Goal: Transaction & Acquisition: Purchase product/service

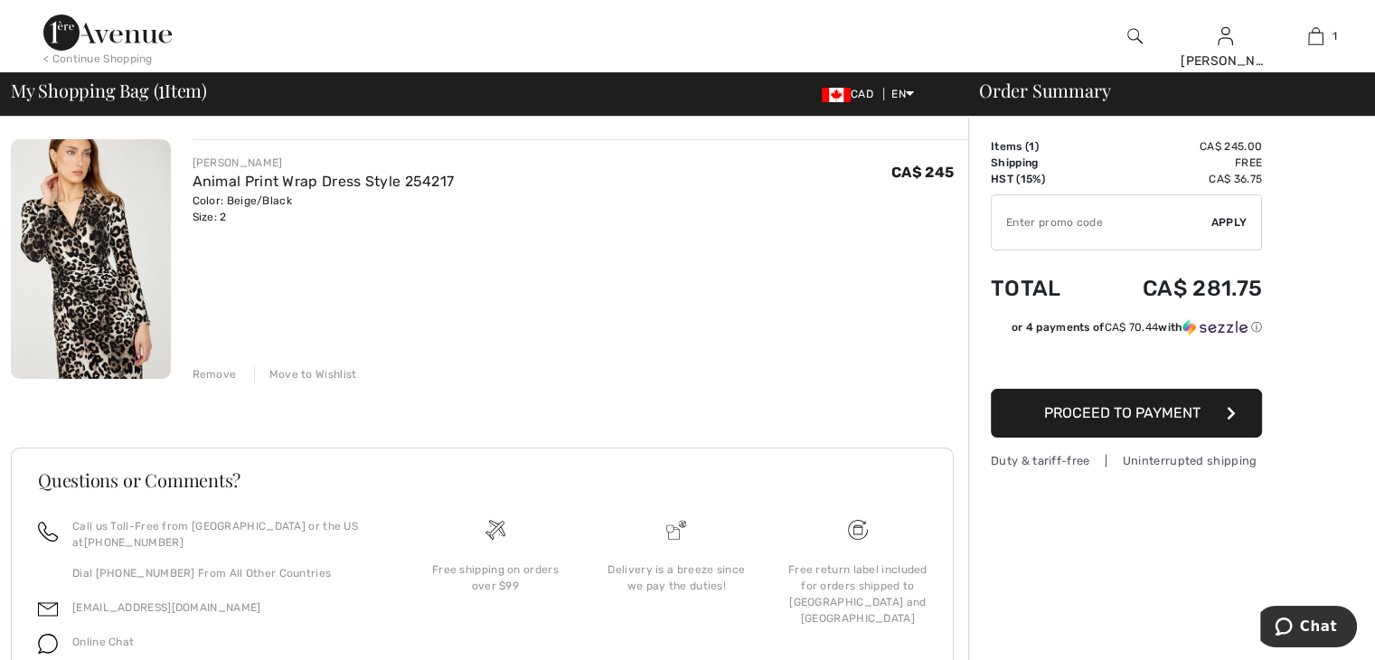
scroll to position [88, 0]
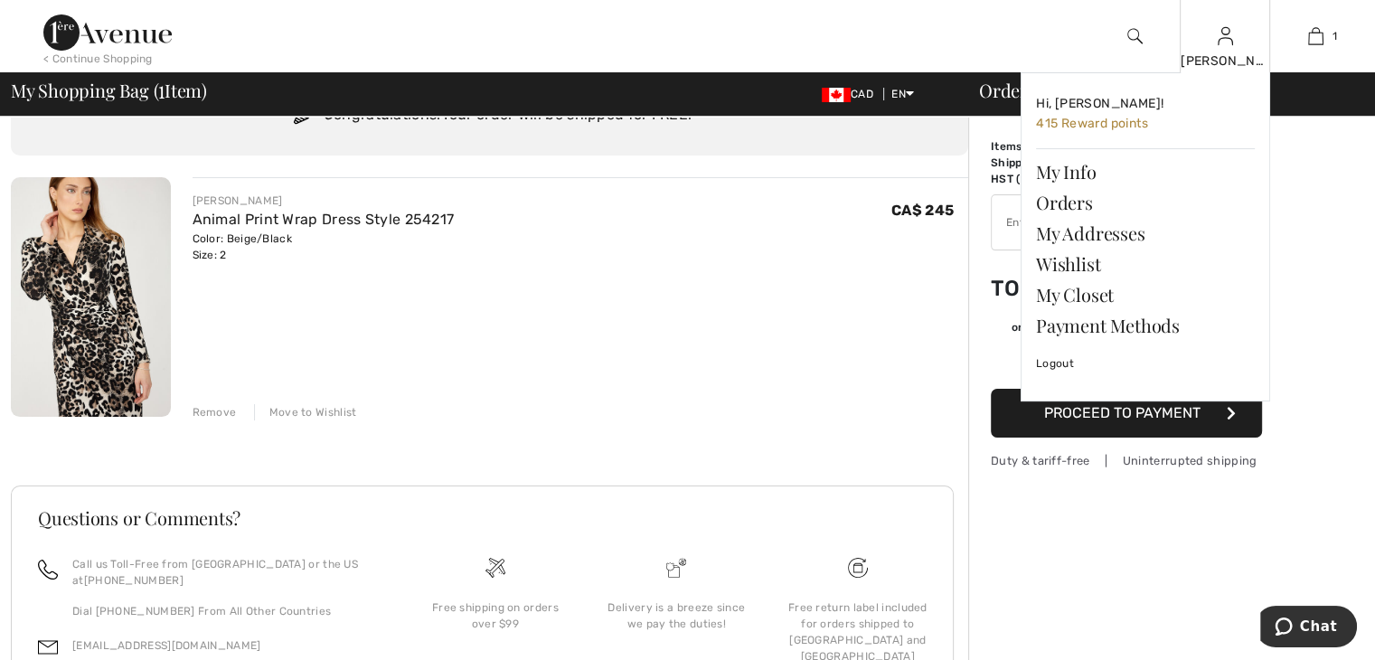
click at [1233, 48] on div "Lynn Hi, Lynn! 415 Reward points My Info Orders My Addresses Wishlist My Closet…" at bounding box center [1225, 36] width 90 height 72
click at [1062, 266] on link "Wishlist" at bounding box center [1145, 264] width 219 height 31
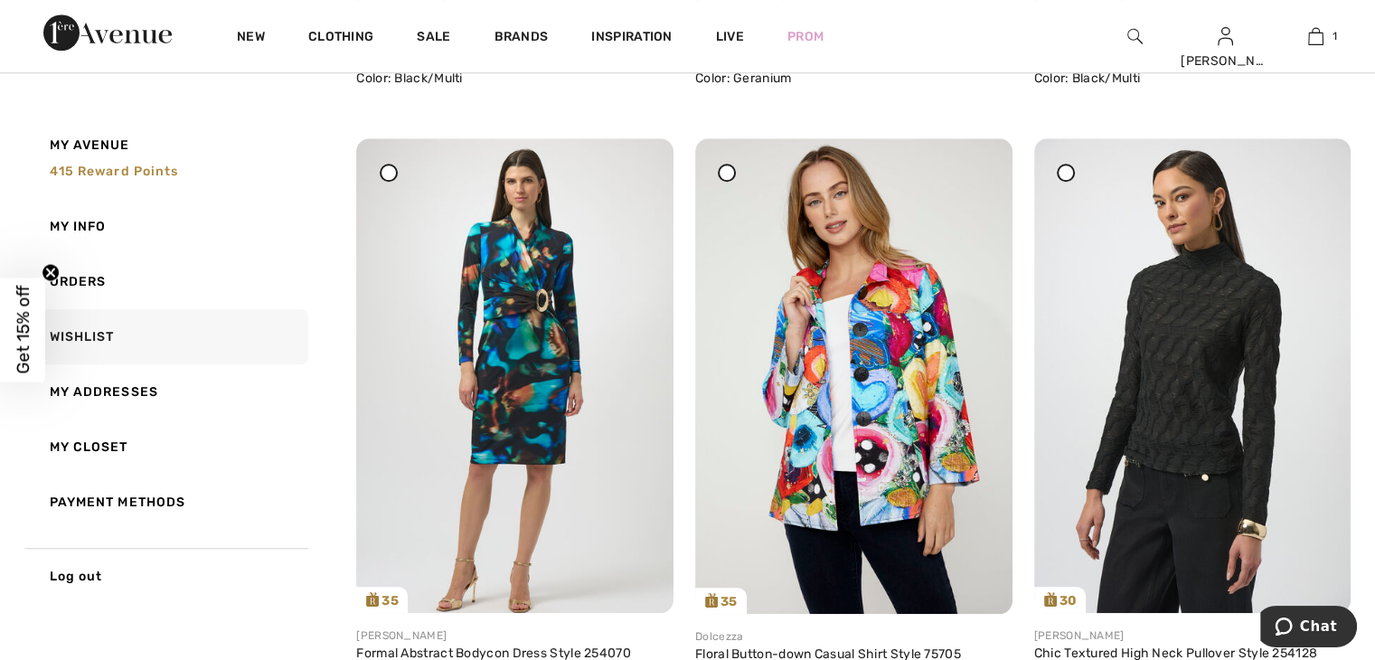
scroll to position [1431, 0]
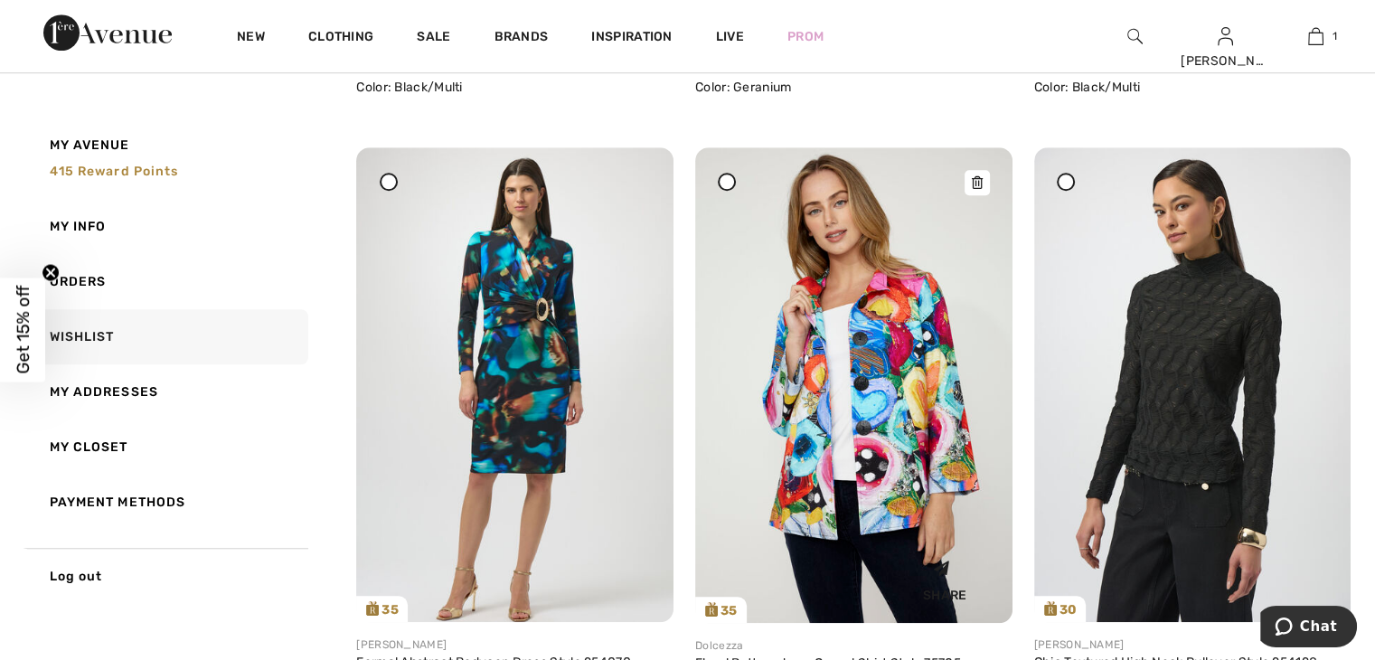
click at [977, 182] on icon at bounding box center [976, 182] width 11 height 13
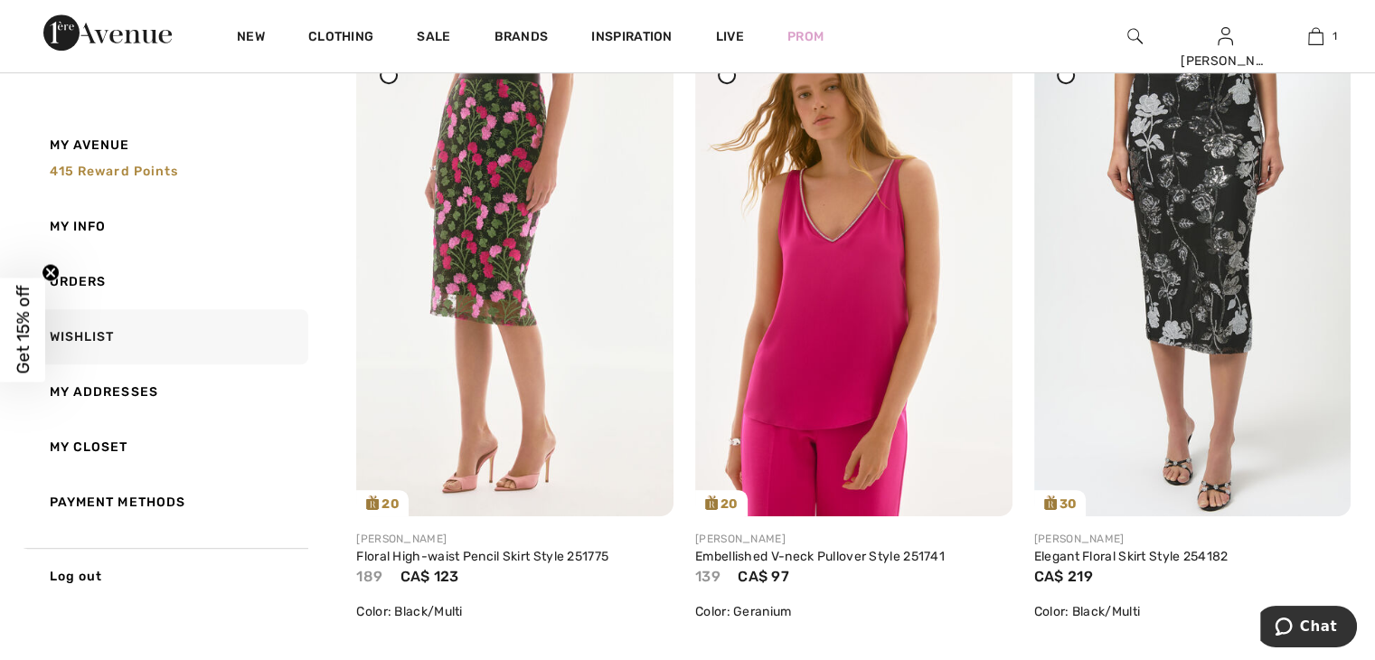
scroll to position [0, 0]
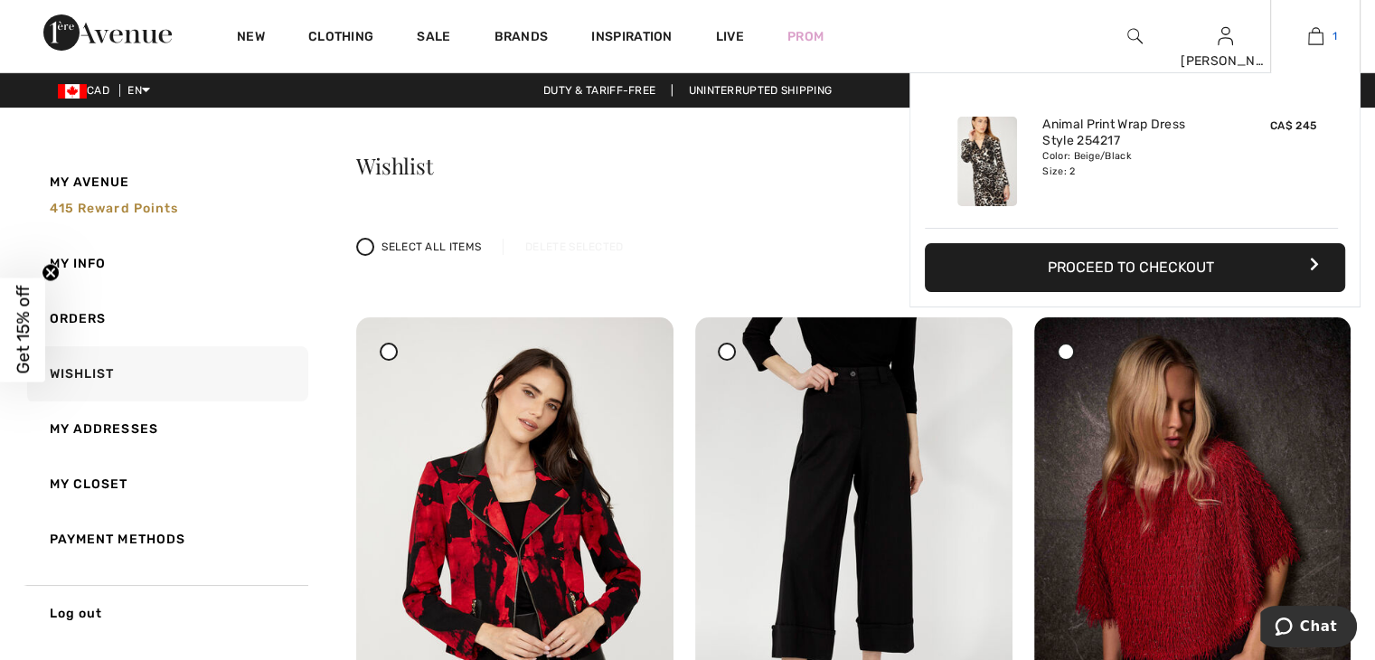
click at [1318, 37] on img at bounding box center [1315, 36] width 15 height 22
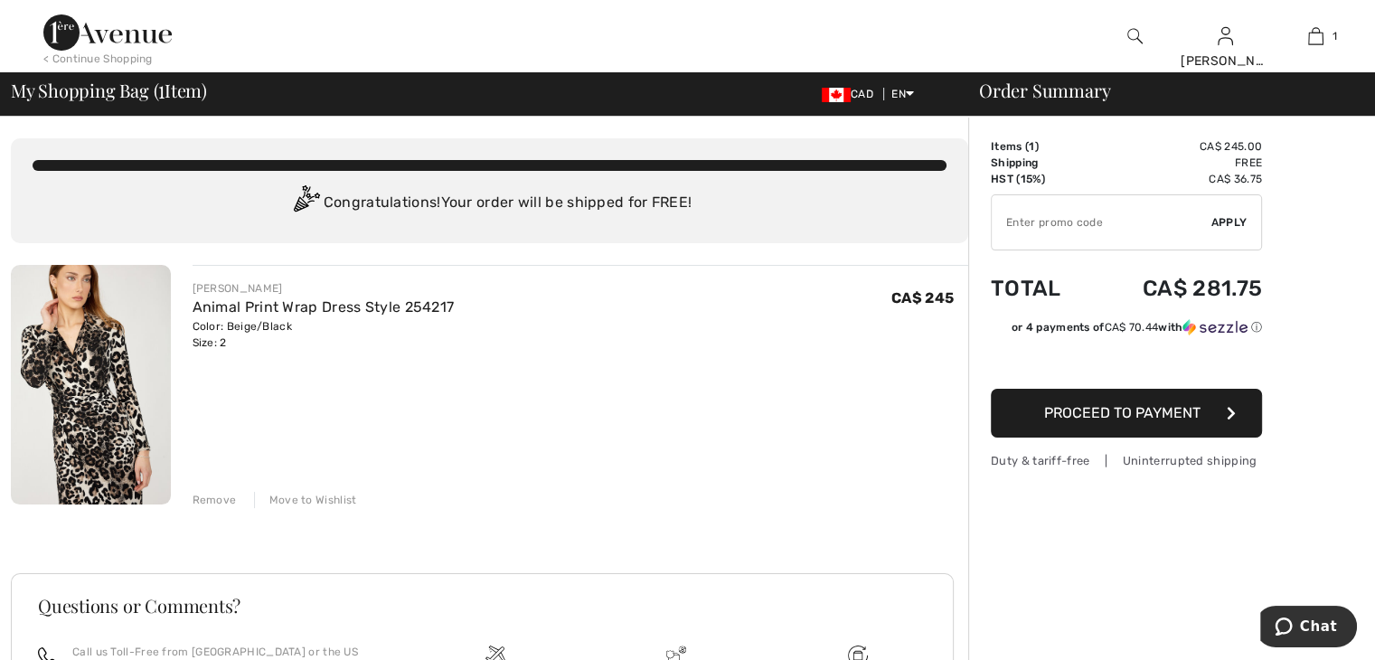
click at [331, 502] on div "Move to Wishlist" at bounding box center [305, 500] width 103 height 16
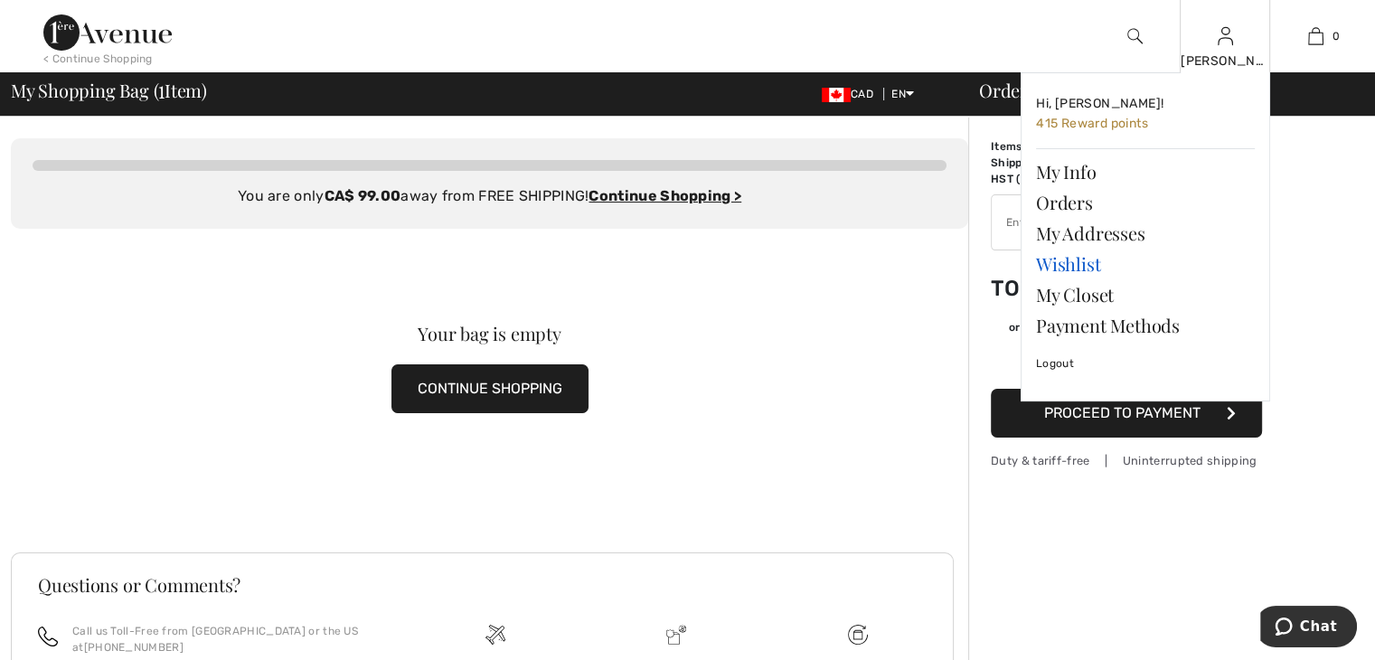
click at [1082, 260] on link "Wishlist" at bounding box center [1145, 264] width 219 height 31
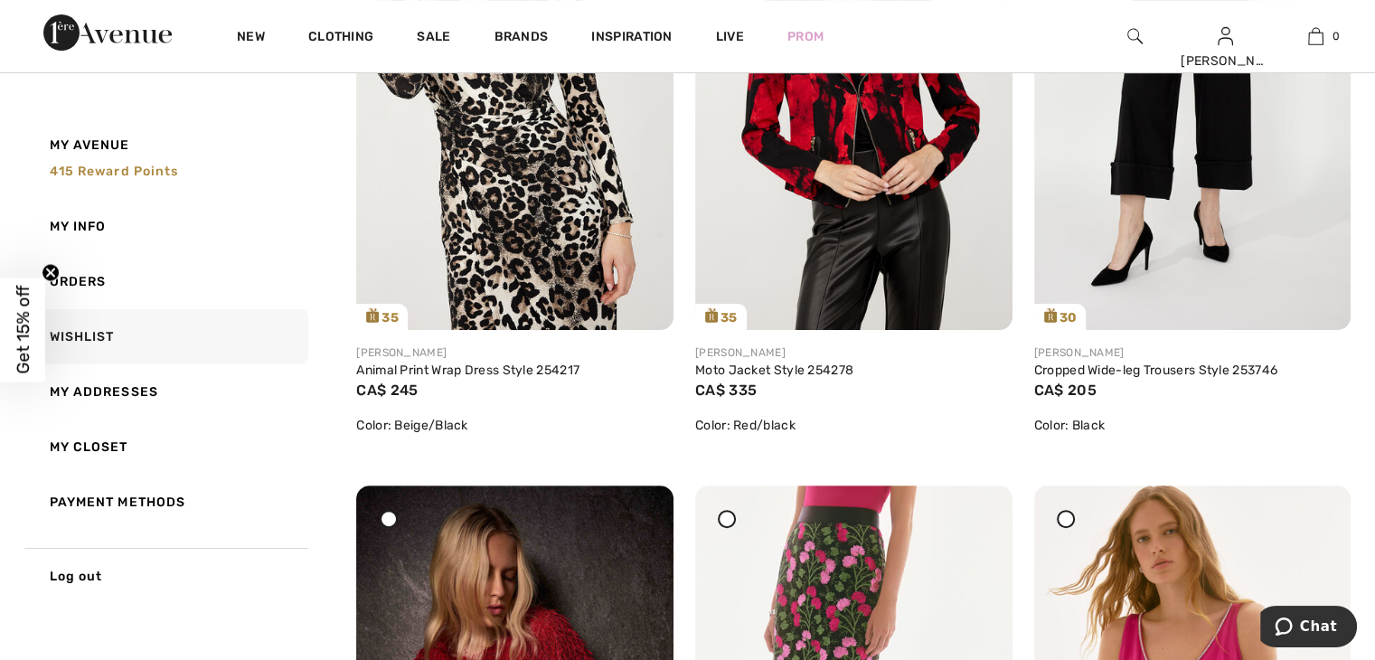
scroll to position [491, 0]
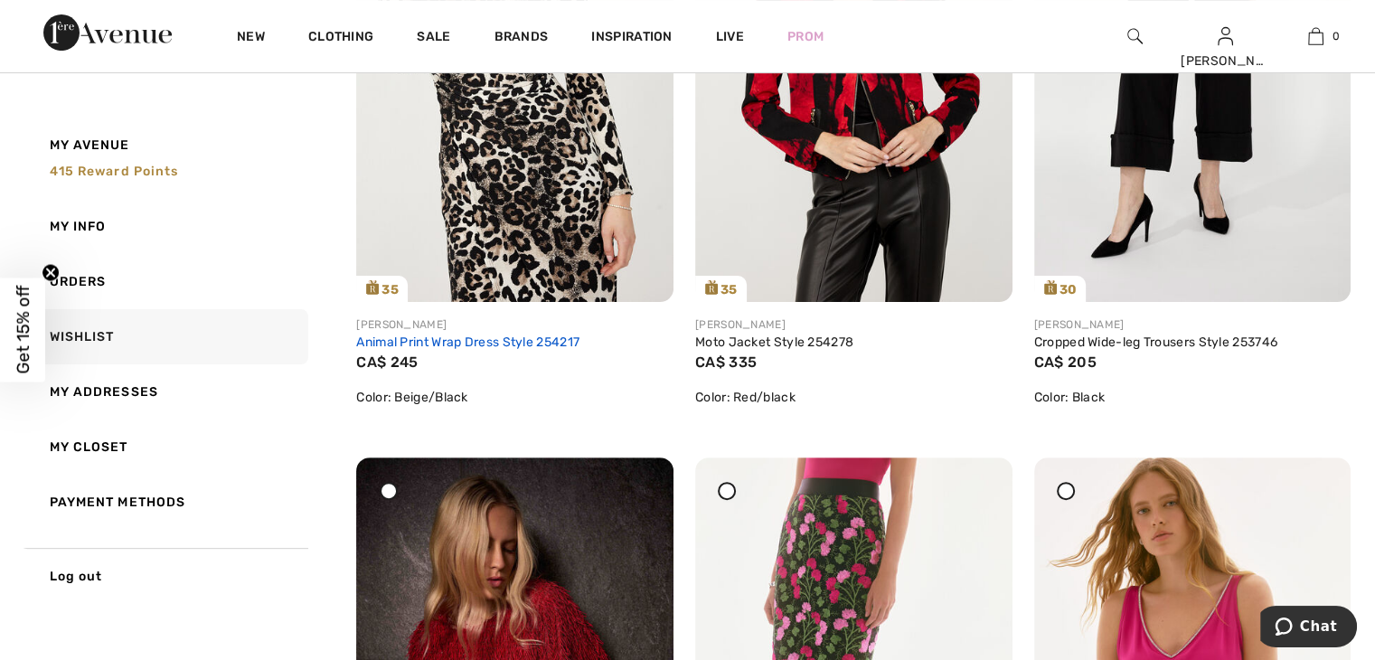
click at [498, 338] on link "Animal Print Wrap Dress Style 254217" at bounding box center [467, 342] width 223 height 15
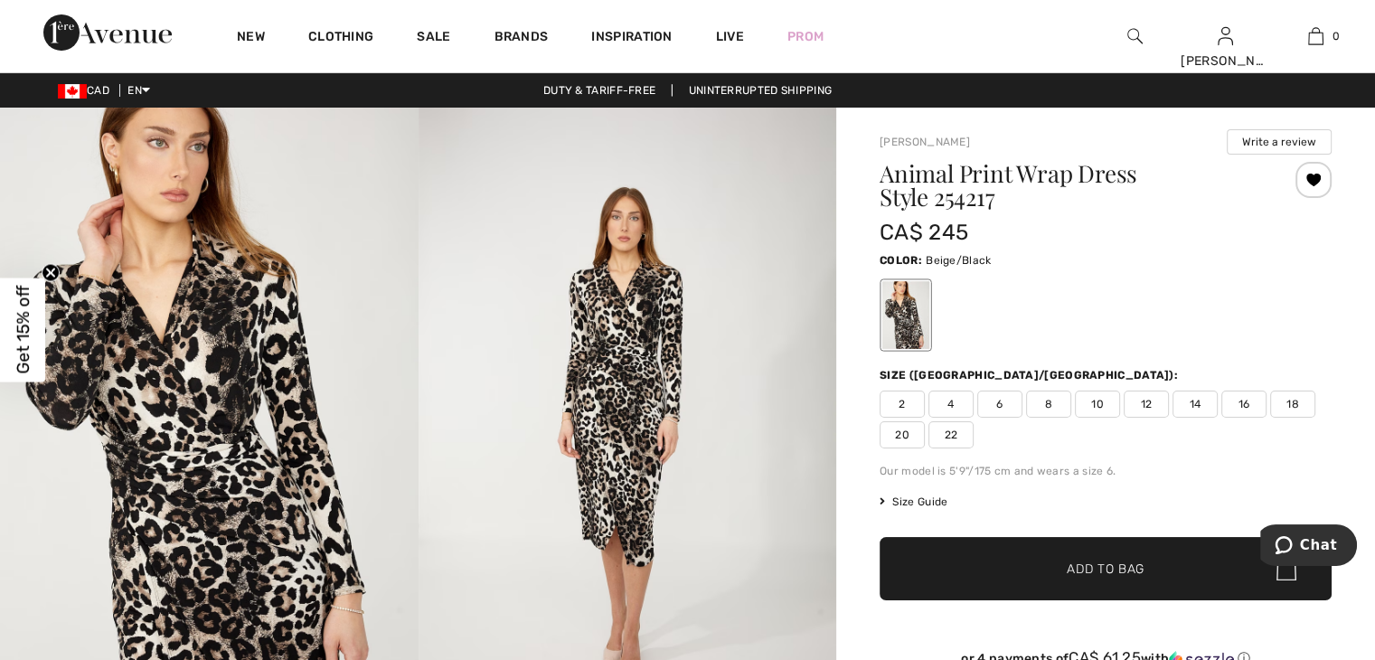
click at [231, 546] on img at bounding box center [209, 422] width 419 height 628
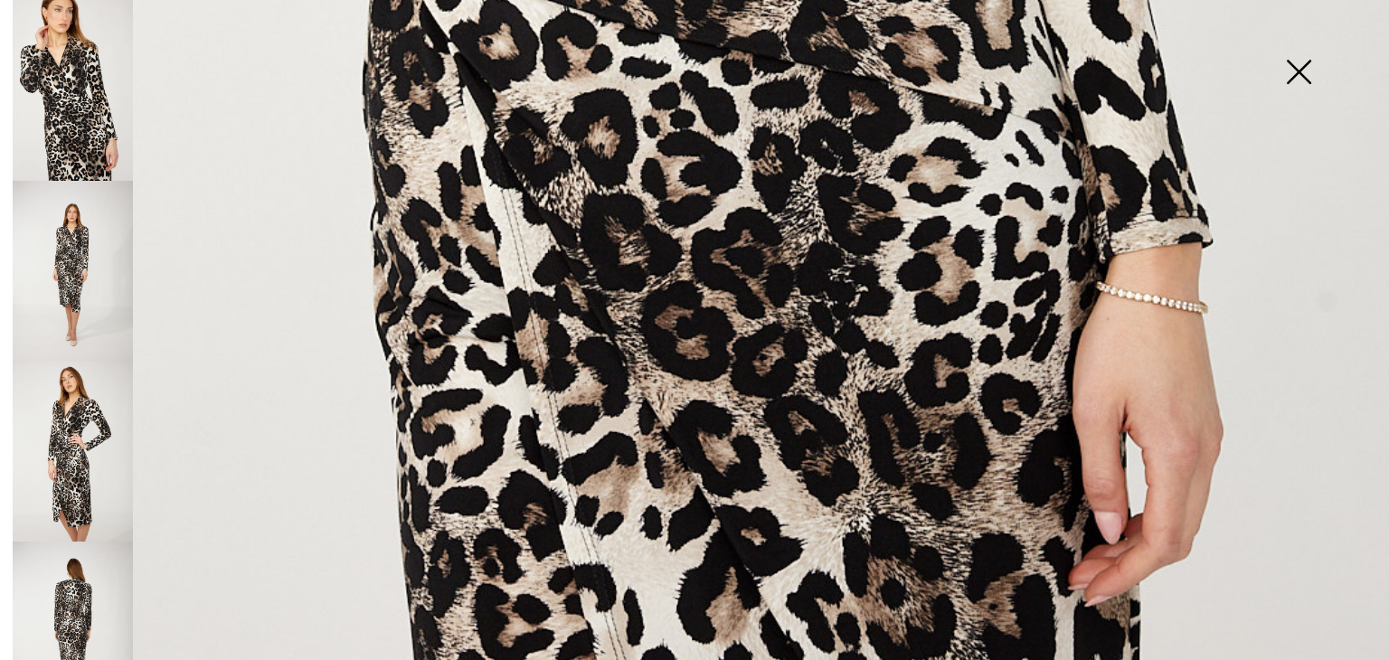
scroll to position [1403, 0]
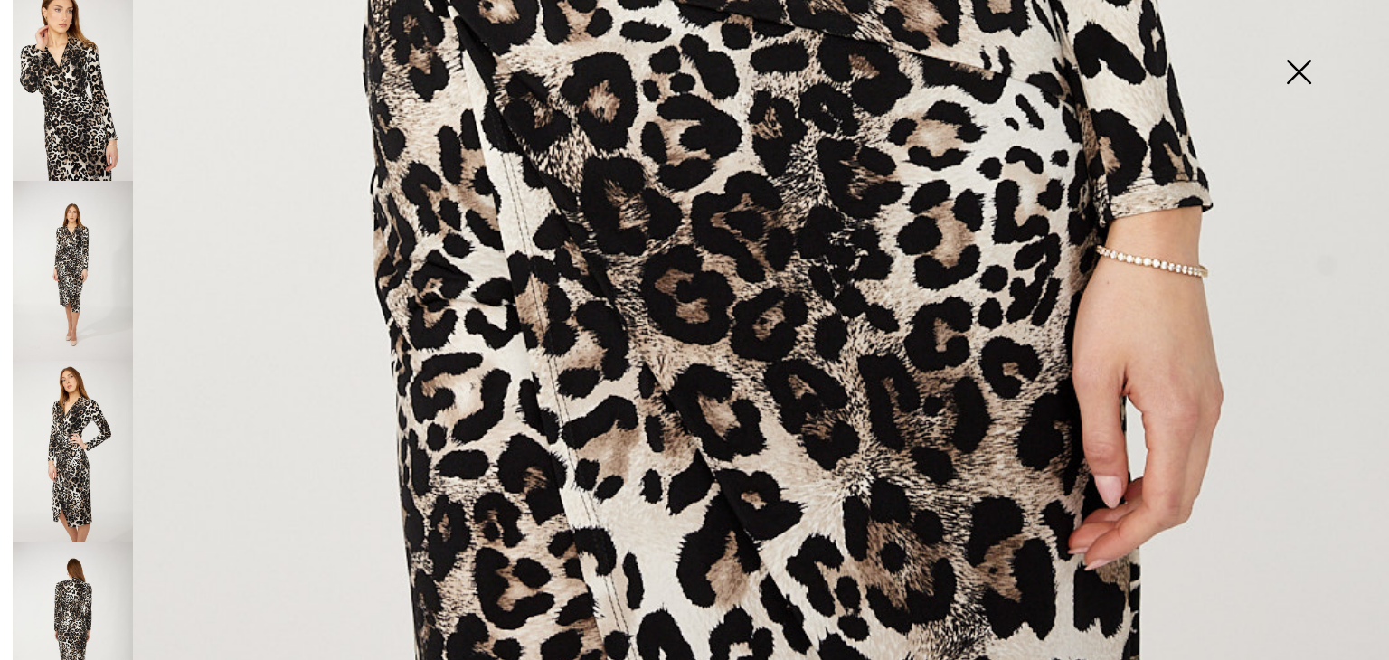
click at [93, 269] on img at bounding box center [73, 271] width 120 height 181
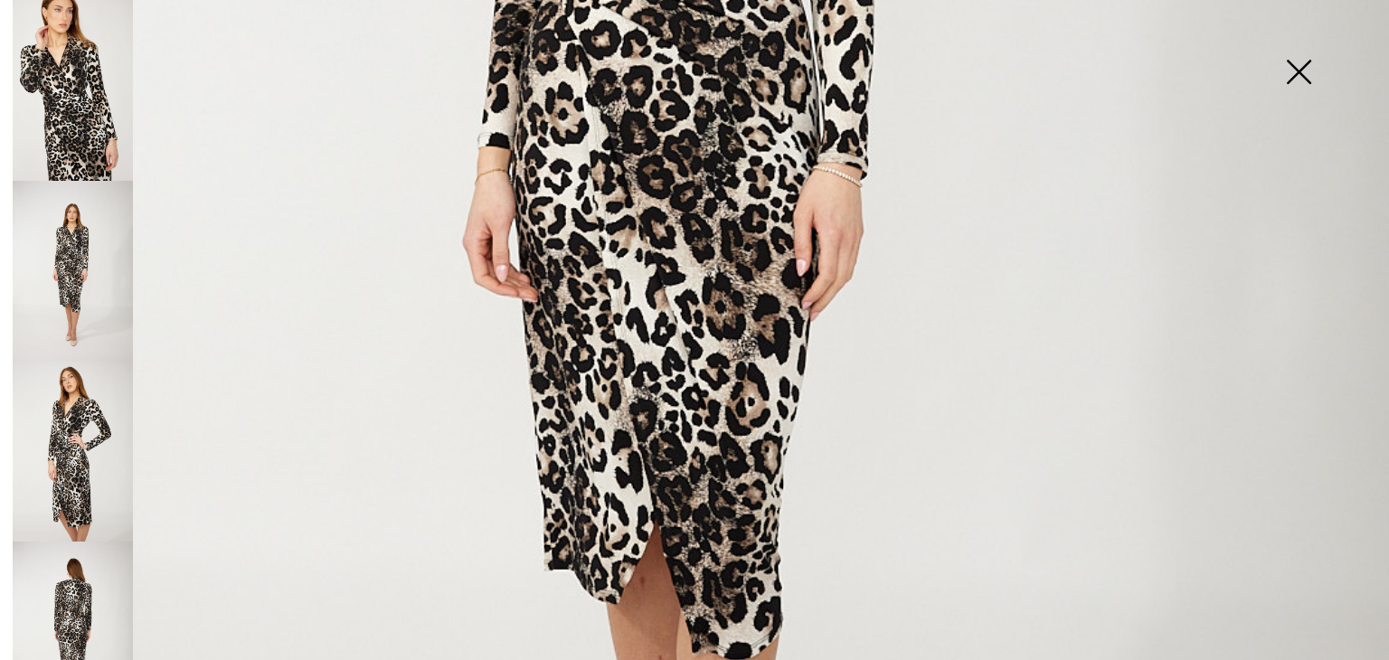
scroll to position [897, 0]
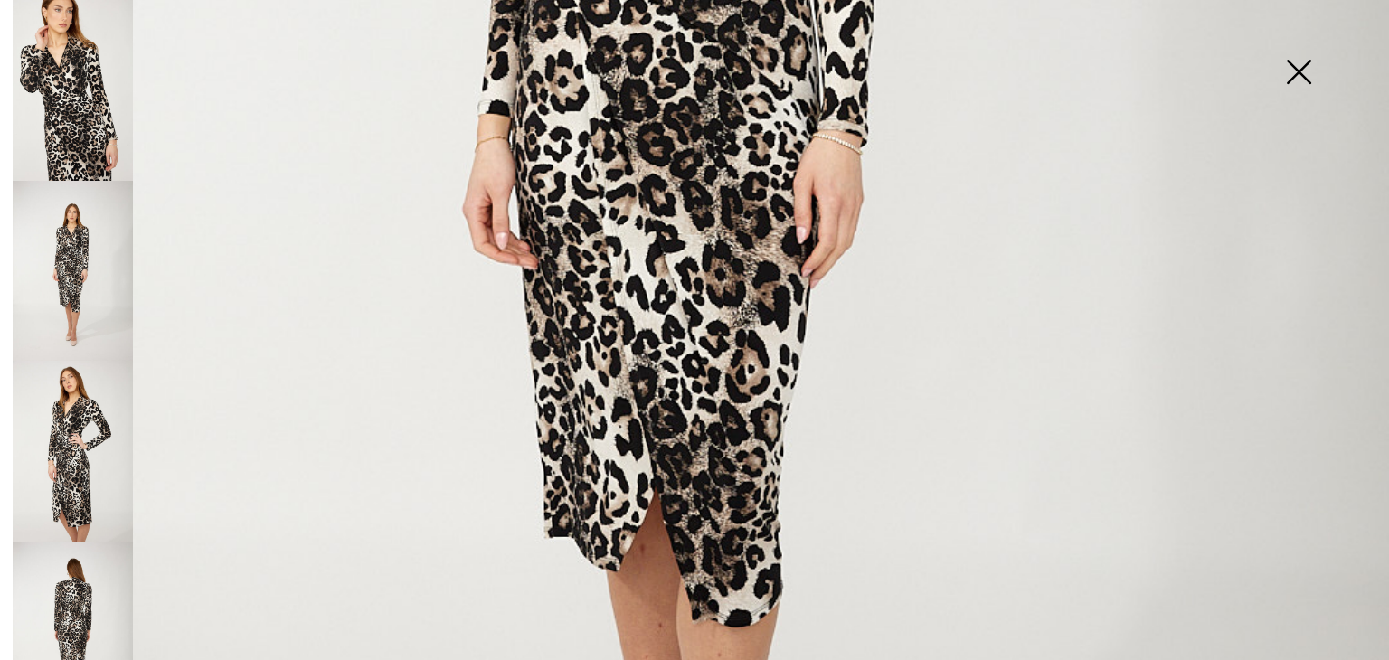
click at [88, 479] on img at bounding box center [73, 451] width 120 height 181
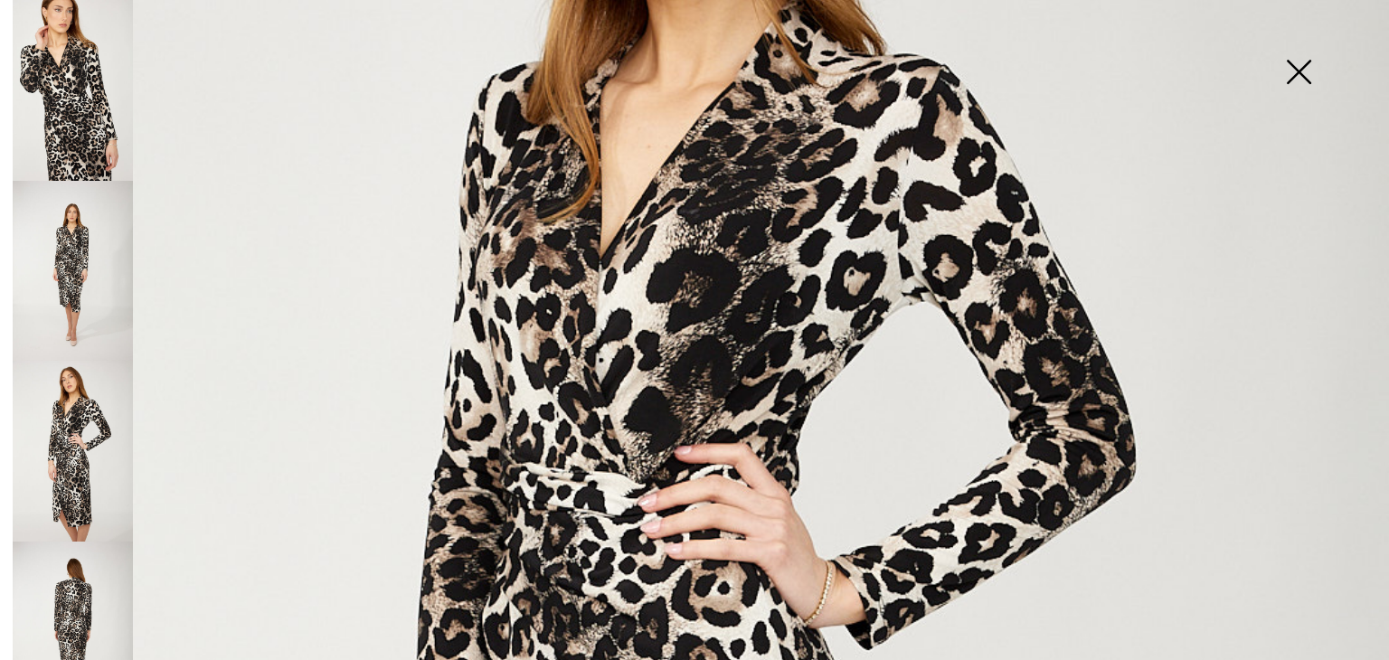
scroll to position [163, 0]
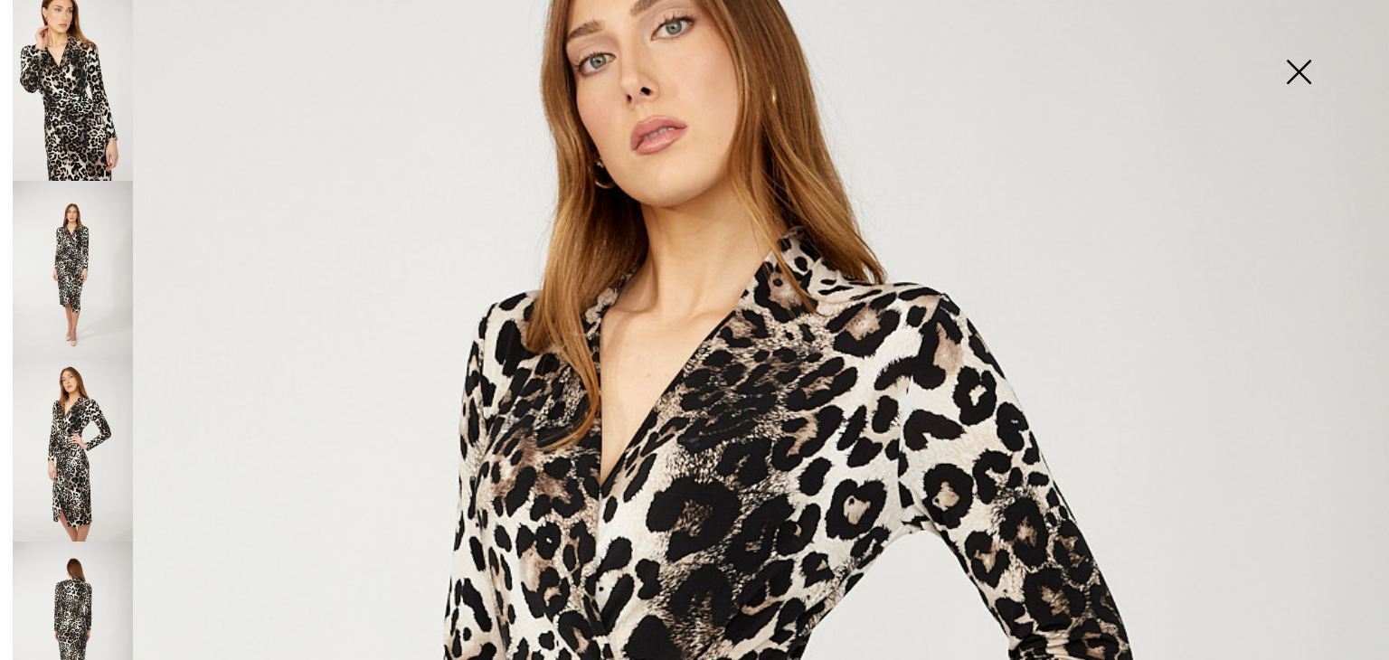
click at [78, 598] on img at bounding box center [73, 632] width 120 height 181
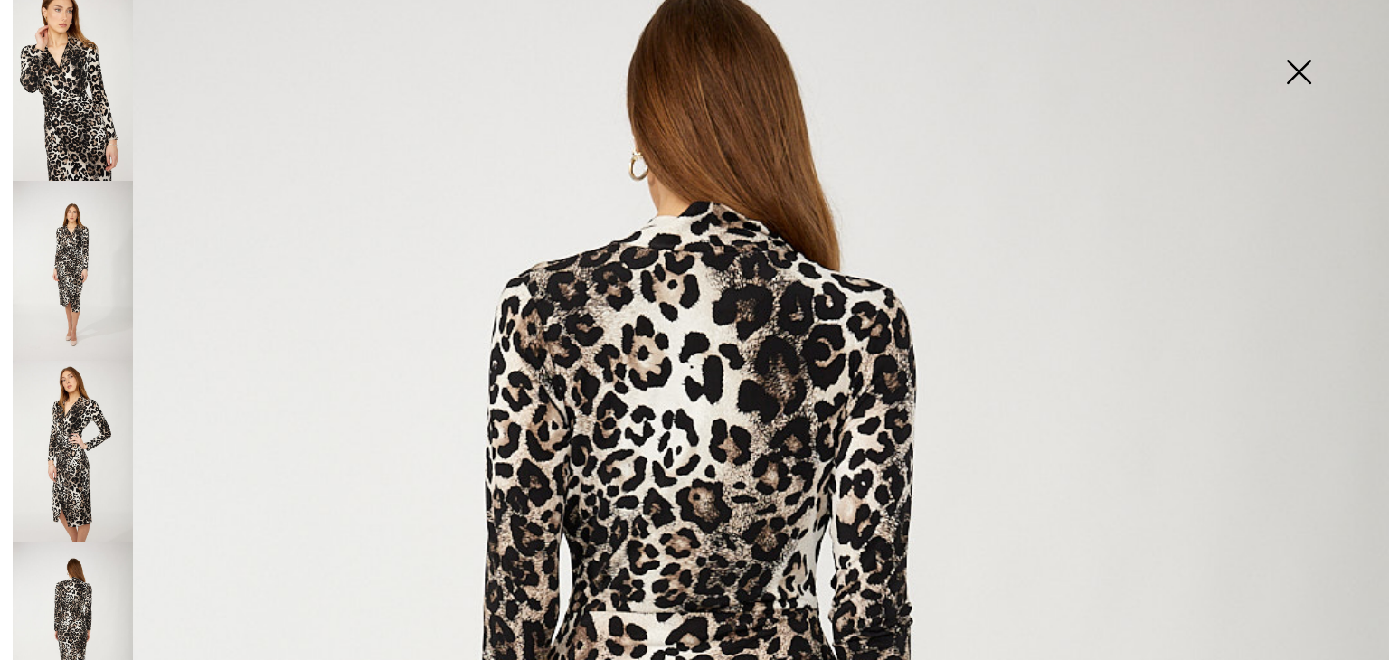
scroll to position [186, 0]
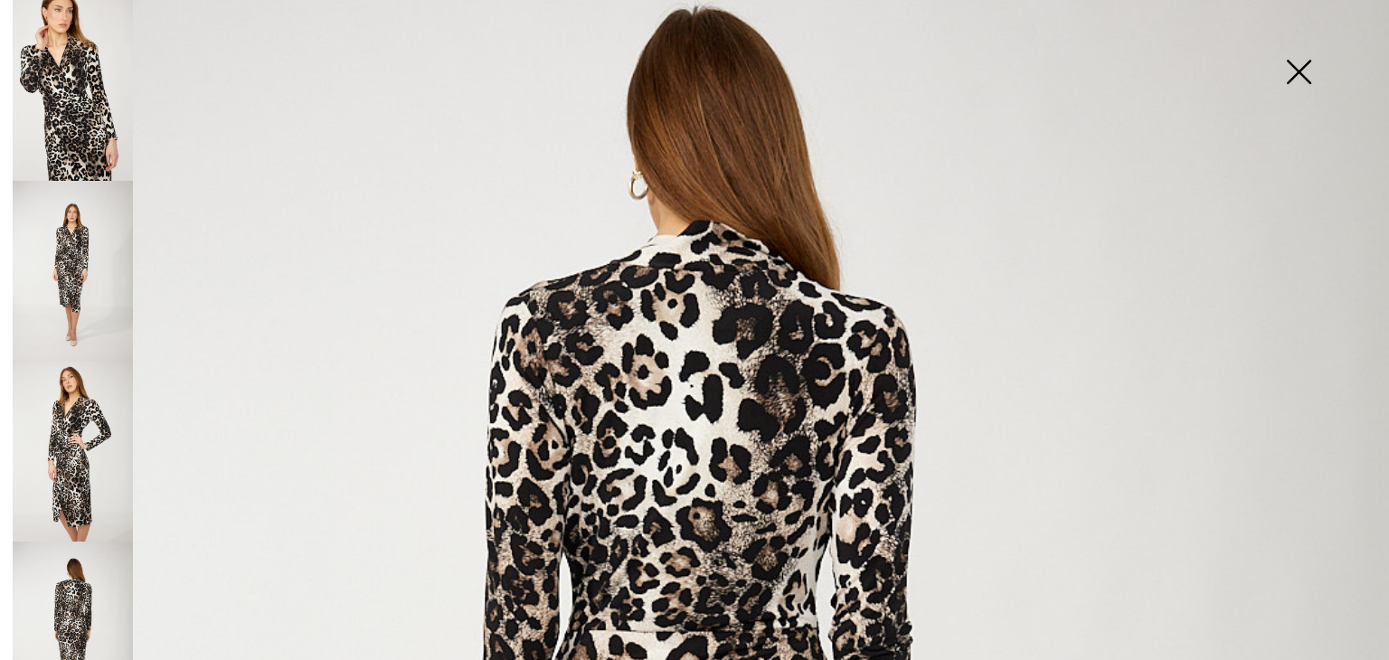
click at [83, 240] on img at bounding box center [73, 271] width 120 height 181
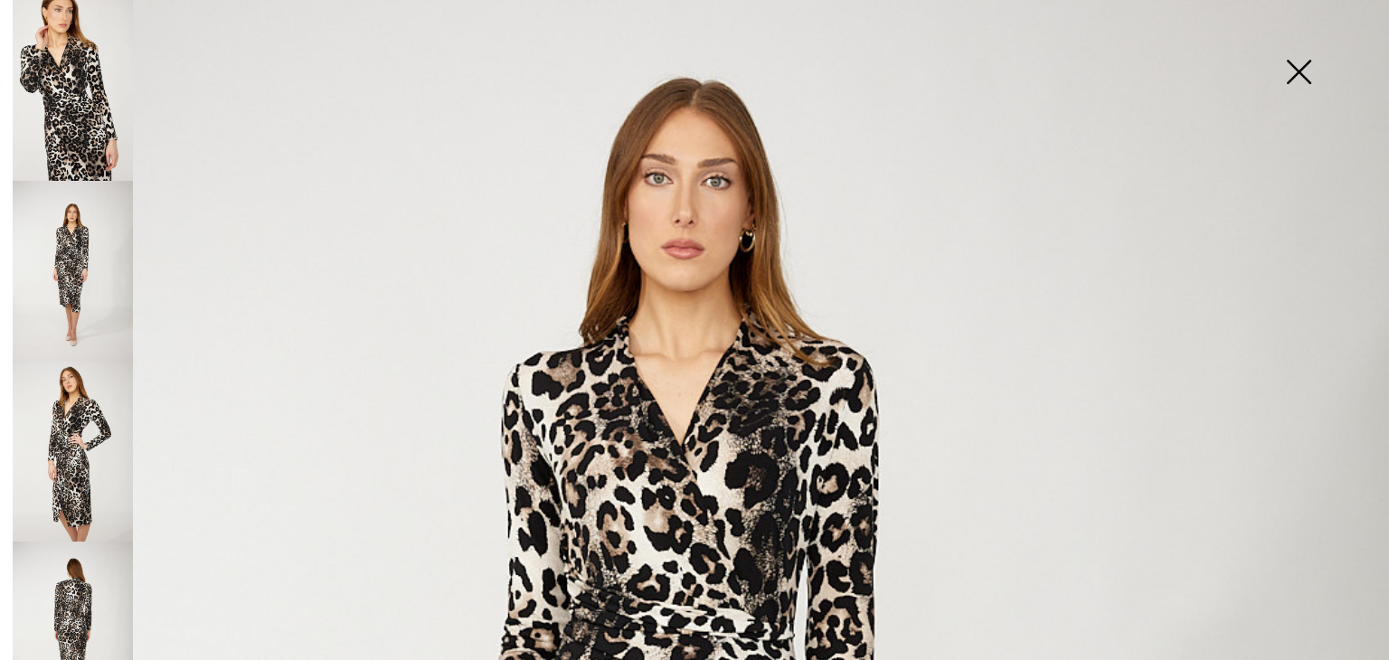
click at [90, 106] on img at bounding box center [73, 90] width 120 height 181
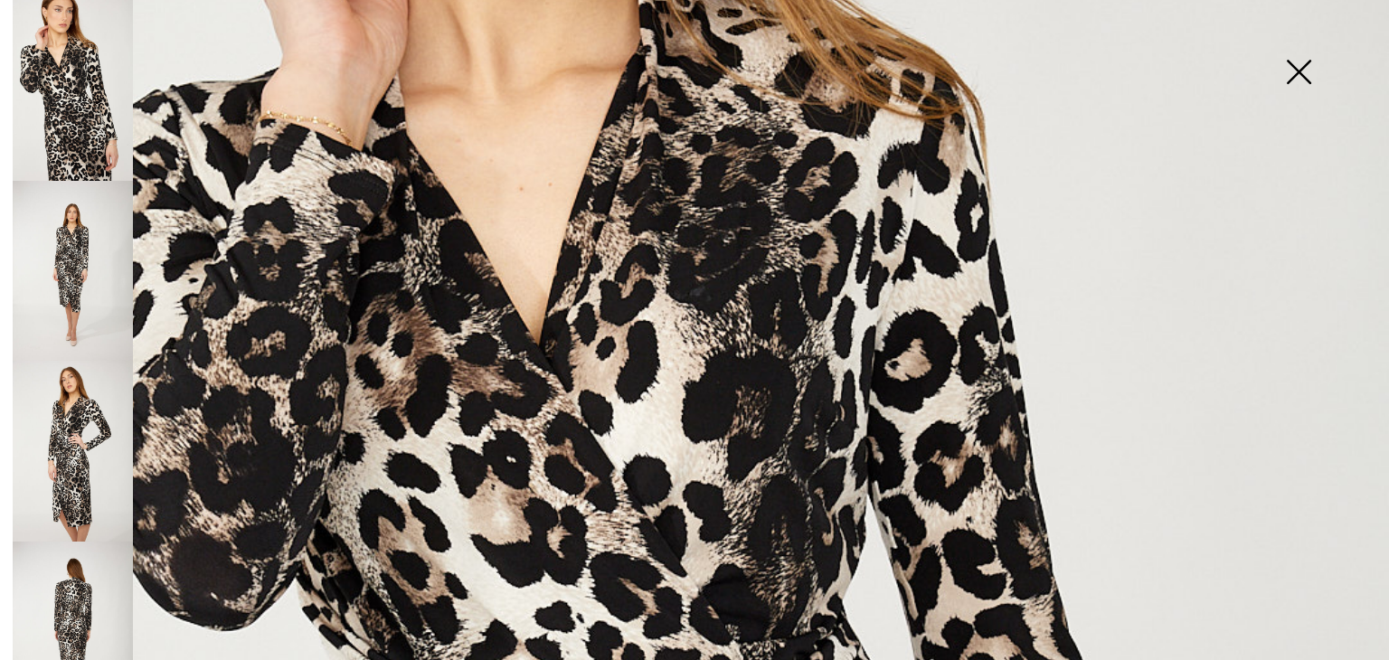
scroll to position [95, 0]
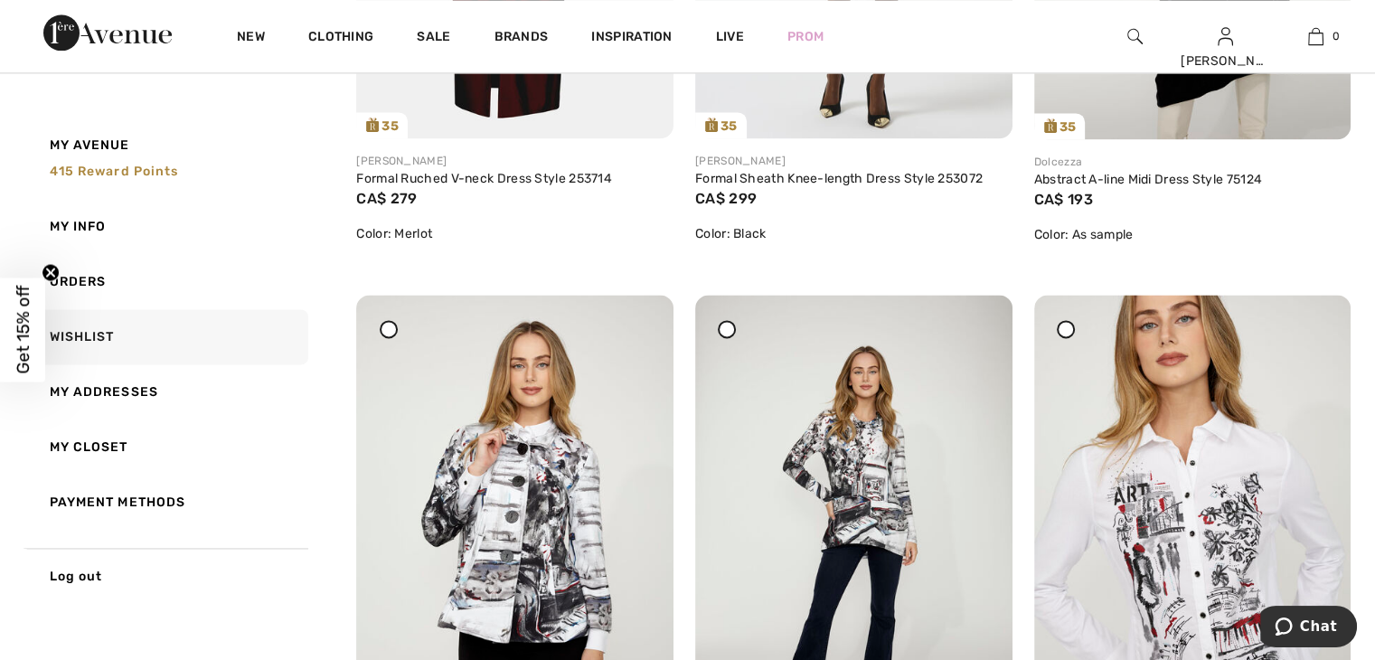
scroll to position [2139, 0]
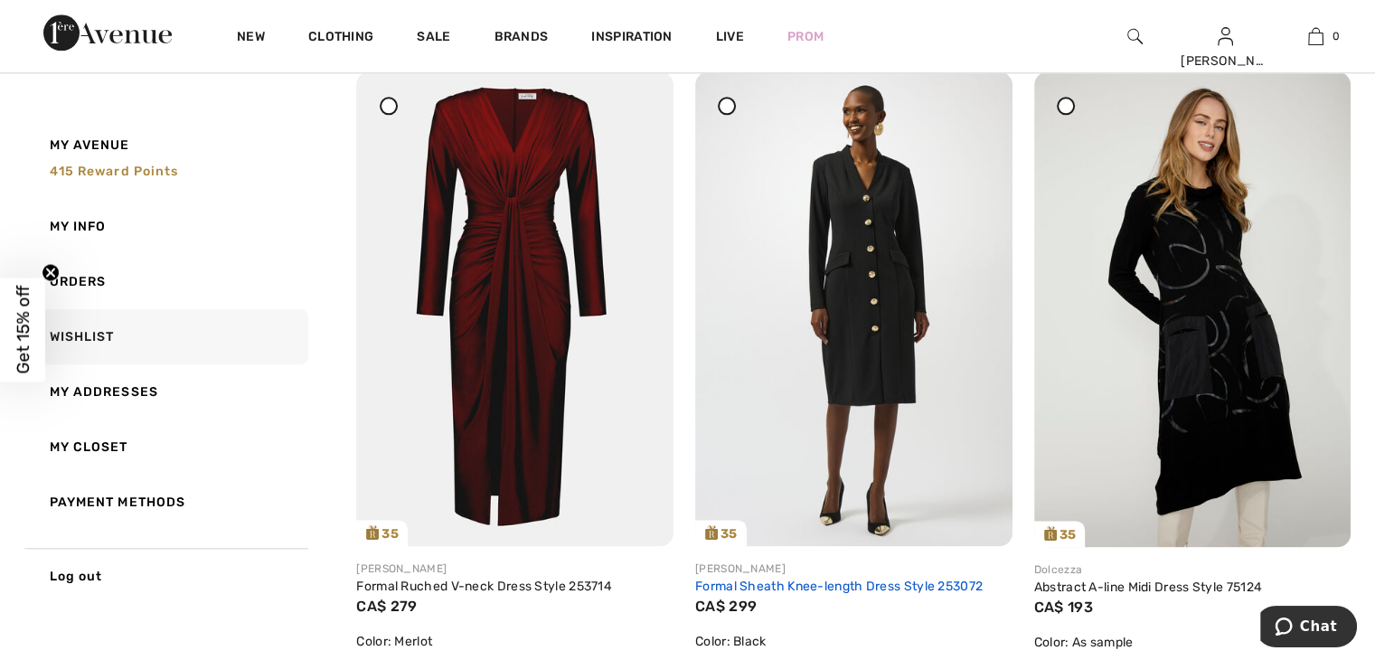
click at [842, 587] on link "Formal Sheath Knee-length Dress Style 253072" at bounding box center [839, 586] width 288 height 15
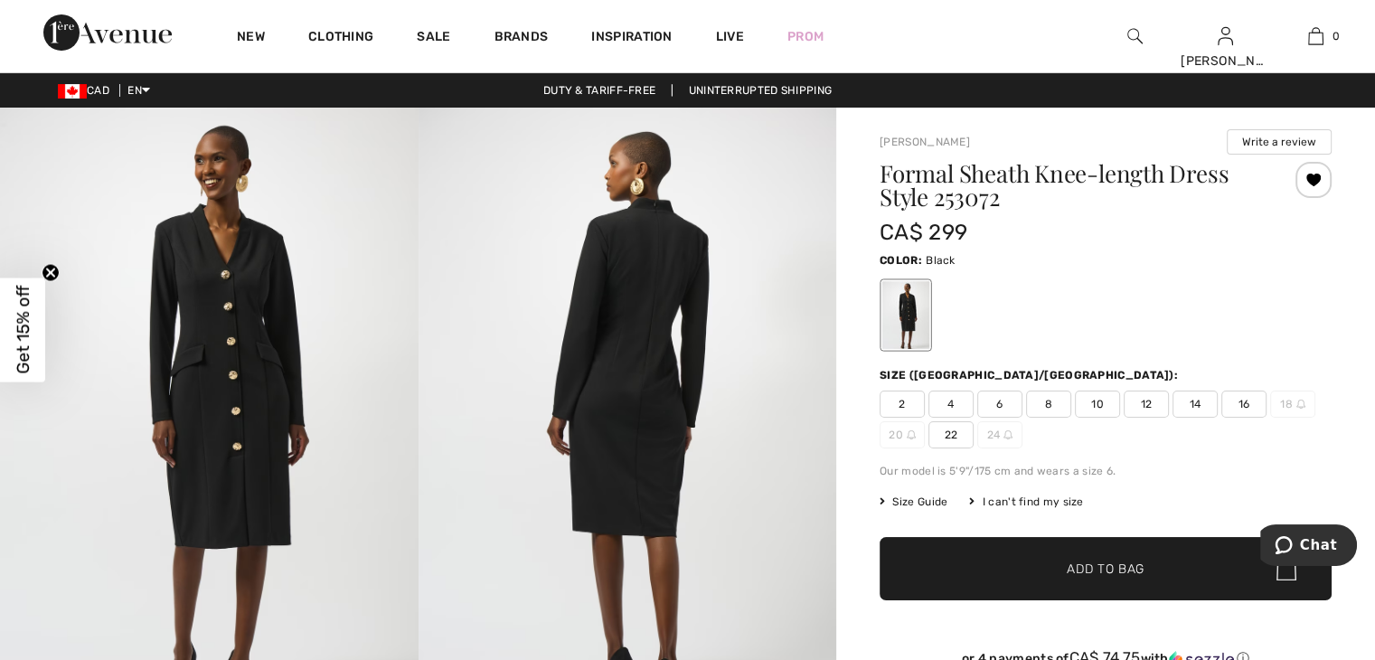
click at [247, 393] on img at bounding box center [209, 421] width 419 height 627
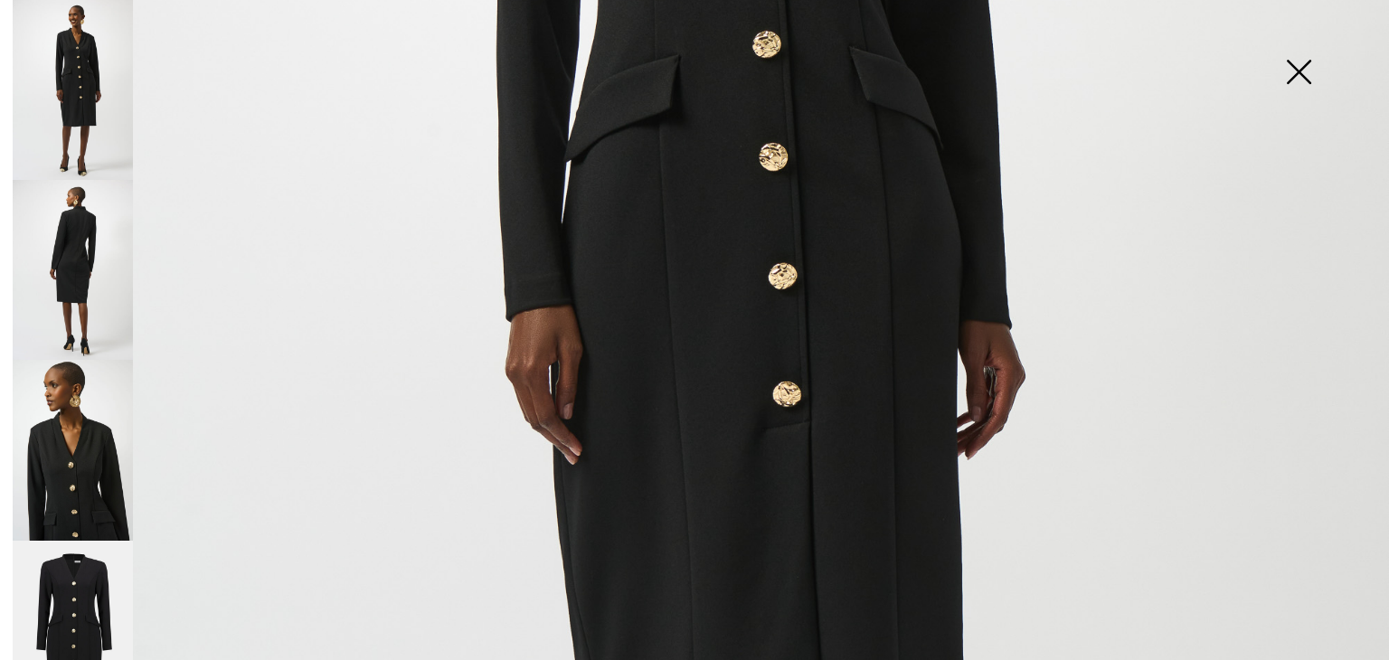
scroll to position [717, 0]
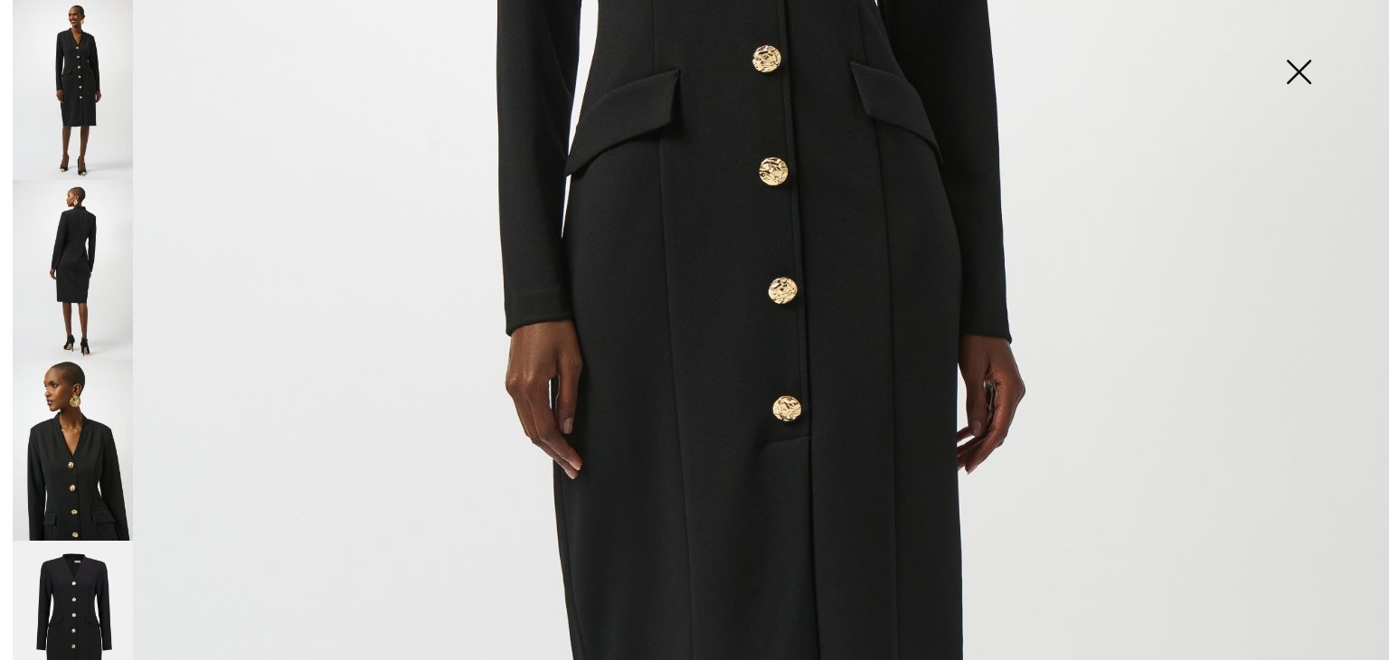
click at [80, 288] on img at bounding box center [73, 270] width 120 height 180
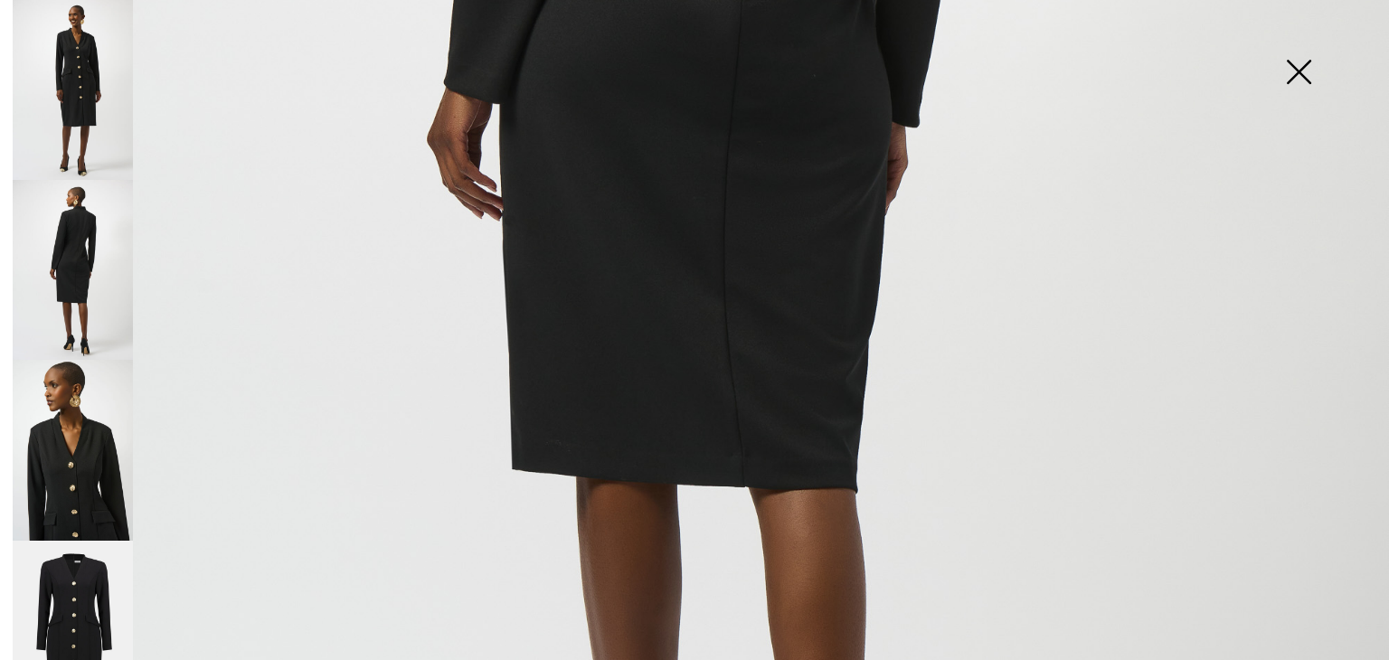
scroll to position [967, 0]
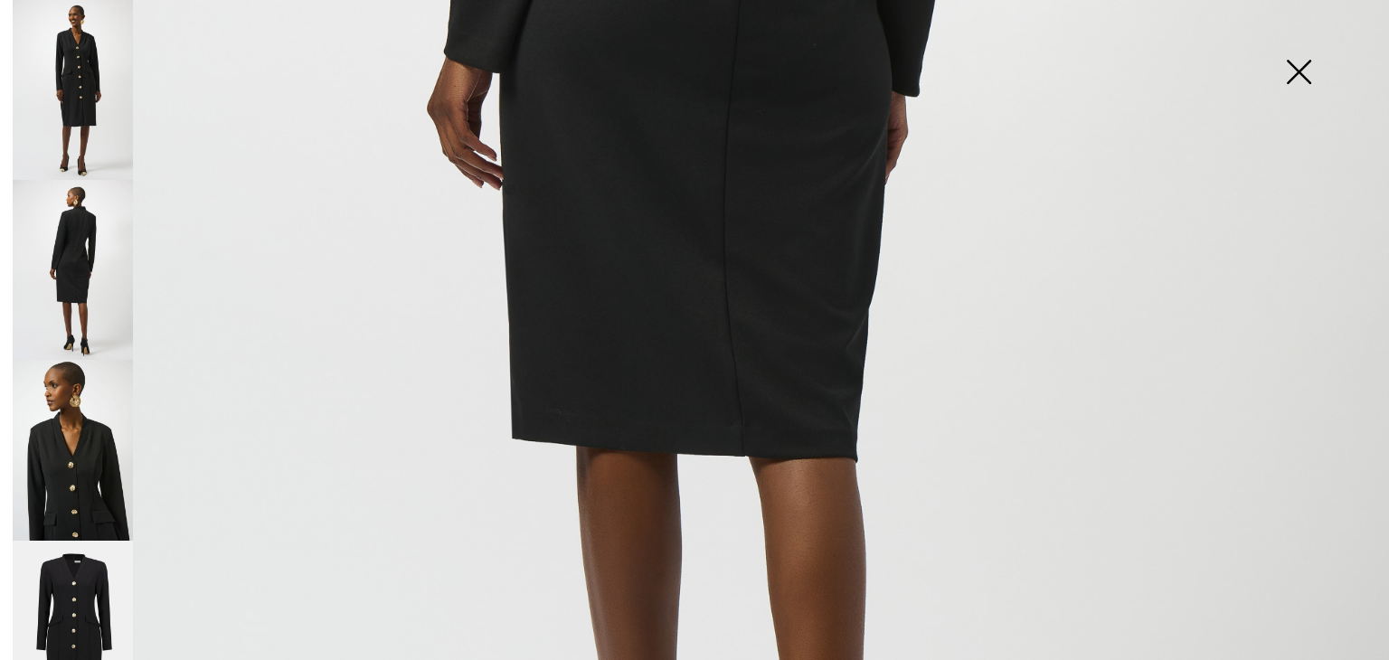
click at [85, 475] on img at bounding box center [73, 450] width 120 height 180
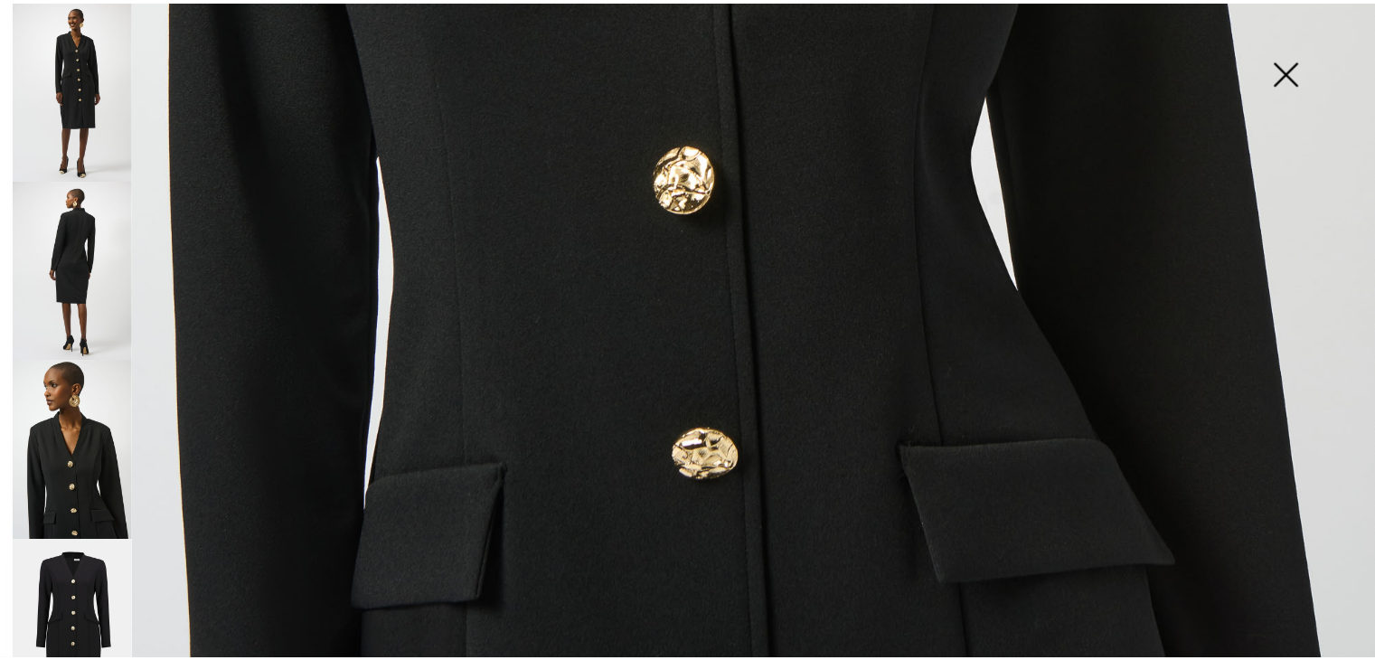
scroll to position [1401, 0]
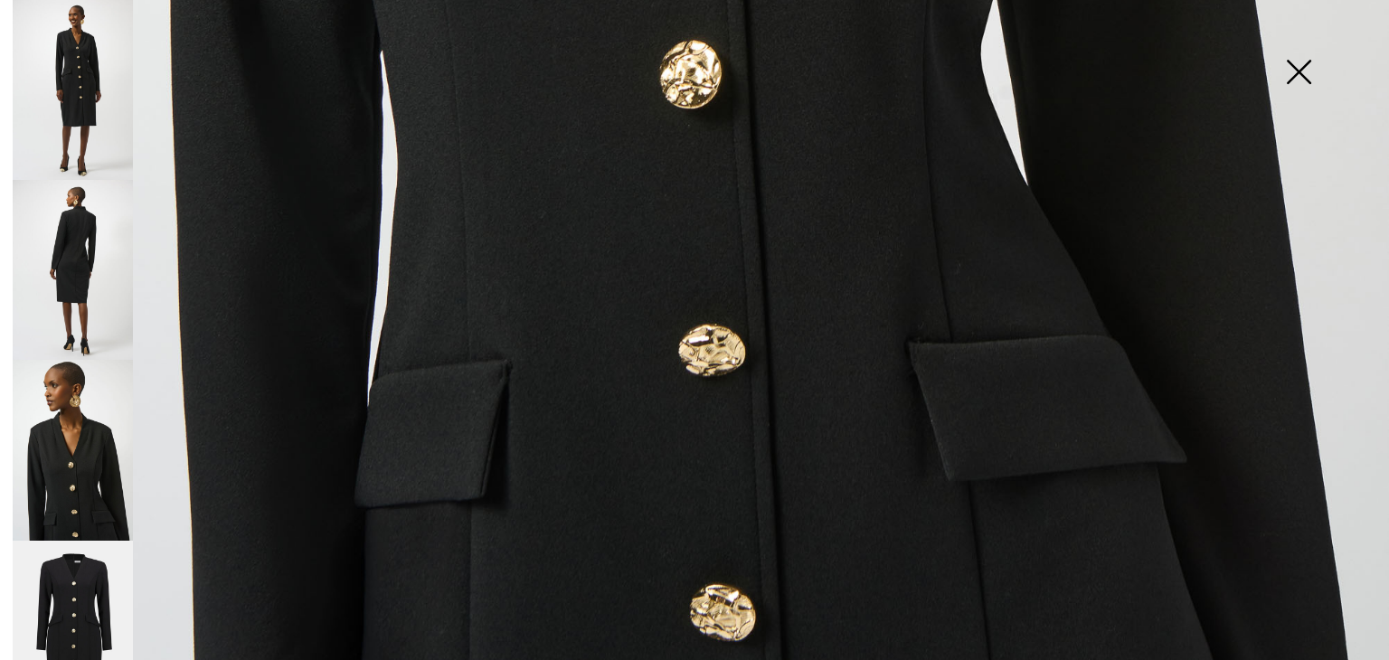
click at [83, 590] on img at bounding box center [73, 631] width 120 height 180
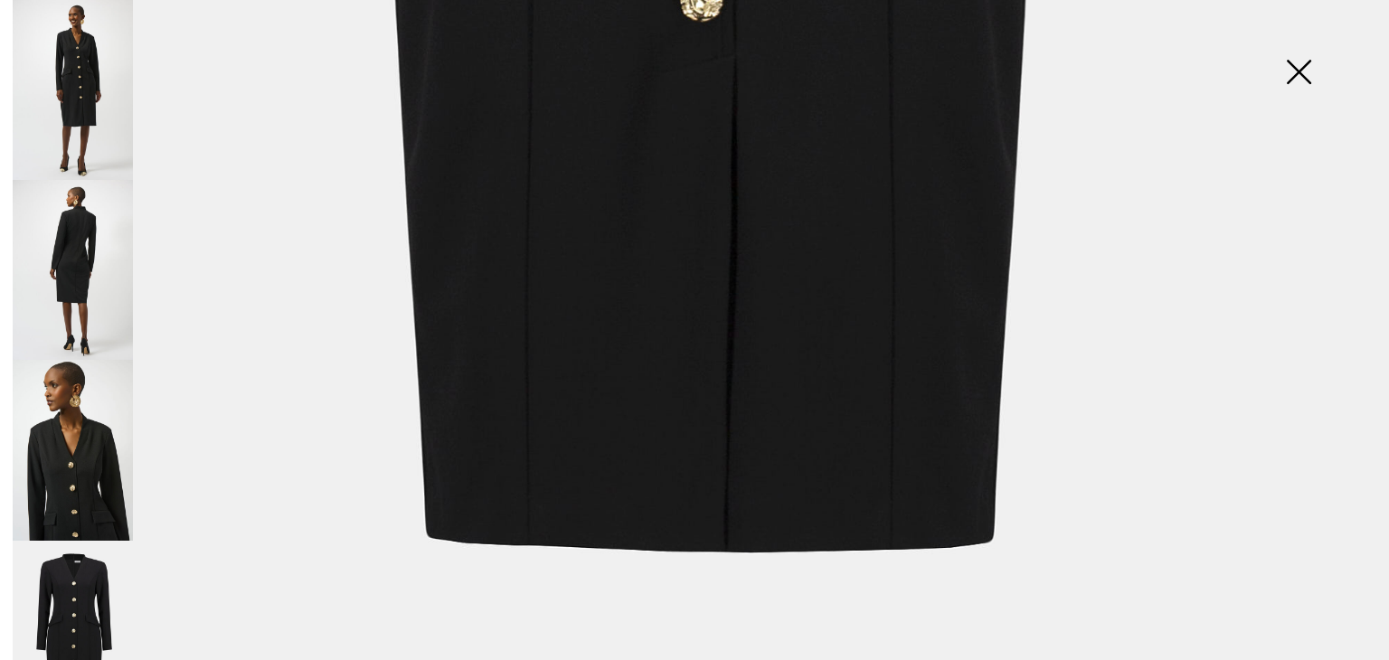
click at [1293, 68] on img at bounding box center [1298, 73] width 90 height 93
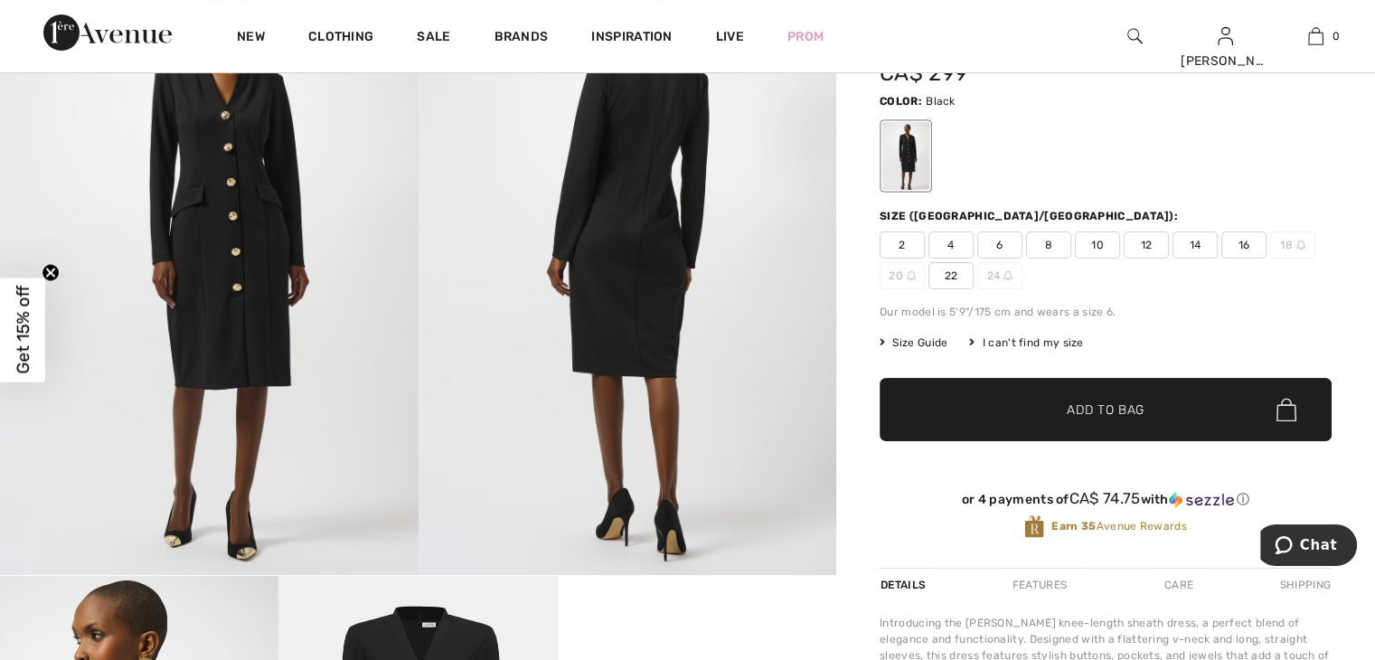
scroll to position [0, 0]
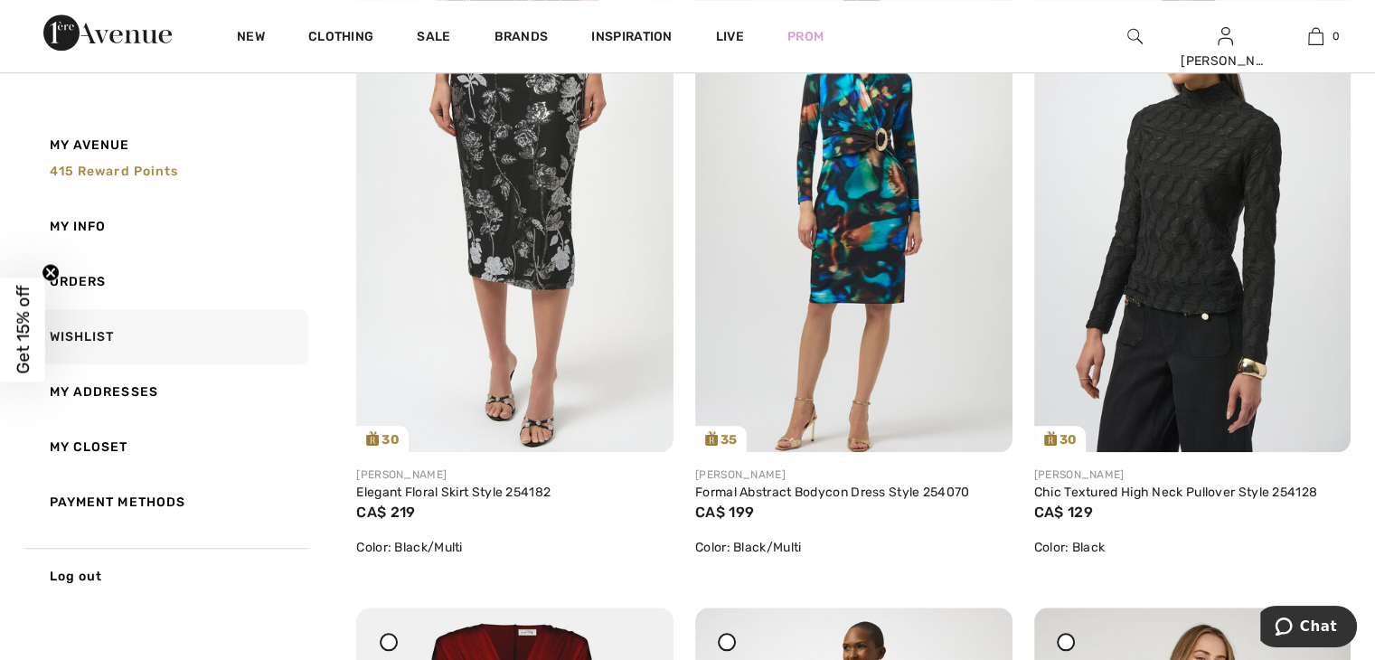
scroll to position [1630, 0]
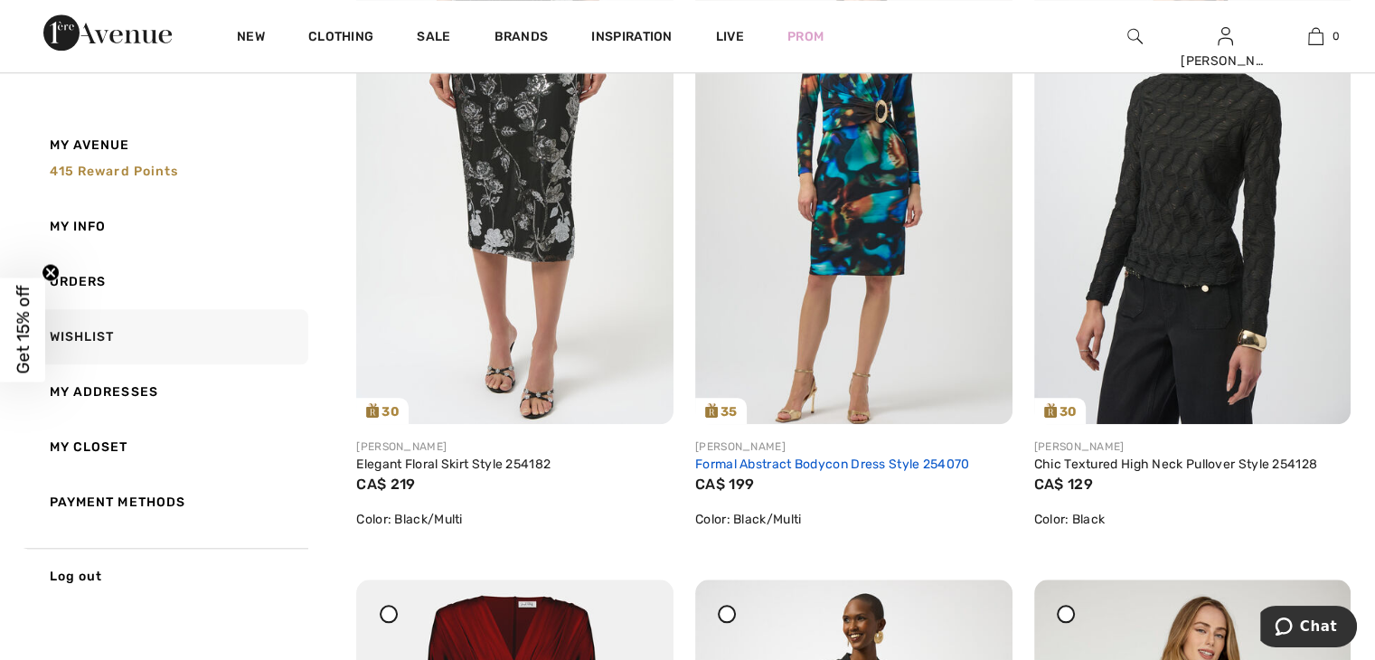
click at [843, 464] on link "Formal Abstract Bodycon Dress Style 254070" at bounding box center [832, 464] width 275 height 15
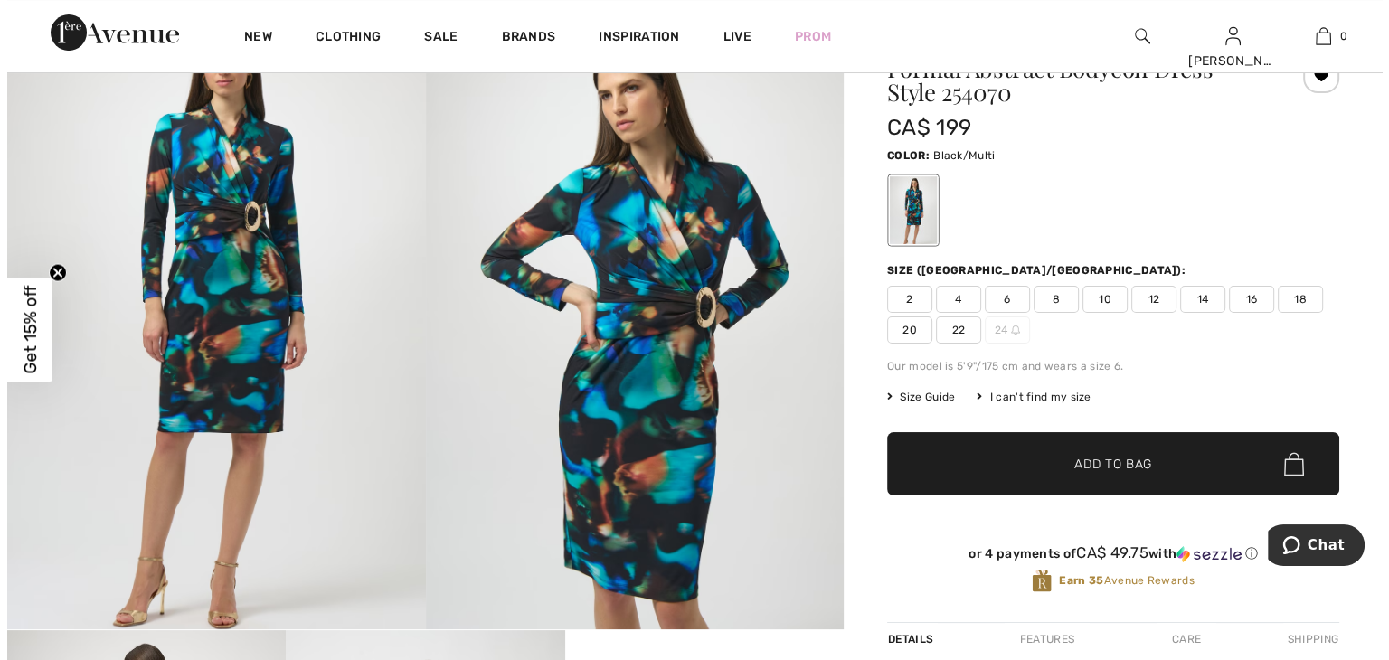
scroll to position [96, 0]
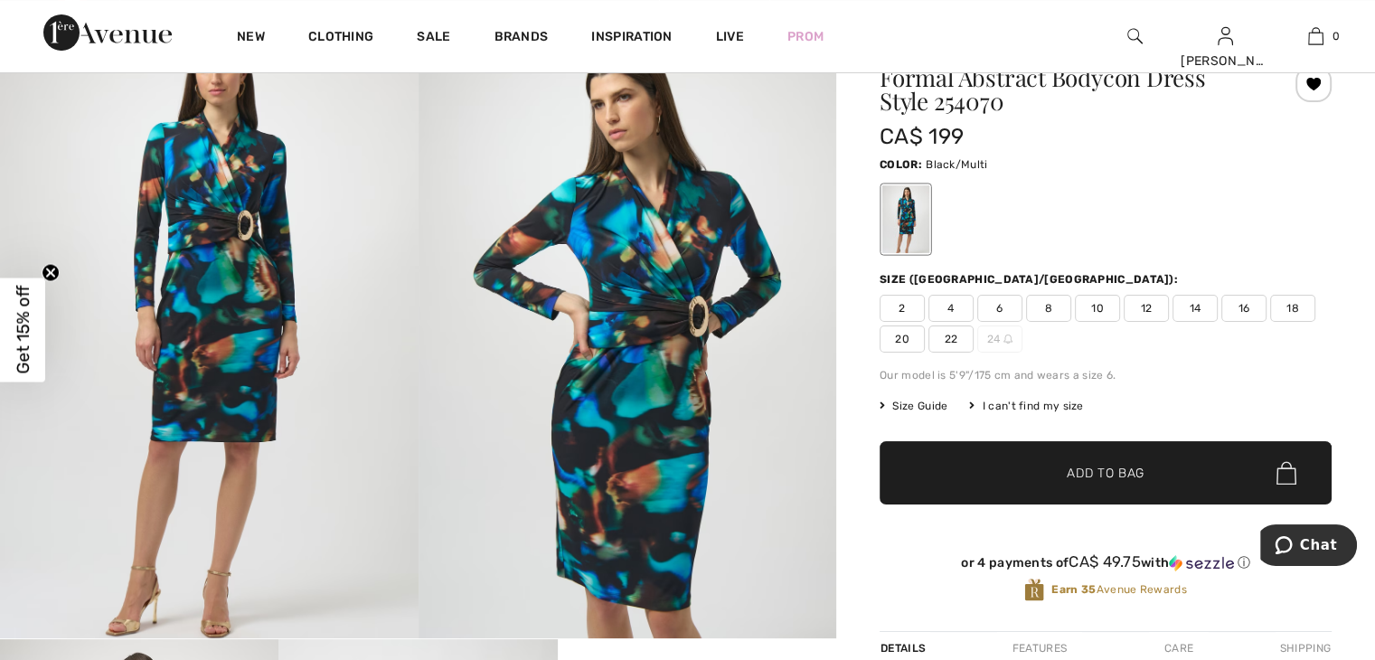
click at [287, 336] on img at bounding box center [209, 325] width 419 height 627
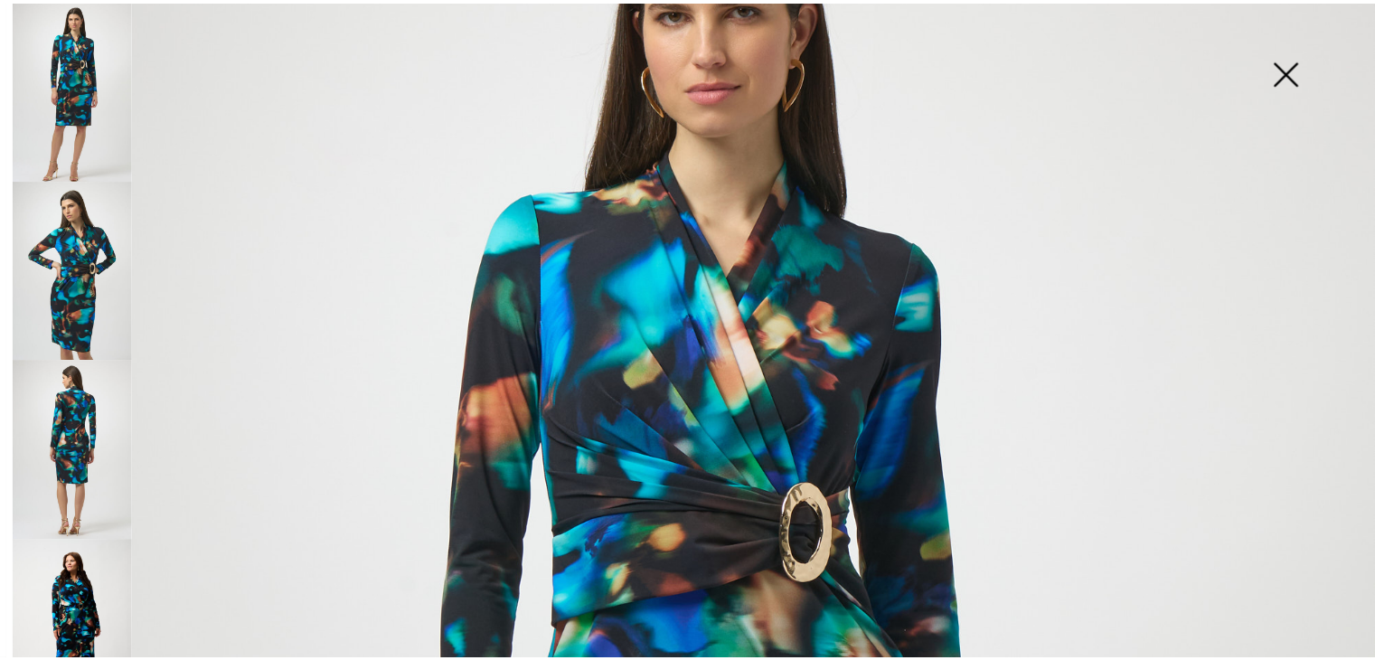
scroll to position [49, 0]
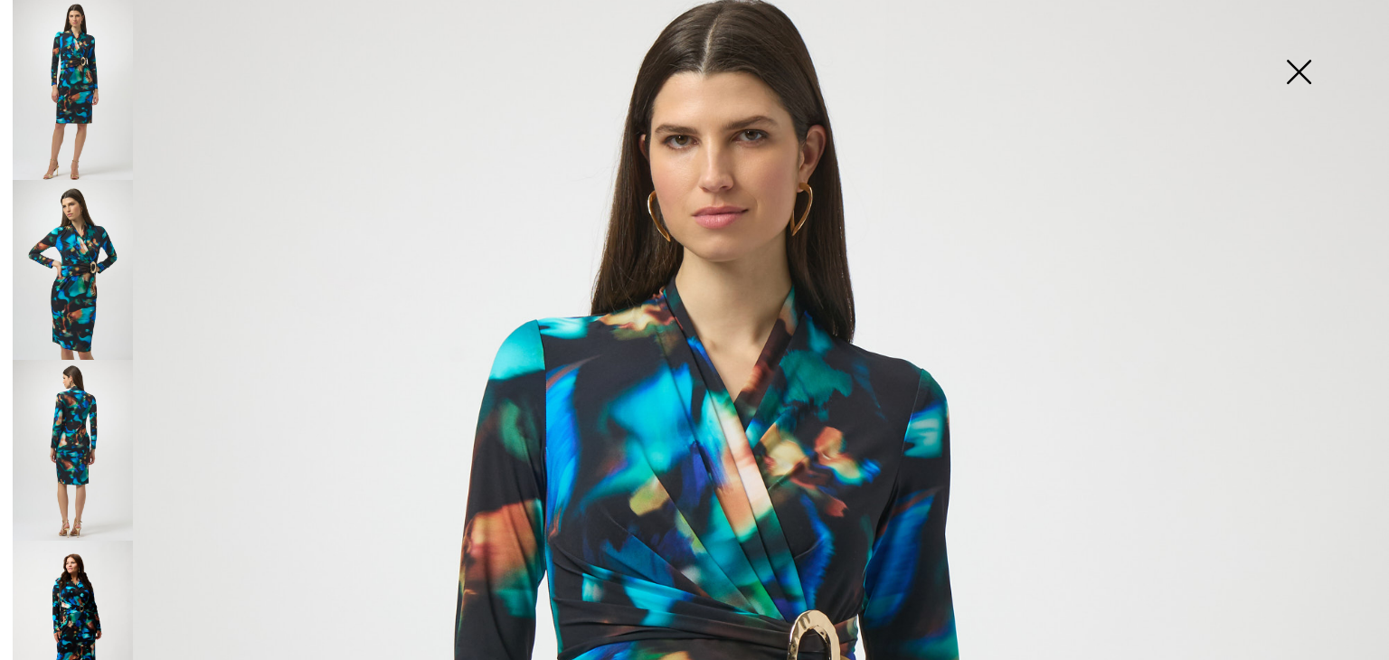
click at [1293, 67] on img at bounding box center [1298, 73] width 90 height 93
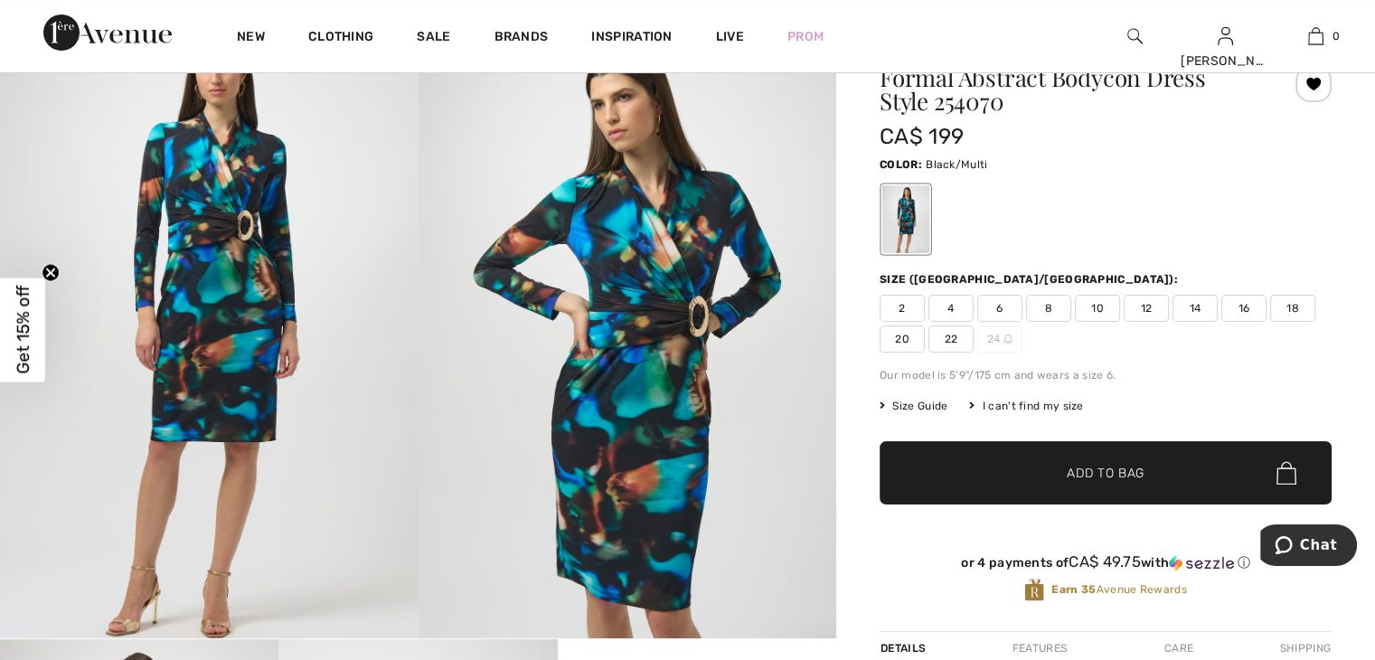
scroll to position [0, 0]
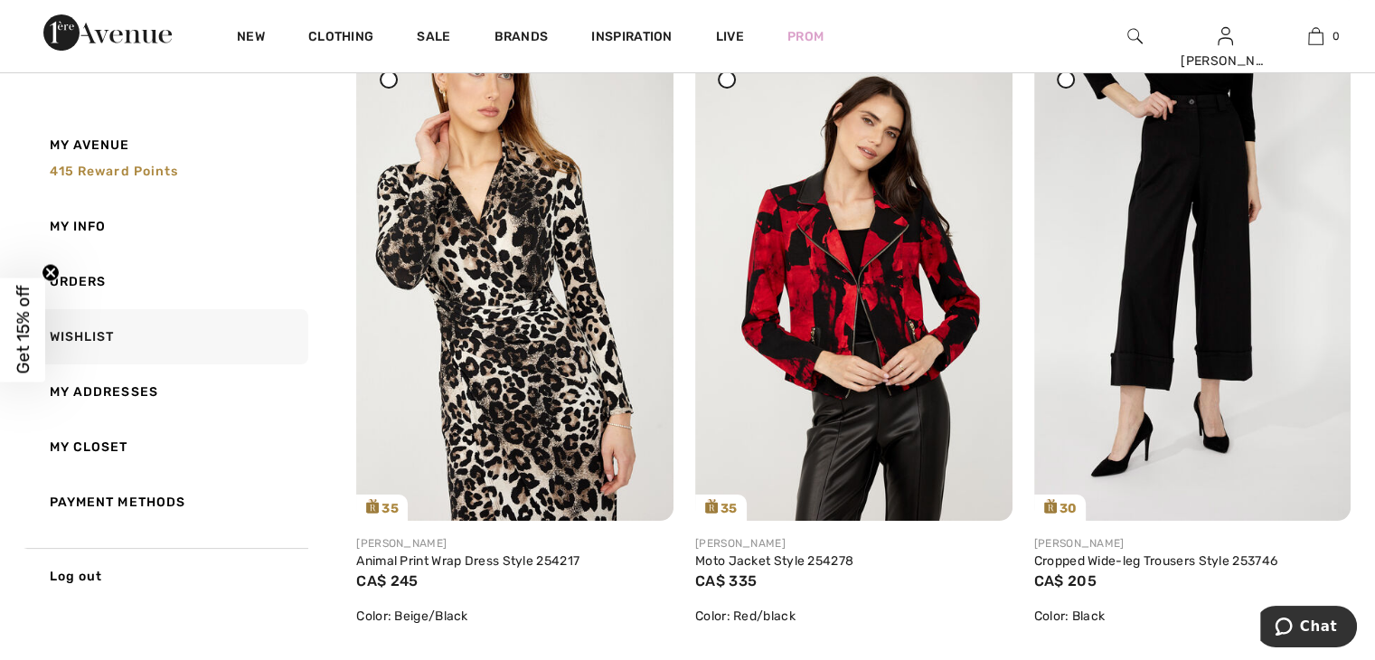
scroll to position [329, 0]
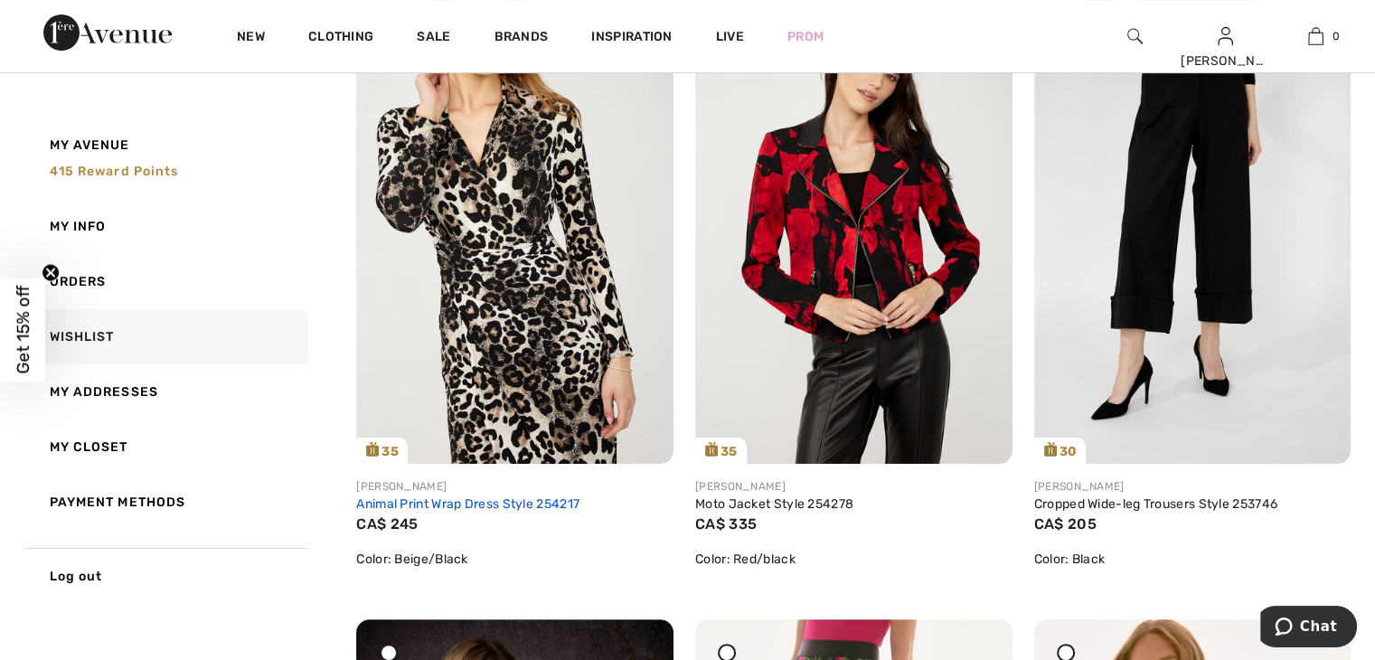
click at [491, 505] on link "Animal Print Wrap Dress Style 254217" at bounding box center [467, 503] width 223 height 15
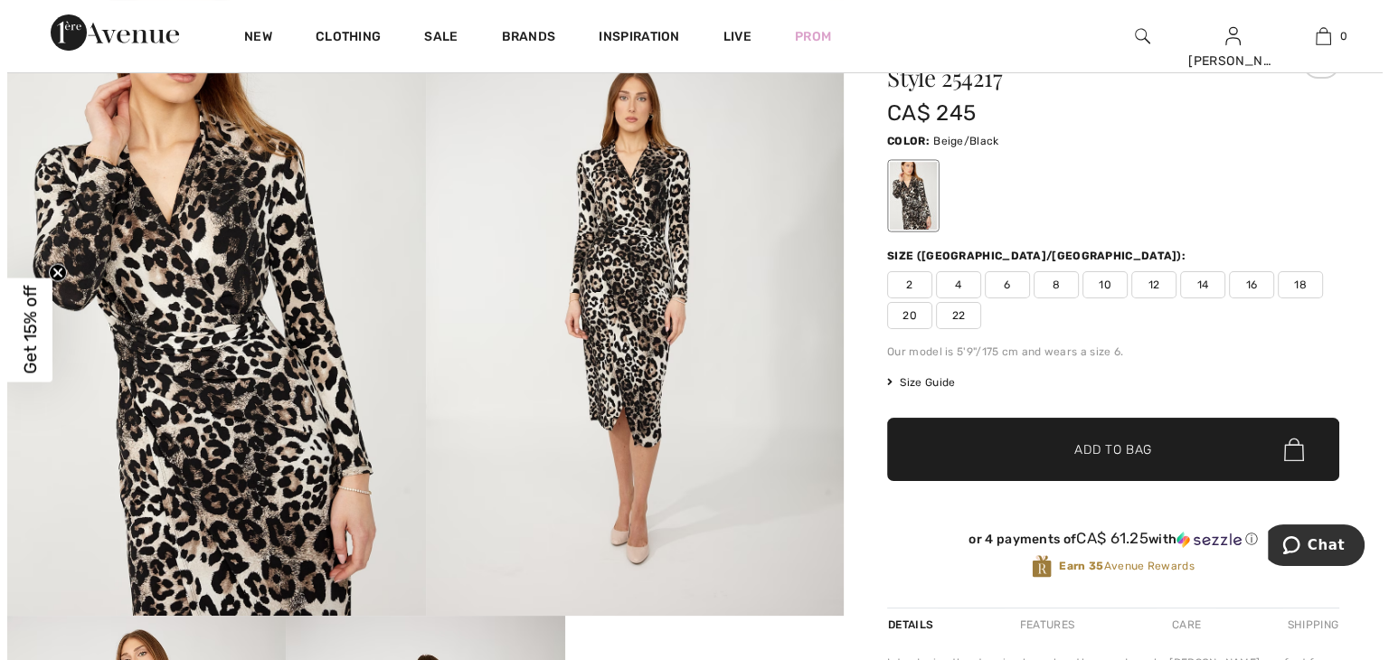
scroll to position [152, 0]
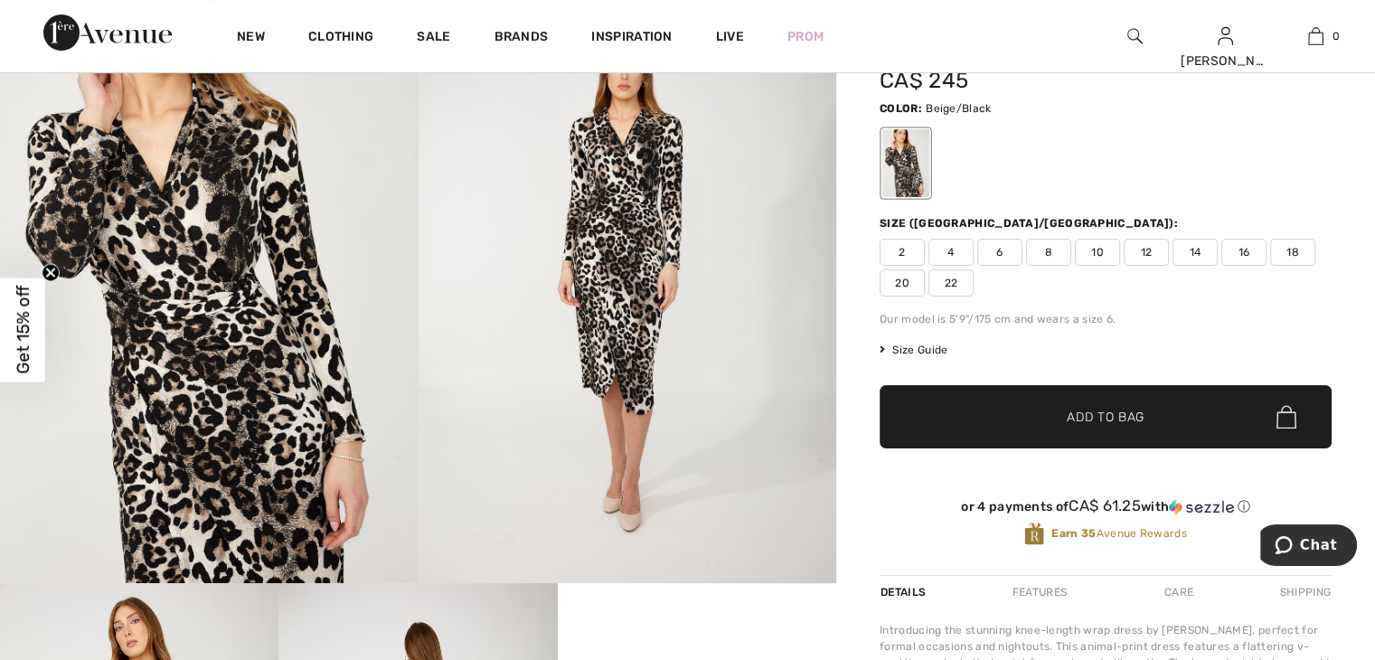
click at [232, 372] on img at bounding box center [209, 270] width 419 height 628
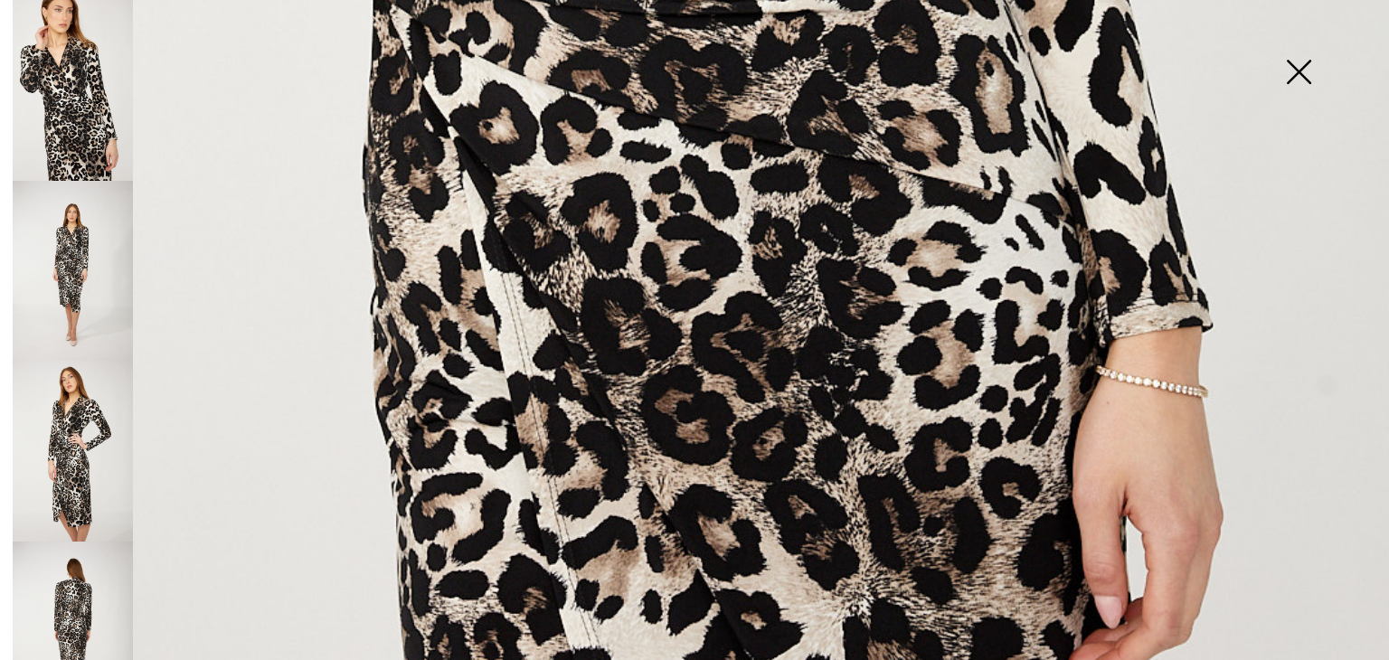
scroll to position [1302, 0]
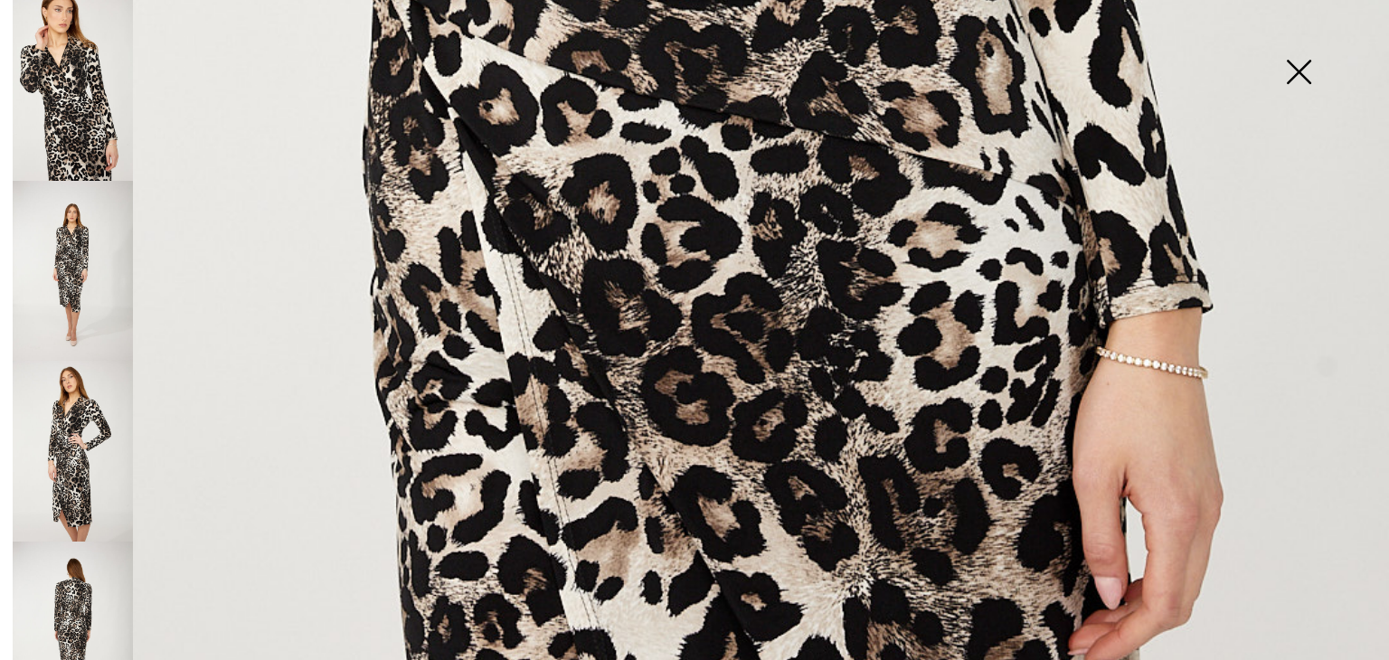
click at [81, 585] on img at bounding box center [73, 632] width 120 height 181
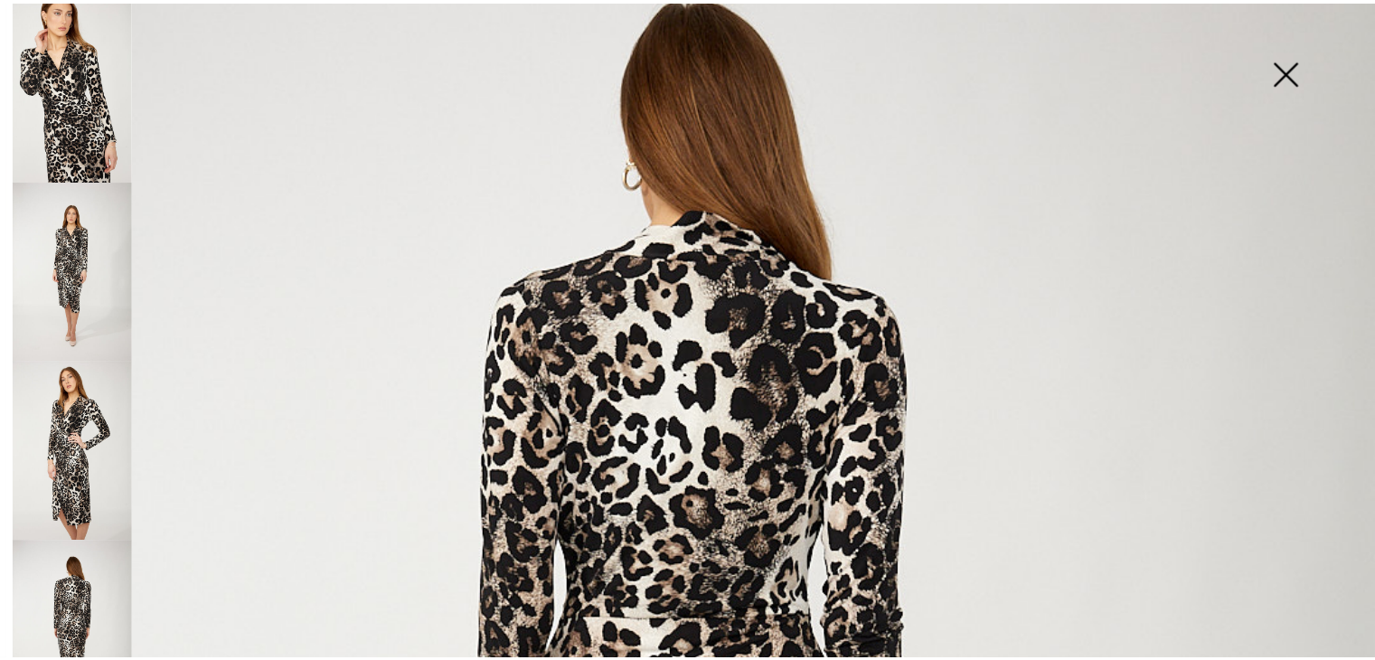
scroll to position [143, 0]
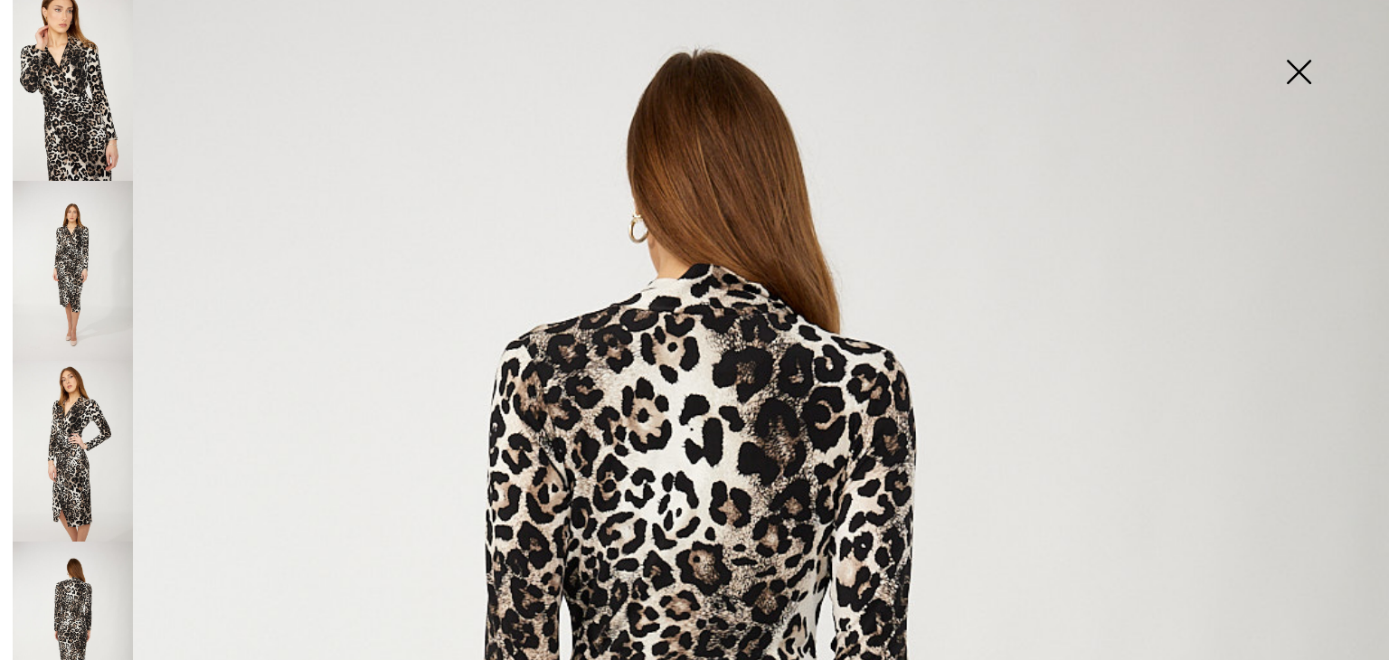
click at [1303, 72] on img at bounding box center [1298, 73] width 90 height 93
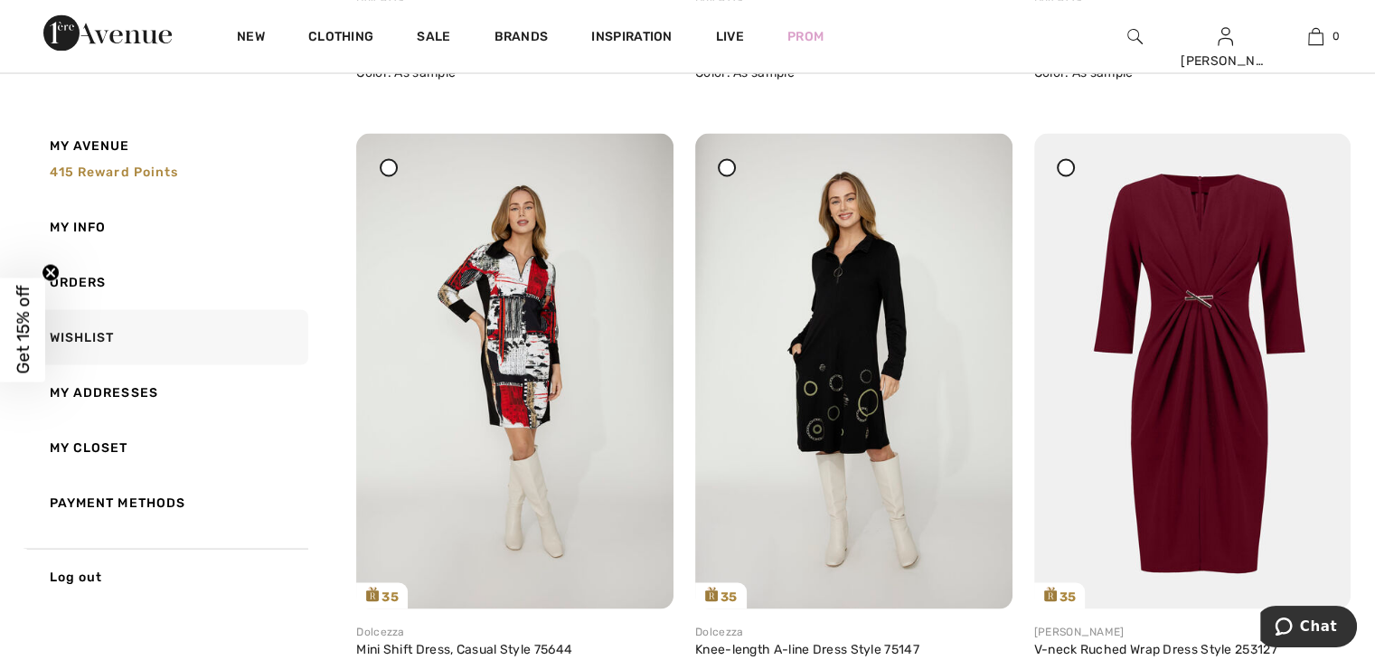
scroll to position [3491, 0]
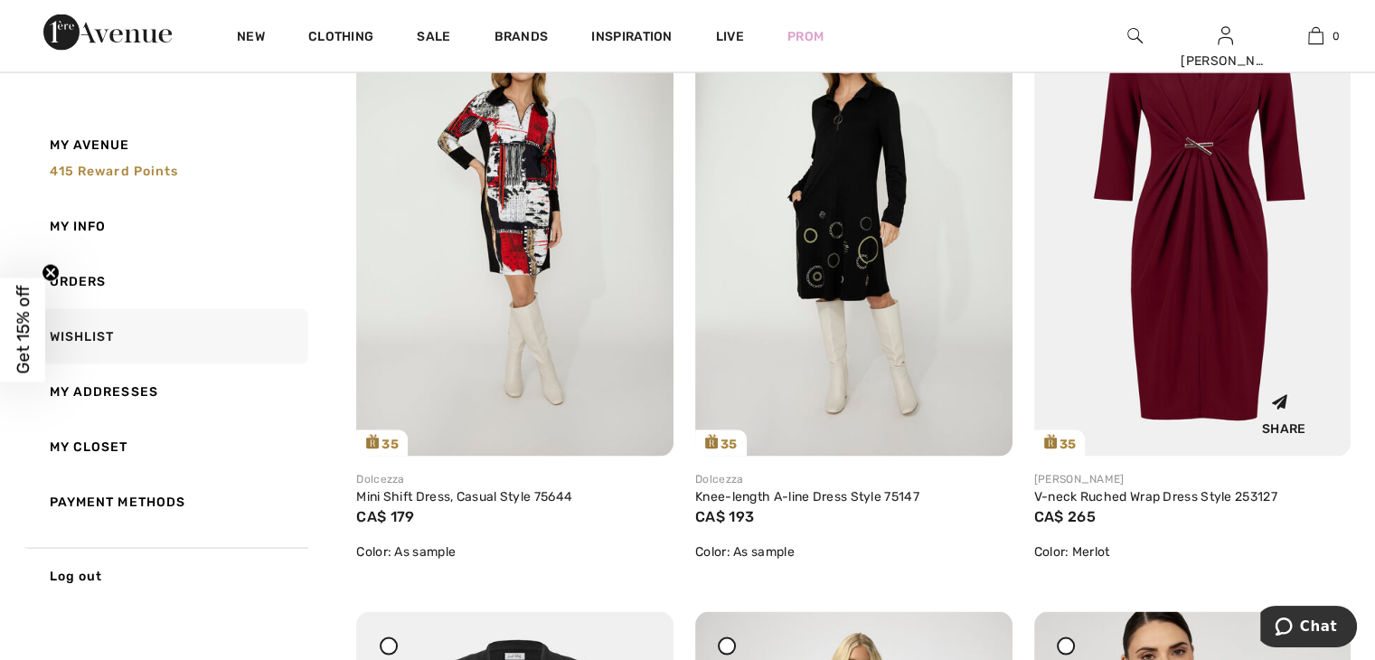
click at [1225, 361] on img at bounding box center [1192, 219] width 317 height 476
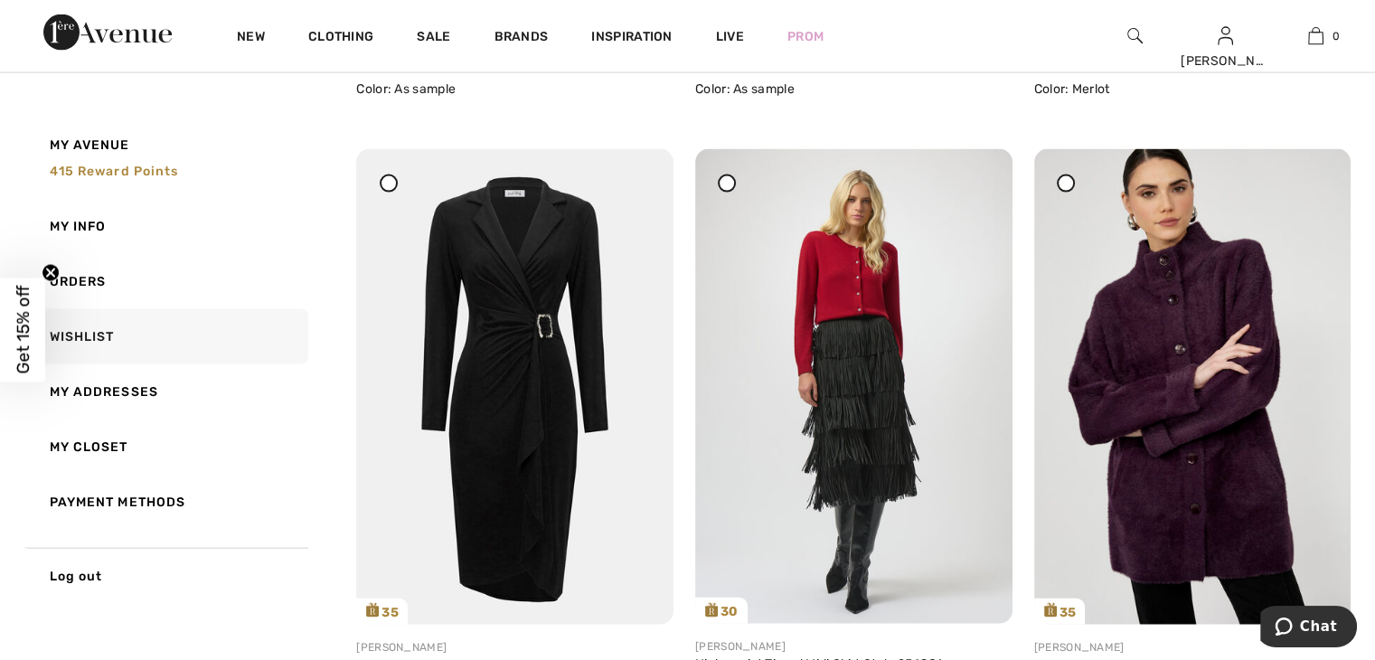
scroll to position [4097, 0]
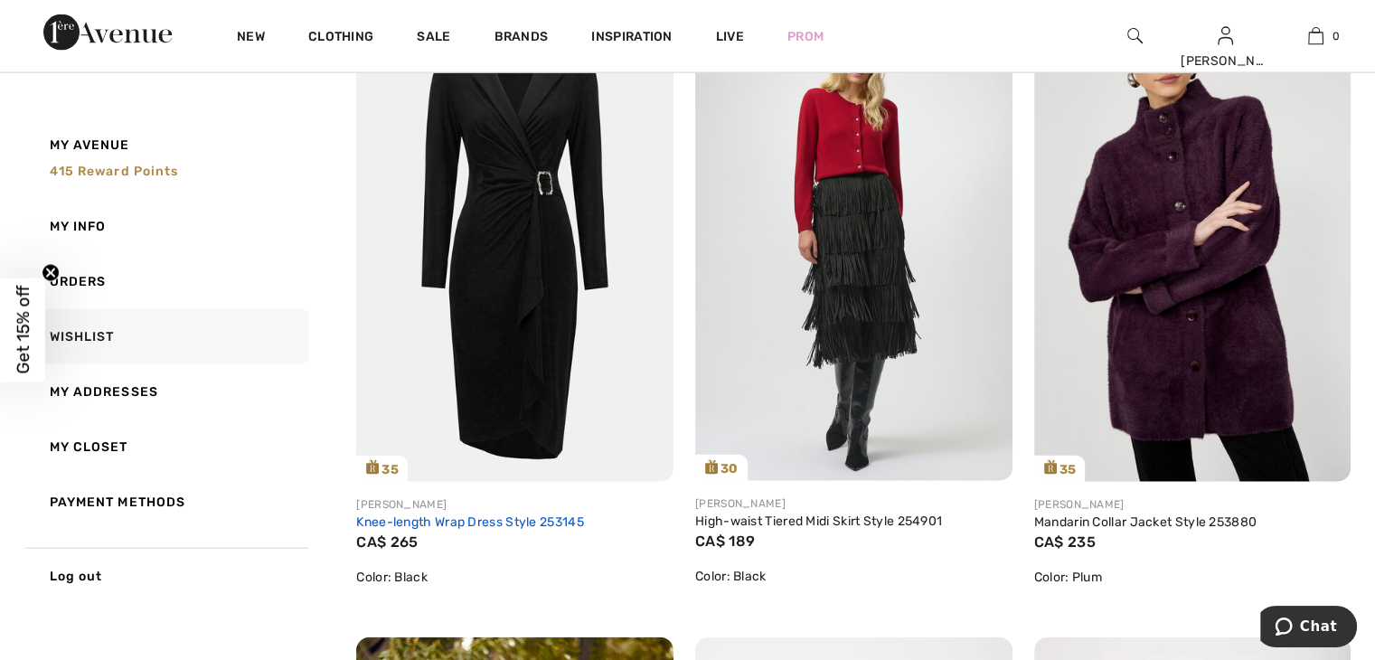
click at [443, 520] on link "Knee-length Wrap Dress Style 253145" at bounding box center [470, 522] width 228 height 15
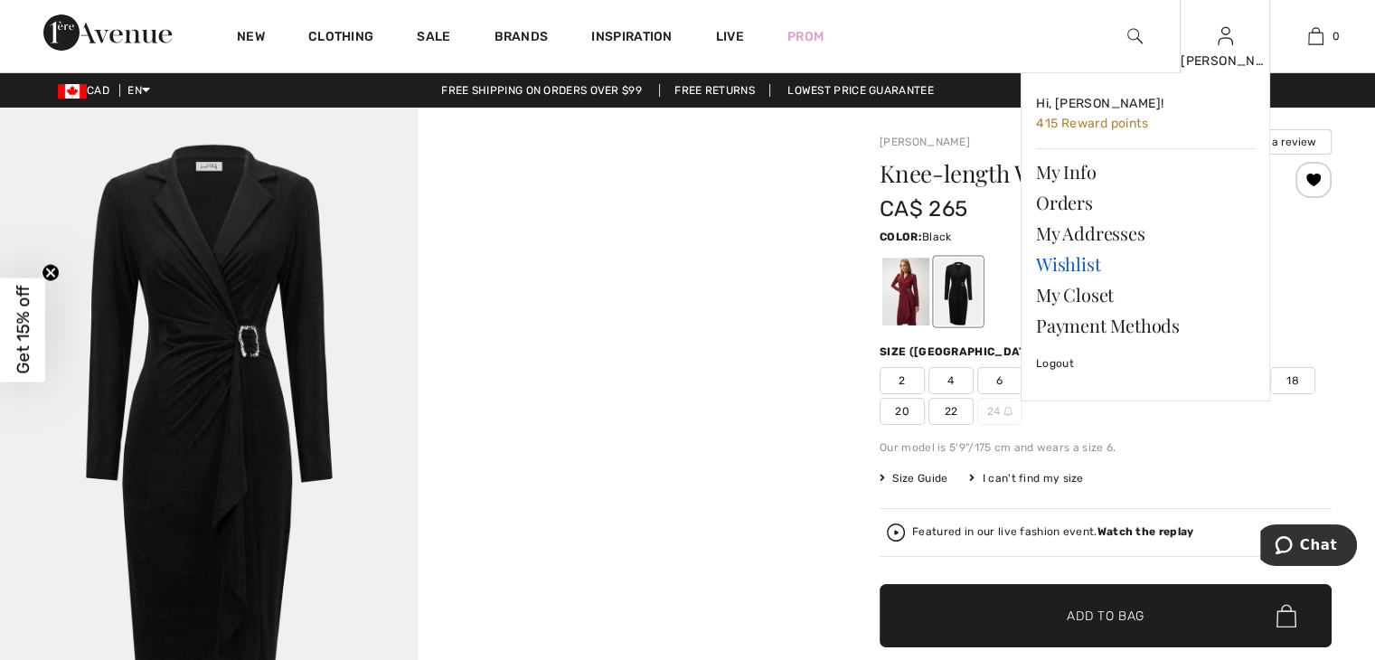
click at [1083, 258] on link "Wishlist" at bounding box center [1145, 264] width 219 height 31
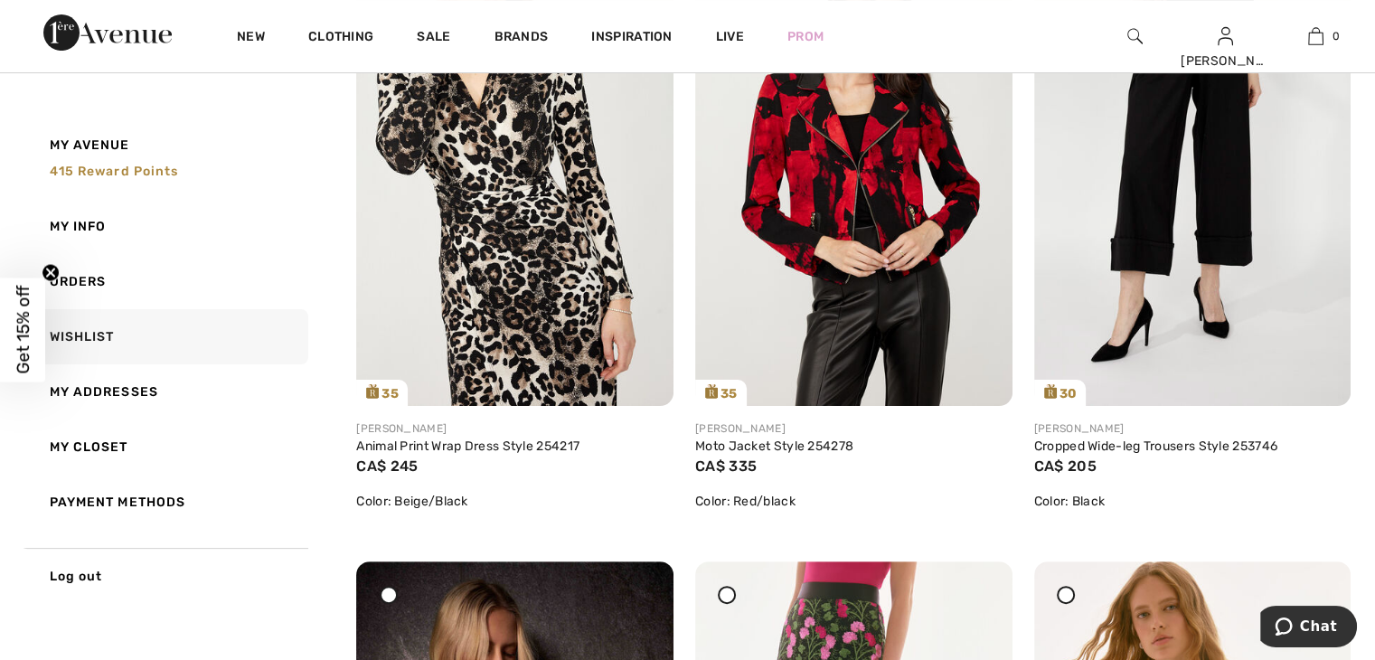
scroll to position [424, 0]
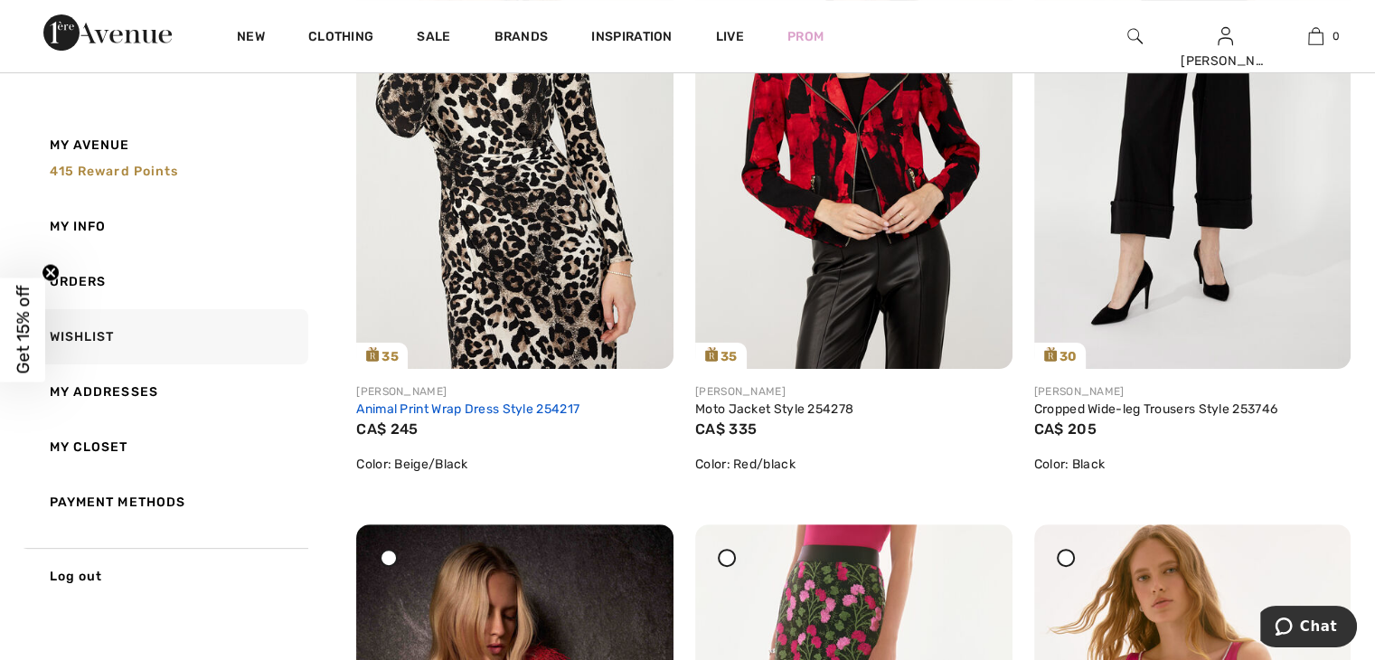
click at [443, 406] on link "Animal Print Wrap Dress Style 254217" at bounding box center [467, 409] width 223 height 15
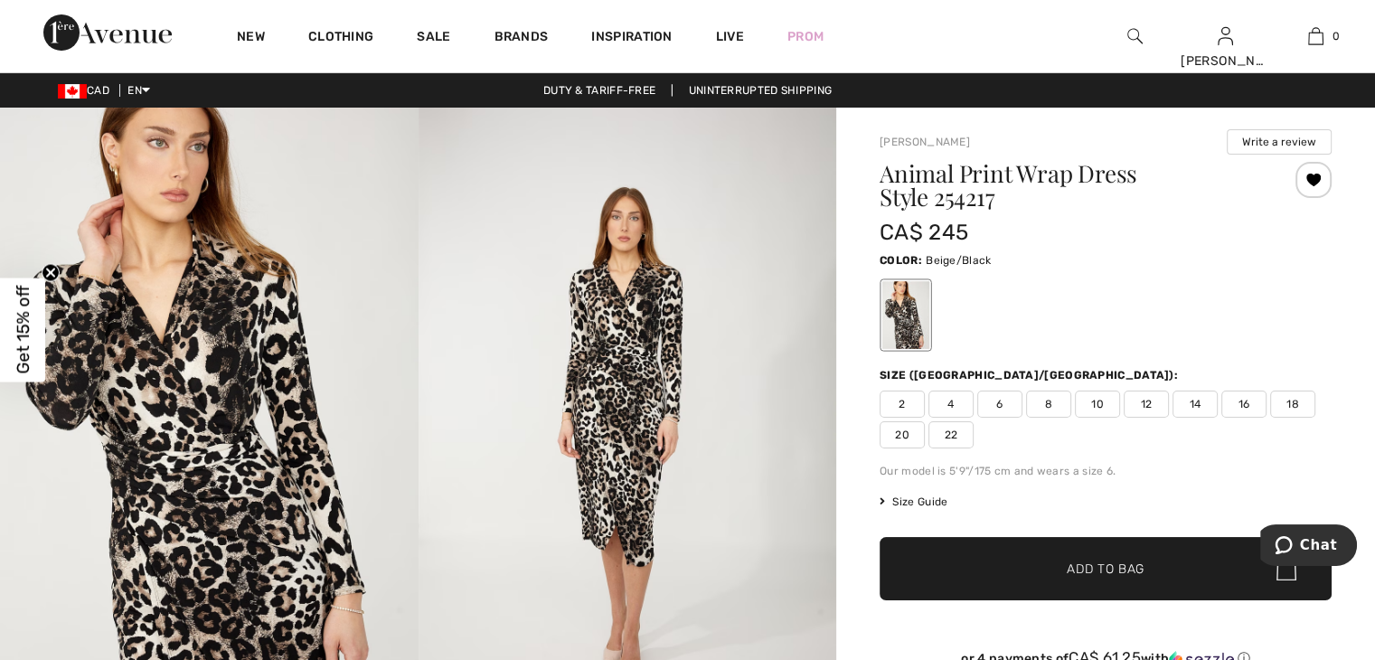
click at [904, 402] on span "2" at bounding box center [902, 404] width 45 height 27
click at [1101, 562] on span "Add to Bag" at bounding box center [1106, 569] width 78 height 19
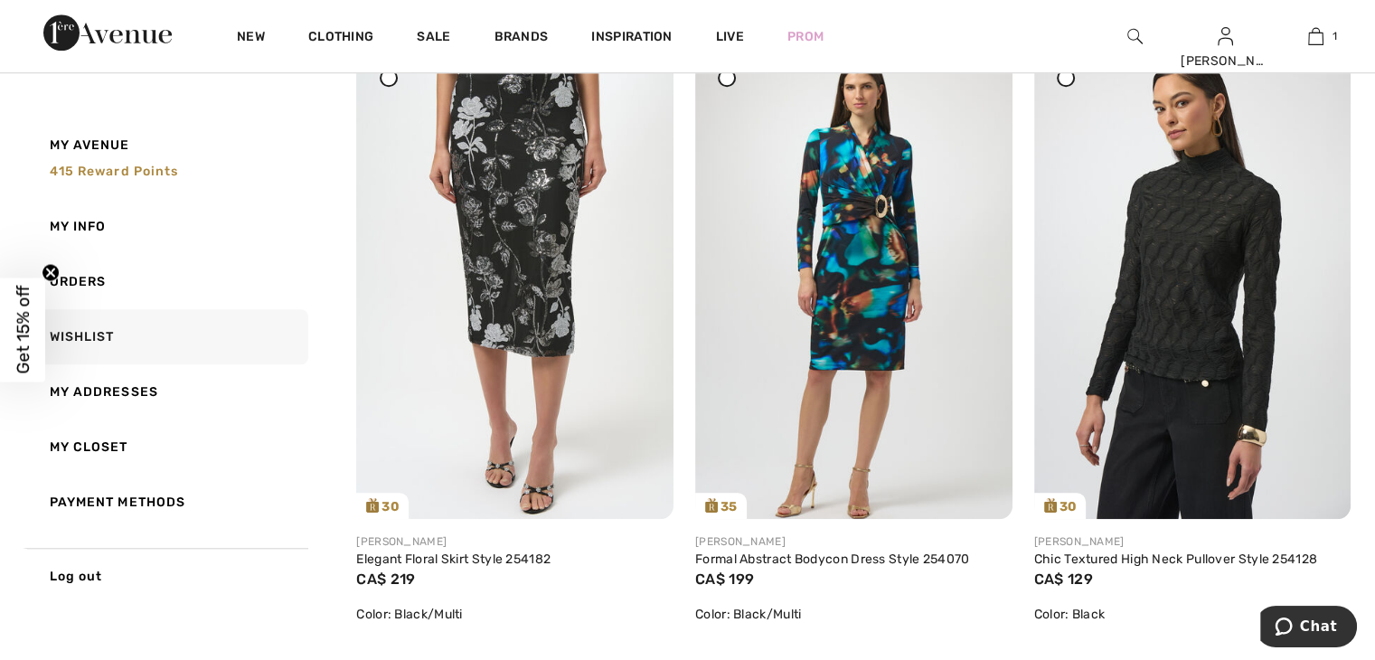
scroll to position [1649, 0]
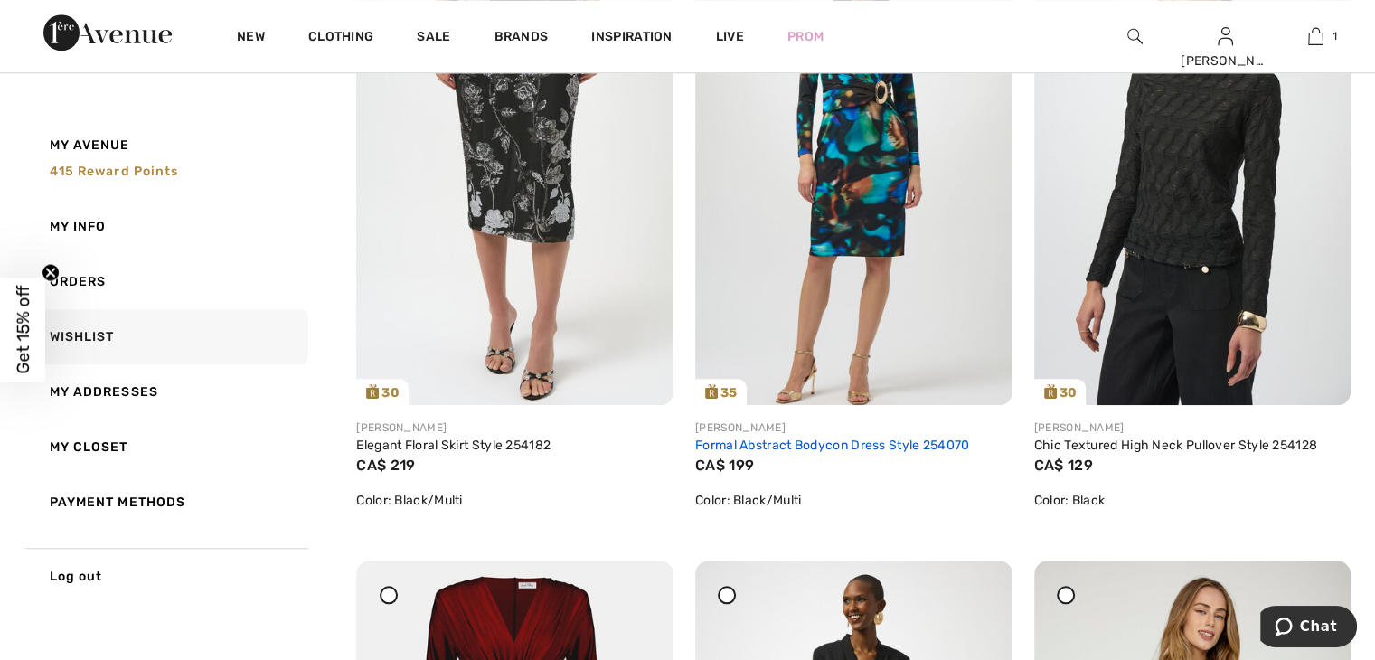
click at [872, 444] on link "Formal Abstract Bodycon Dress Style 254070" at bounding box center [832, 445] width 275 height 15
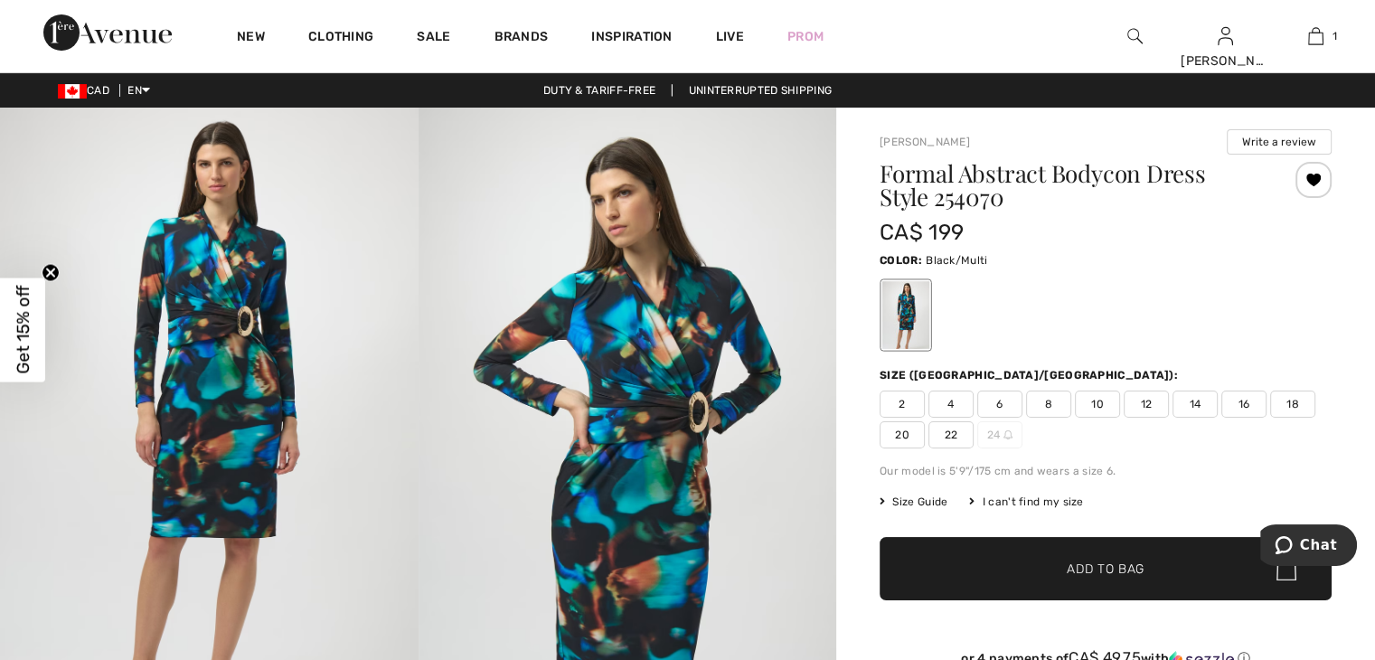
click at [902, 402] on span "2" at bounding box center [902, 404] width 45 height 27
click at [1097, 567] on span "Add to Bag" at bounding box center [1106, 569] width 78 height 19
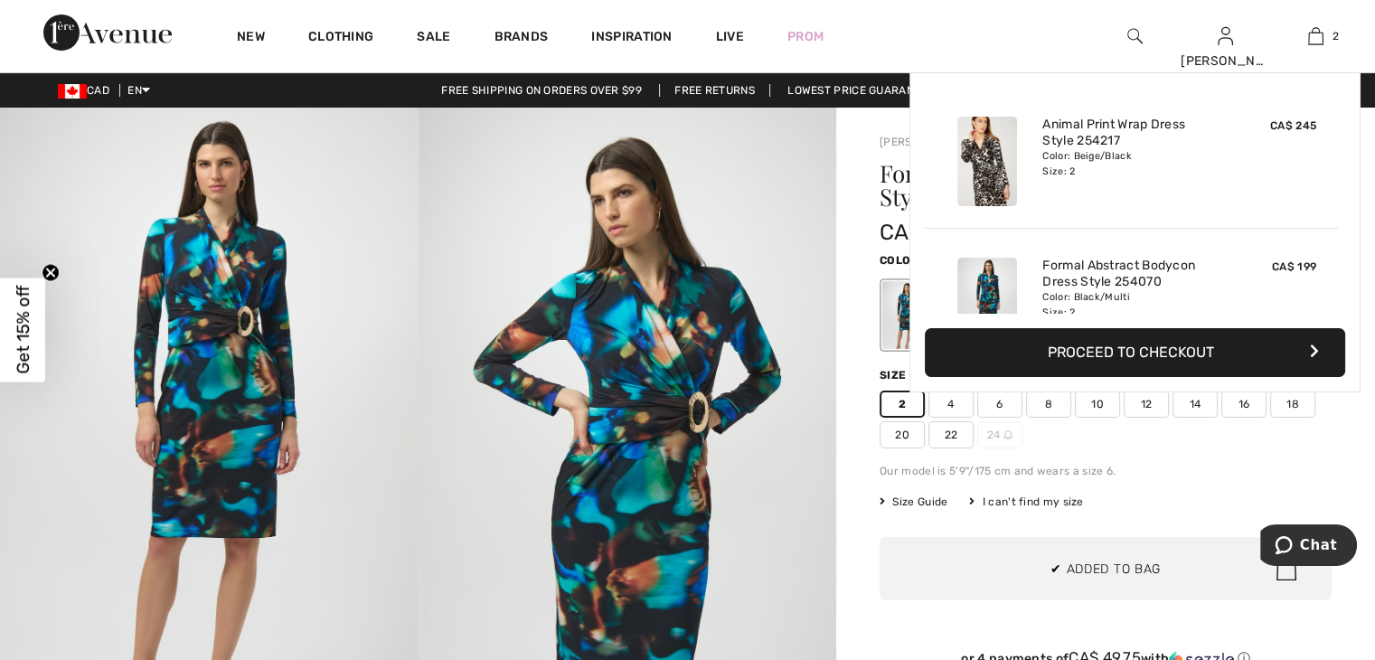
scroll to position [55, 0]
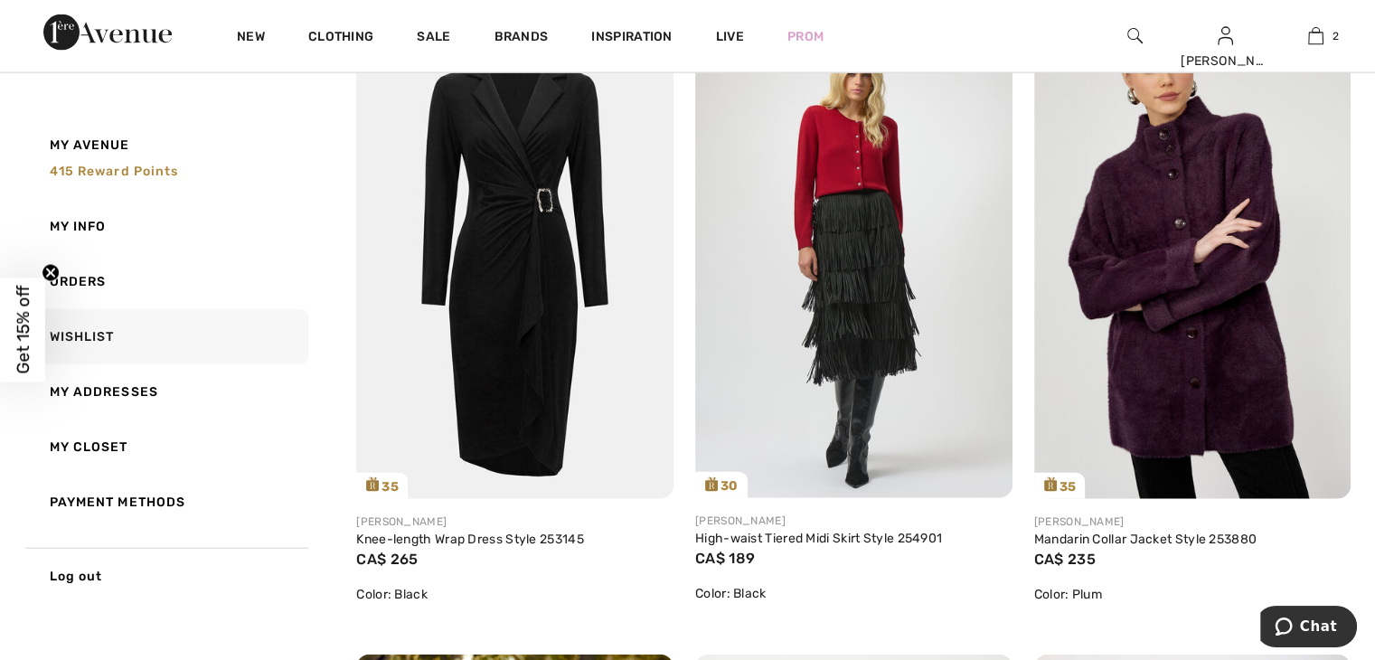
scroll to position [4118, 0]
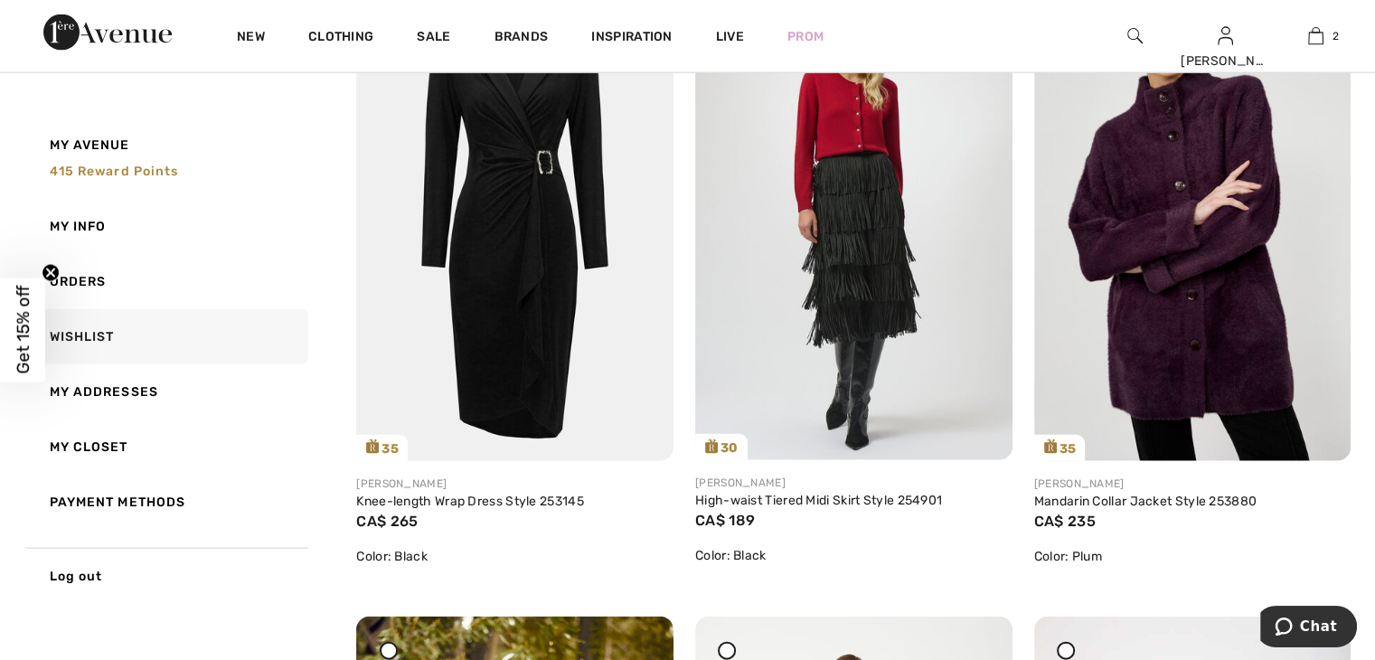
drag, startPoint x: 1380, startPoint y: 351, endPoint x: 1358, endPoint y: 139, distance: 212.7
click at [1358, 139] on div "35 Share Frank Lyman Mandarin Collar Jacket Style 253880 CA$ 235 Color: Plum Sh…" at bounding box center [1193, 290] width 339 height 609
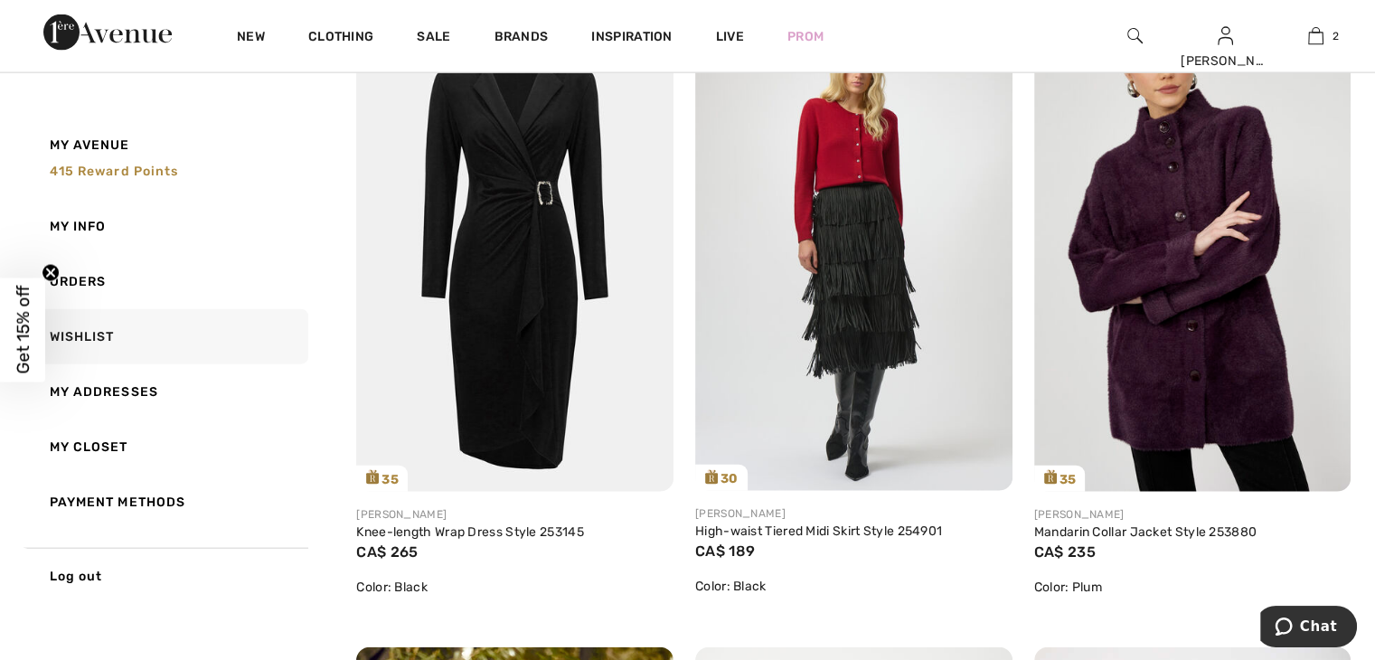
scroll to position [4116, 0]
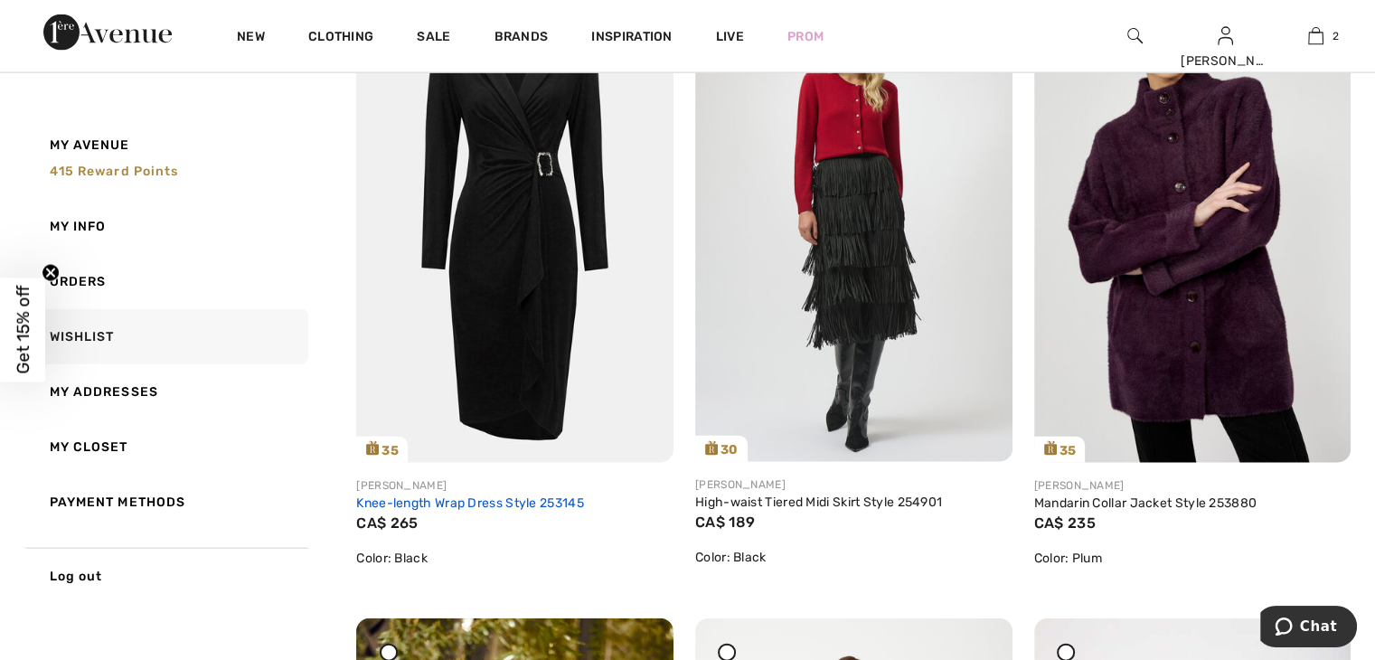
click at [521, 498] on link "Knee-length Wrap Dress Style 253145" at bounding box center [470, 503] width 228 height 15
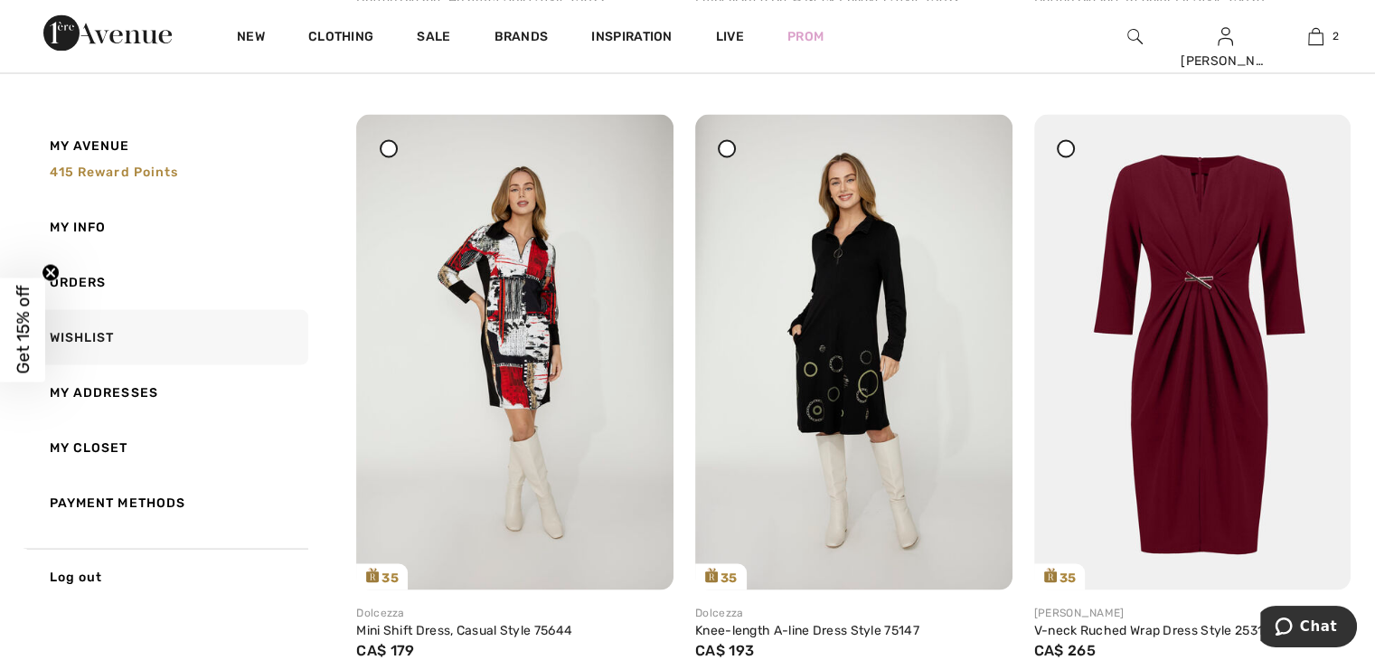
scroll to position [3510, 0]
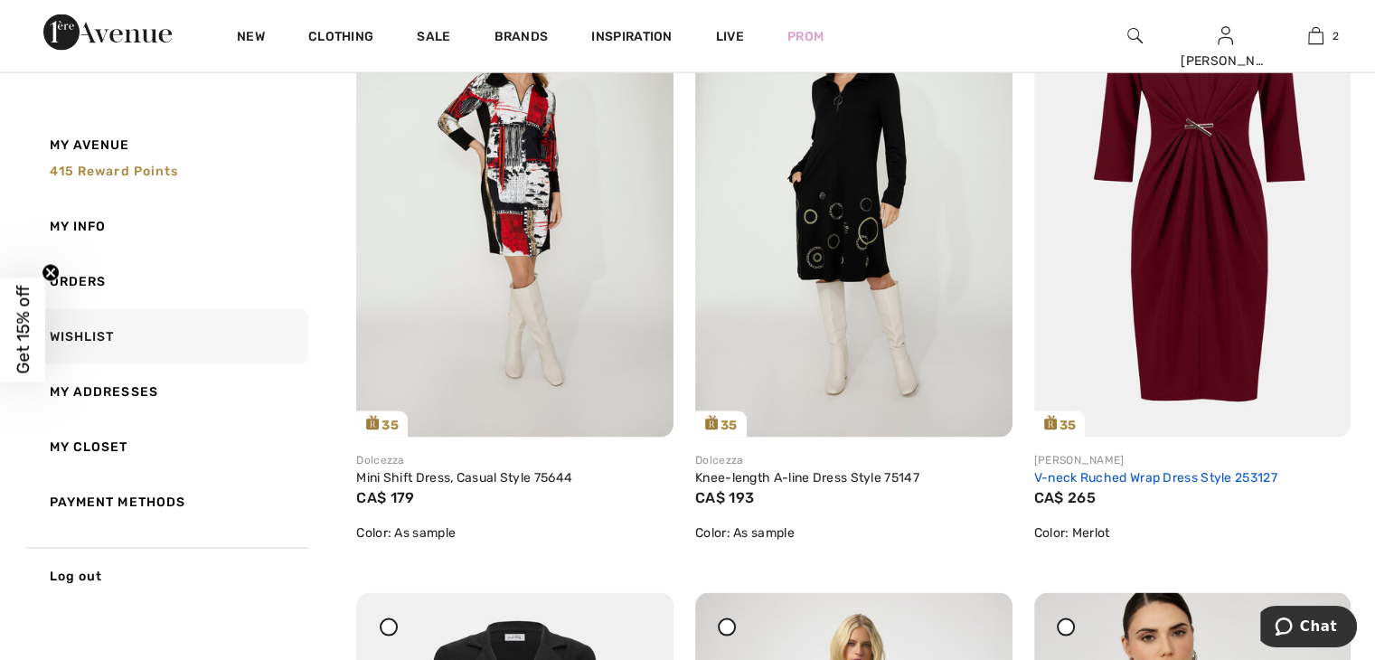
click at [1210, 477] on link "V-neck Ruched Wrap Dress Style 253127" at bounding box center [1155, 477] width 243 height 15
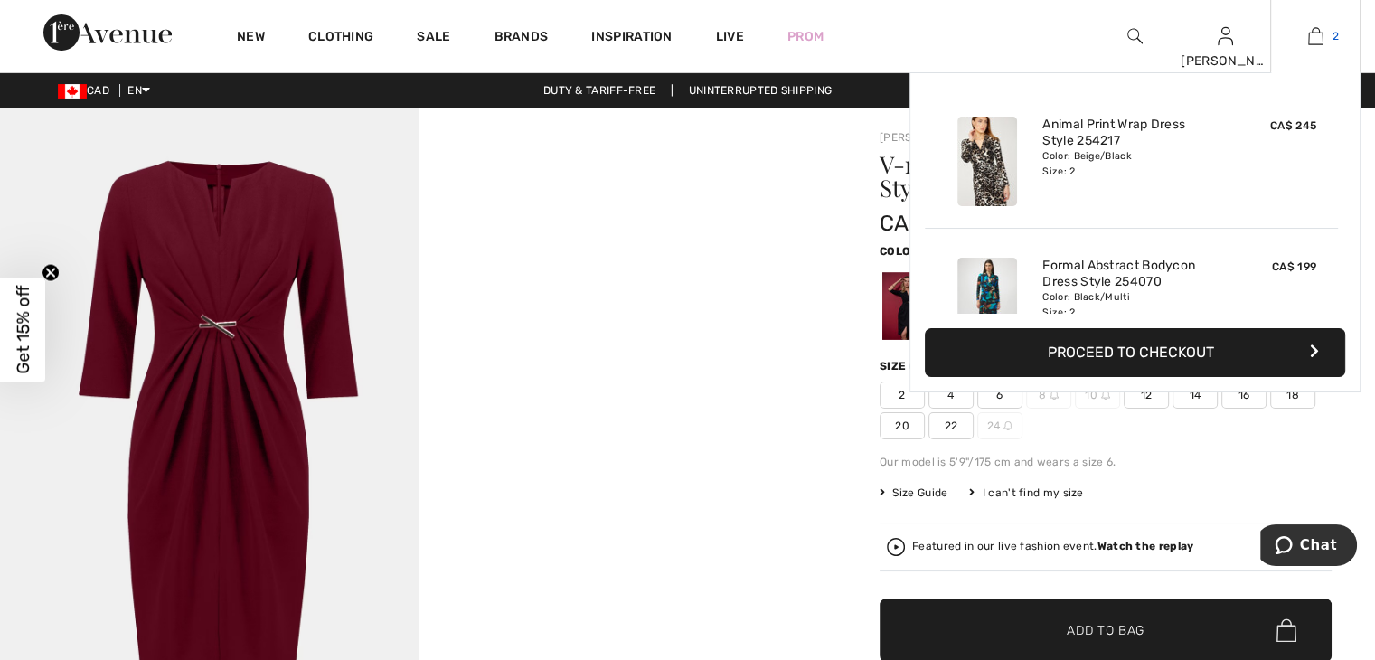
click at [1318, 43] on img at bounding box center [1315, 36] width 15 height 22
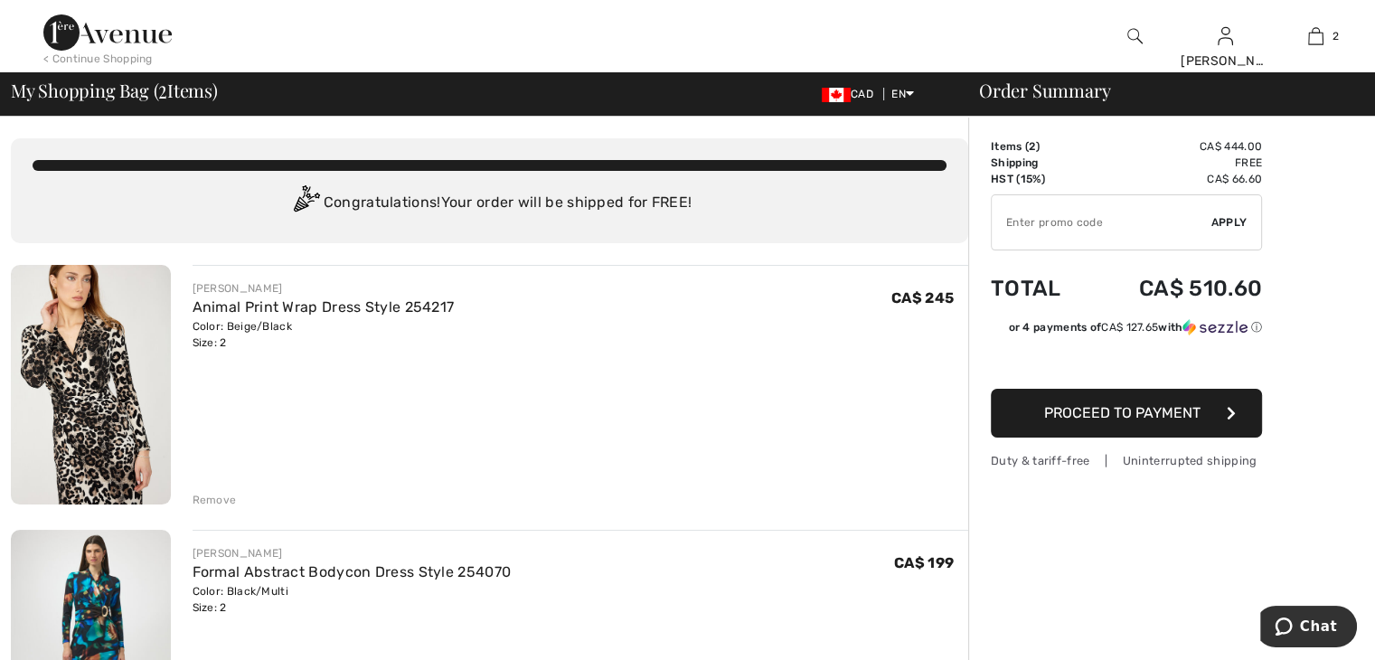
click at [1008, 218] on input "TEXT" at bounding box center [1102, 222] width 220 height 54
type input "GC005055515"
click at [1230, 222] on span "Apply" at bounding box center [1230, 222] width 36 height 16
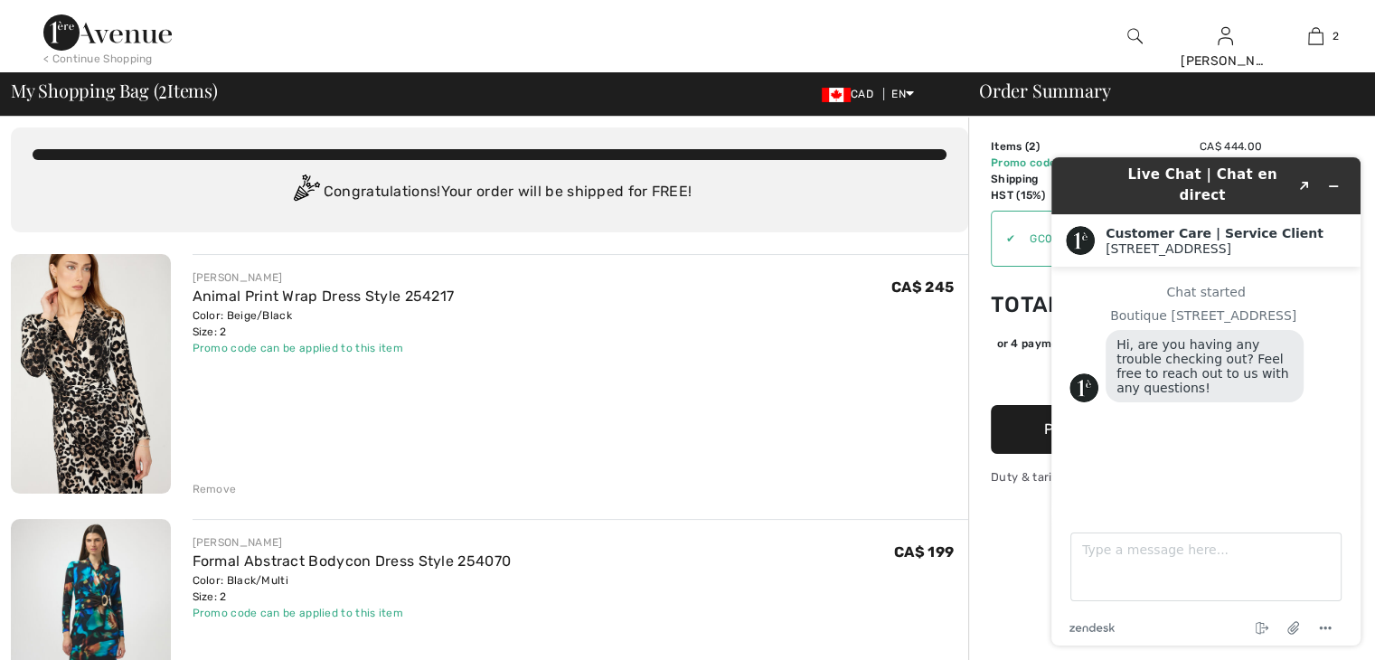
scroll to position [5, 0]
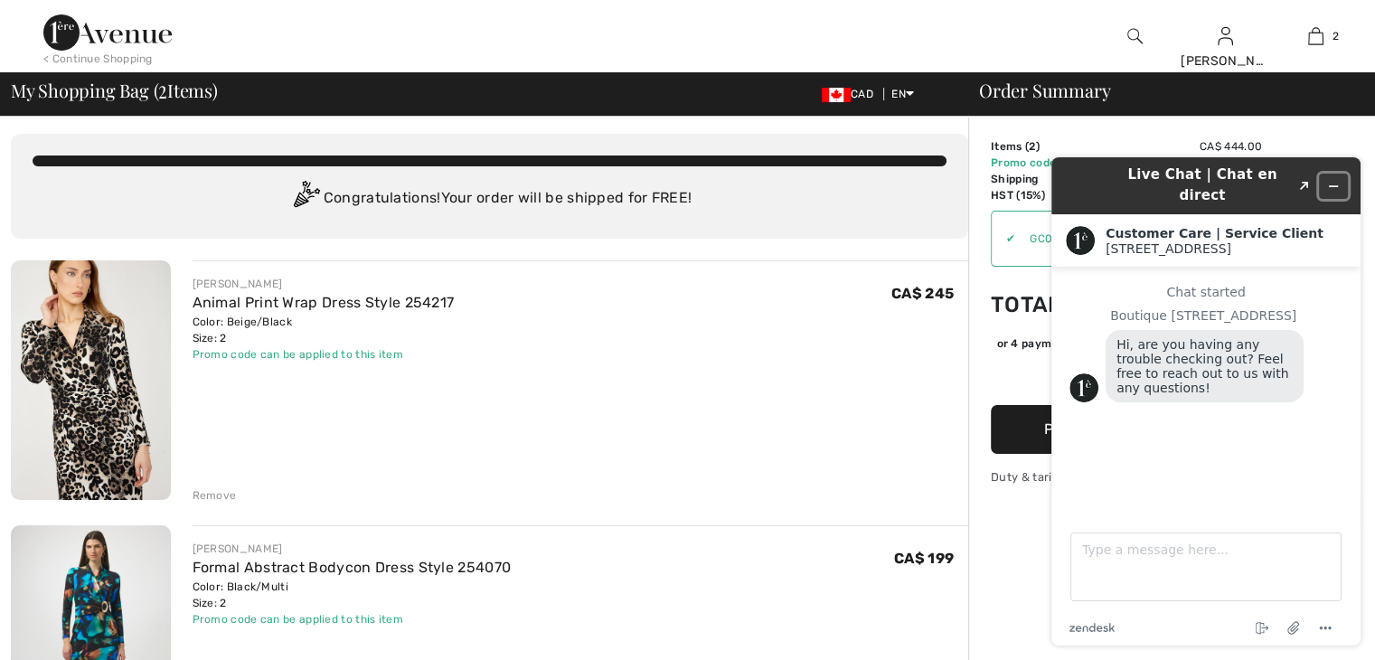
click at [1334, 186] on icon "Minimize widget" at bounding box center [1334, 186] width 8 height 0
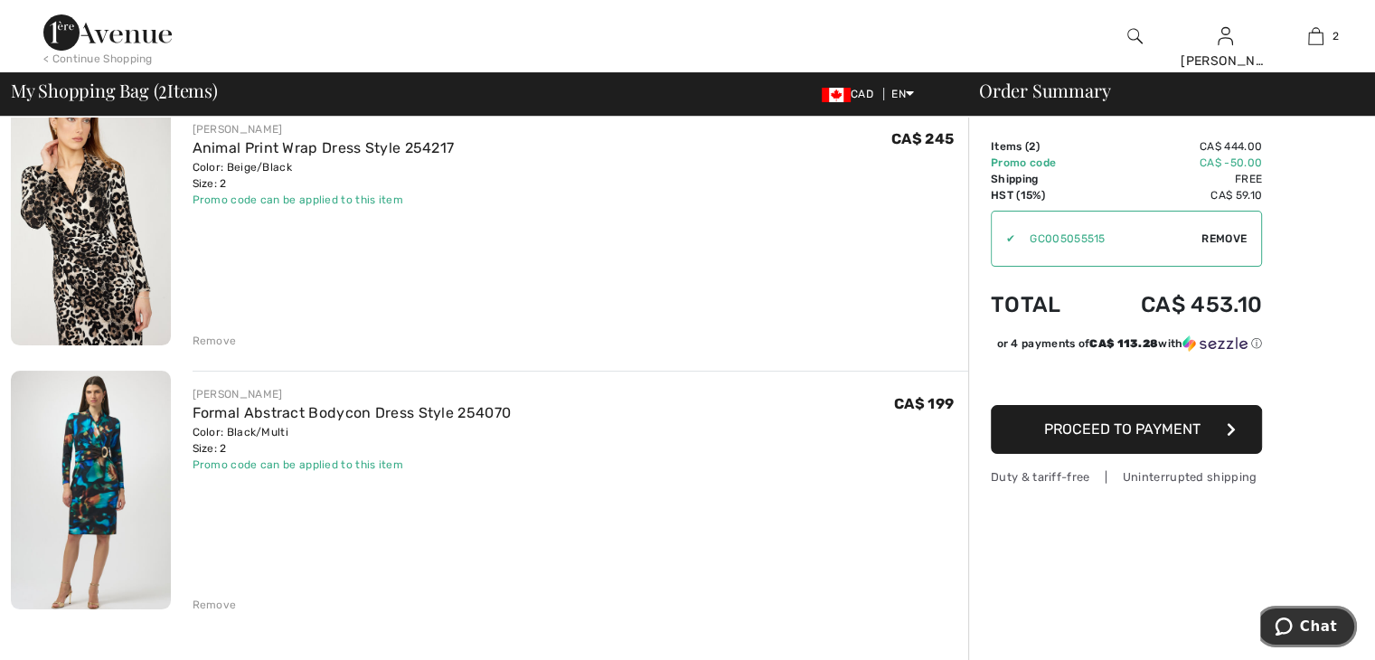
scroll to position [170, 0]
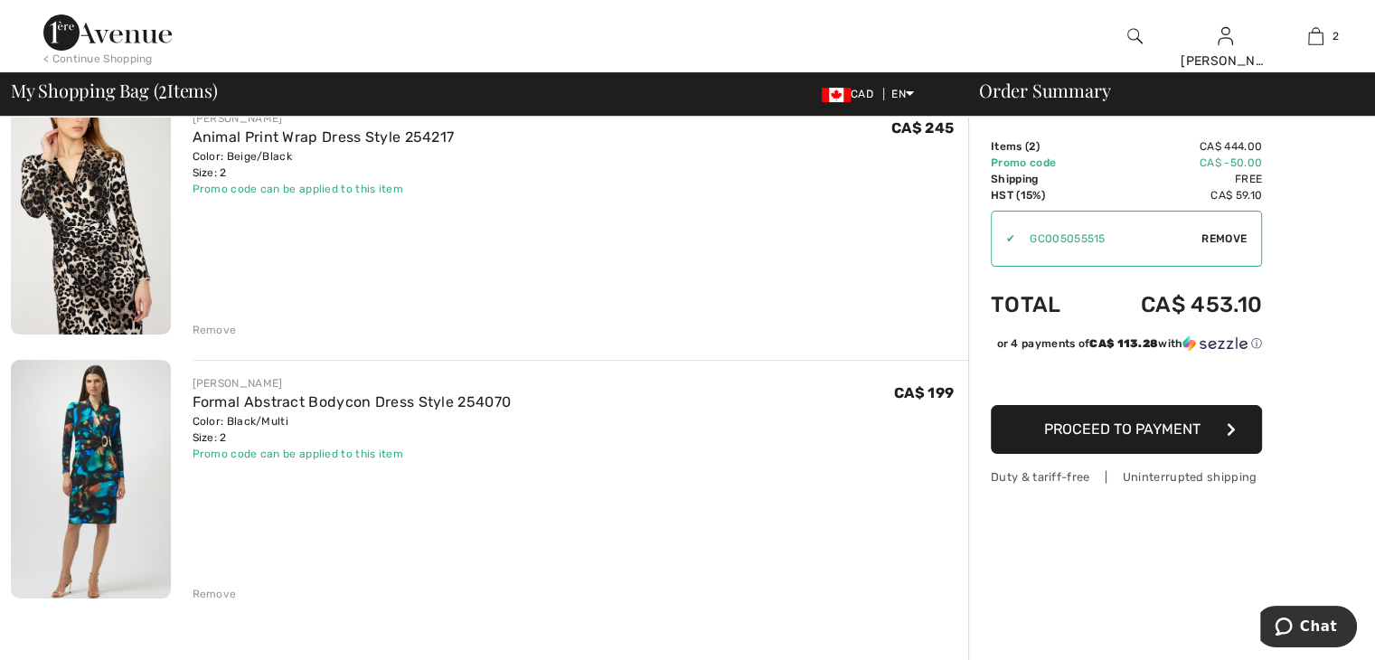
click at [1166, 439] on button "Proceed to Payment" at bounding box center [1126, 429] width 271 height 49
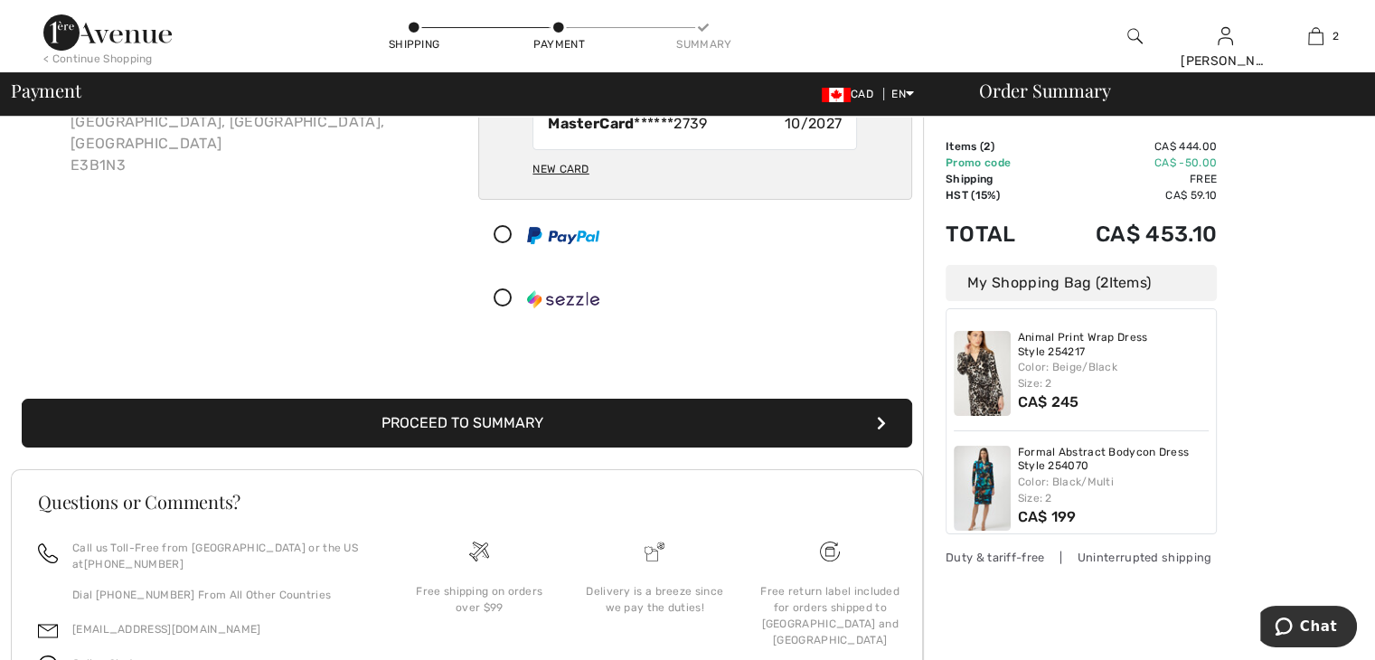
scroll to position [189, 0]
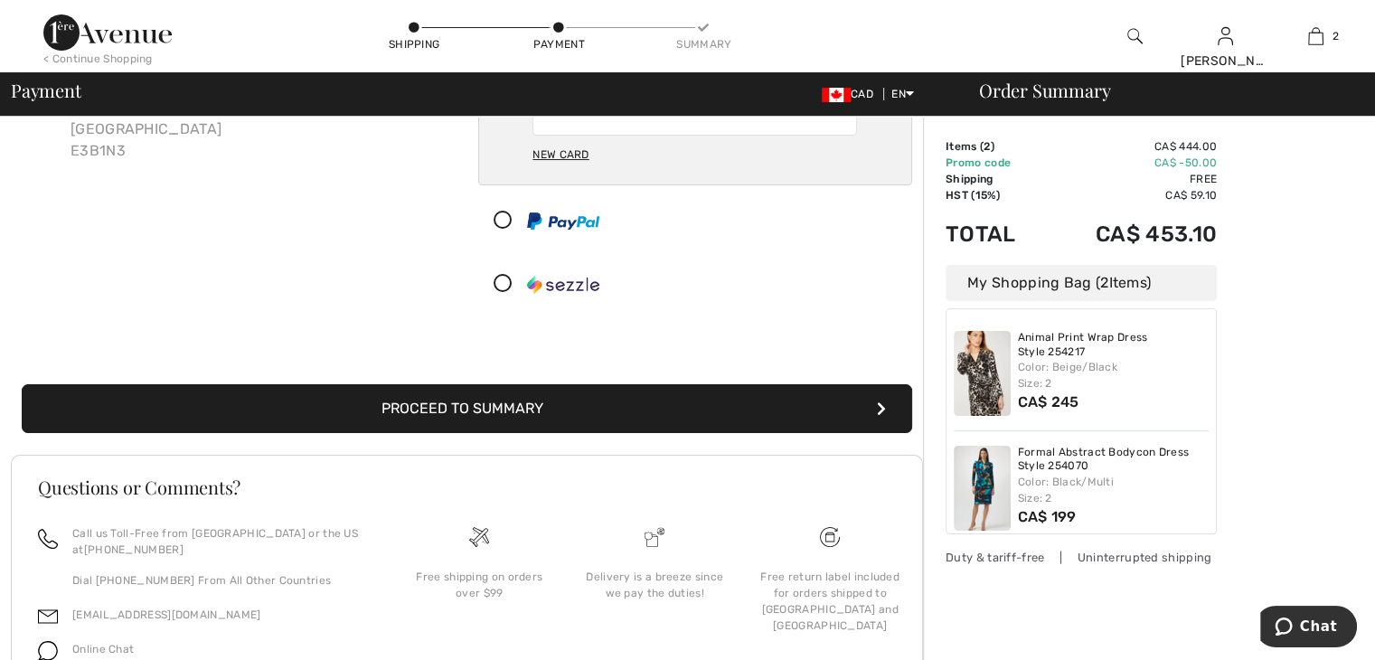
click at [617, 411] on button "Proceed to Summary" at bounding box center [467, 408] width 891 height 49
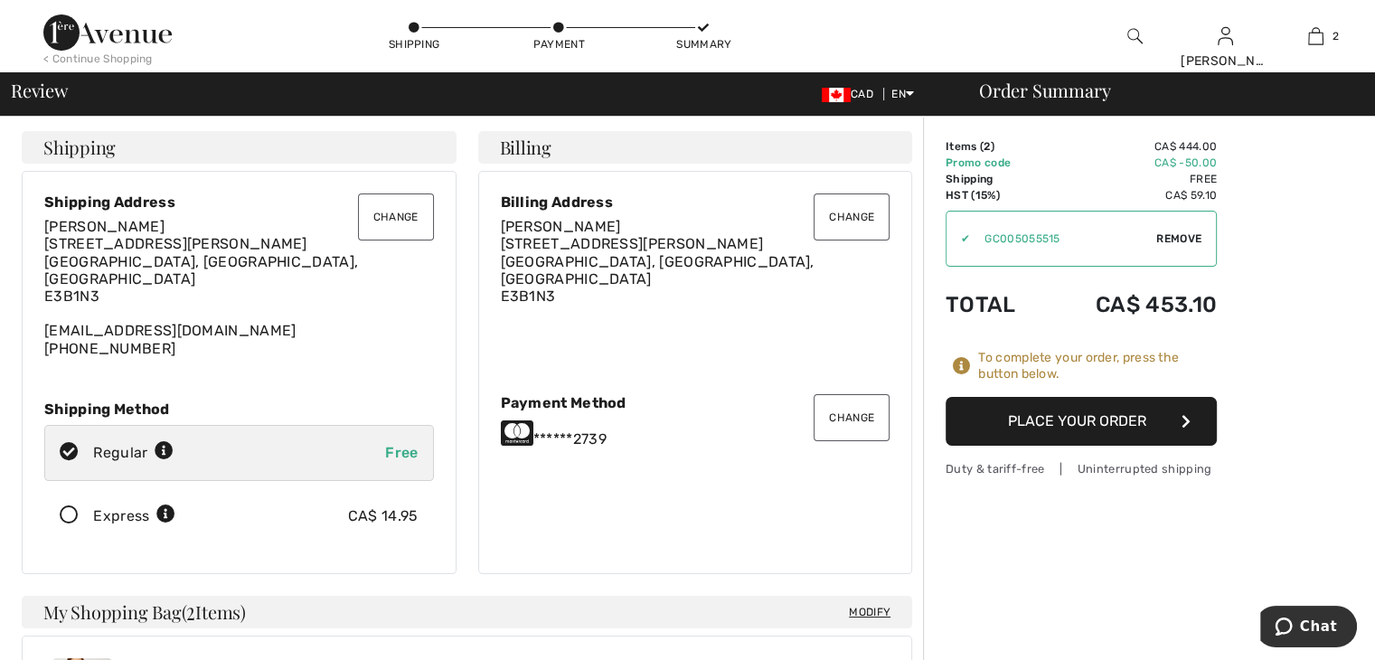
click at [1098, 412] on button "Place Your Order" at bounding box center [1081, 421] width 271 height 49
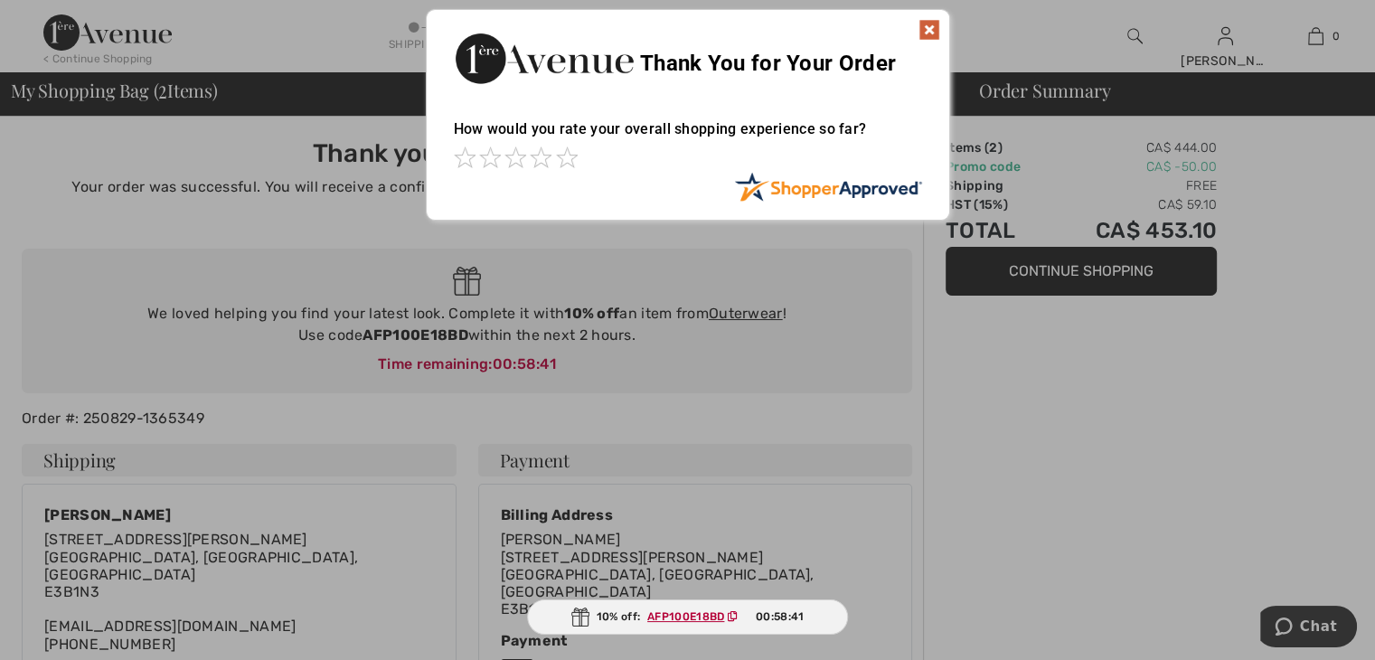
click at [942, 12] on div "Thank You for Your Order" at bounding box center [688, 56] width 523 height 92
click at [928, 26] on img at bounding box center [930, 30] width 22 height 22
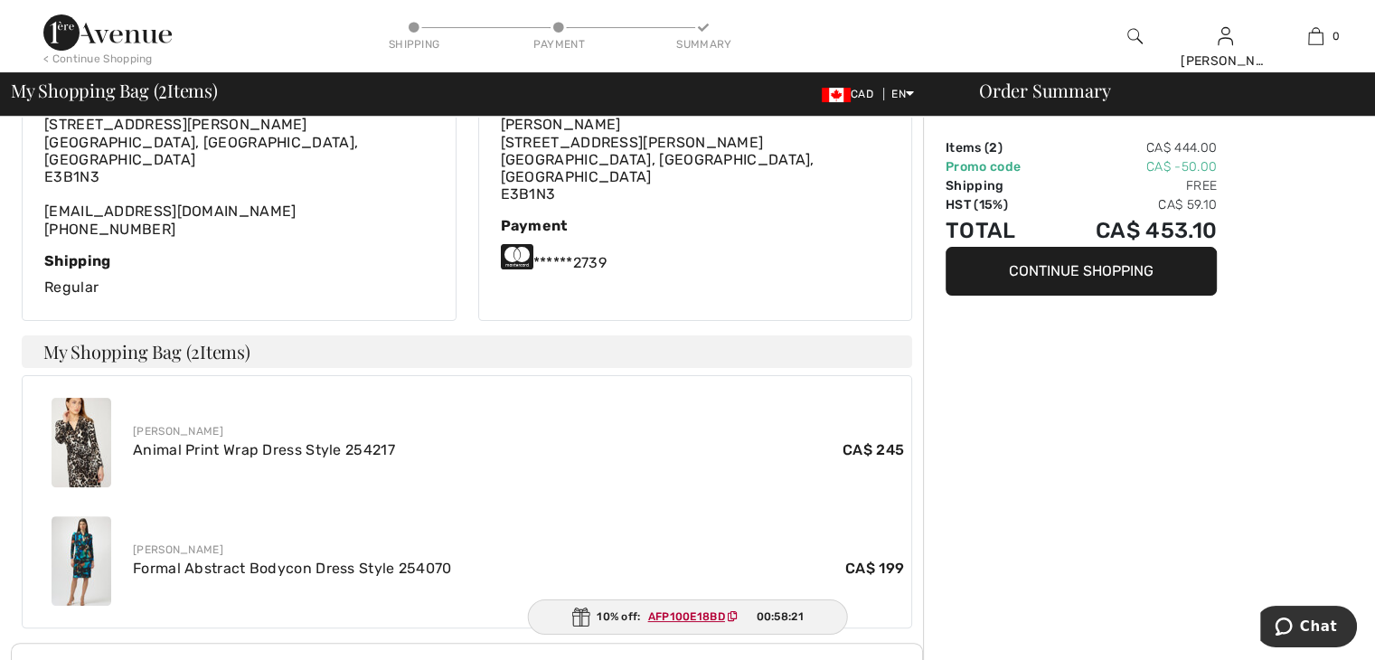
scroll to position [21, 0]
